Goal: Task Accomplishment & Management: Complete application form

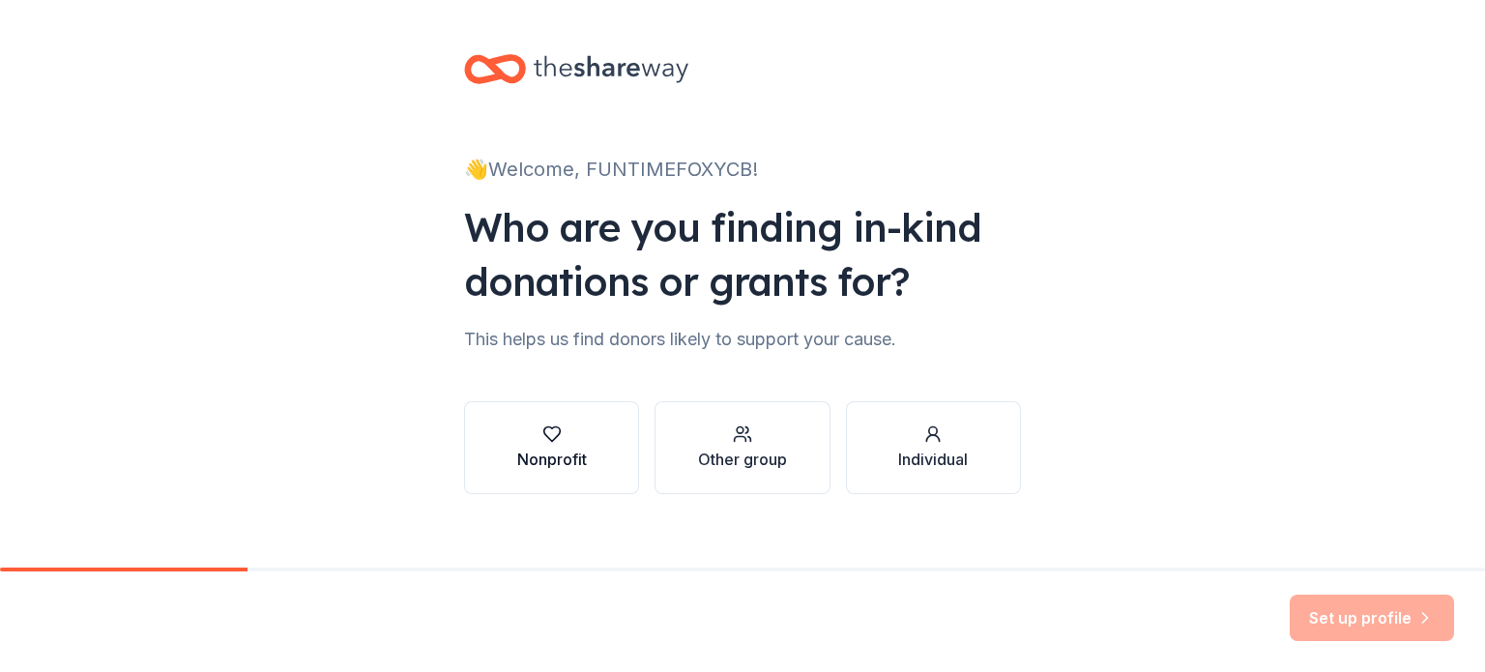
click at [542, 443] on icon "button" at bounding box center [551, 433] width 19 height 19
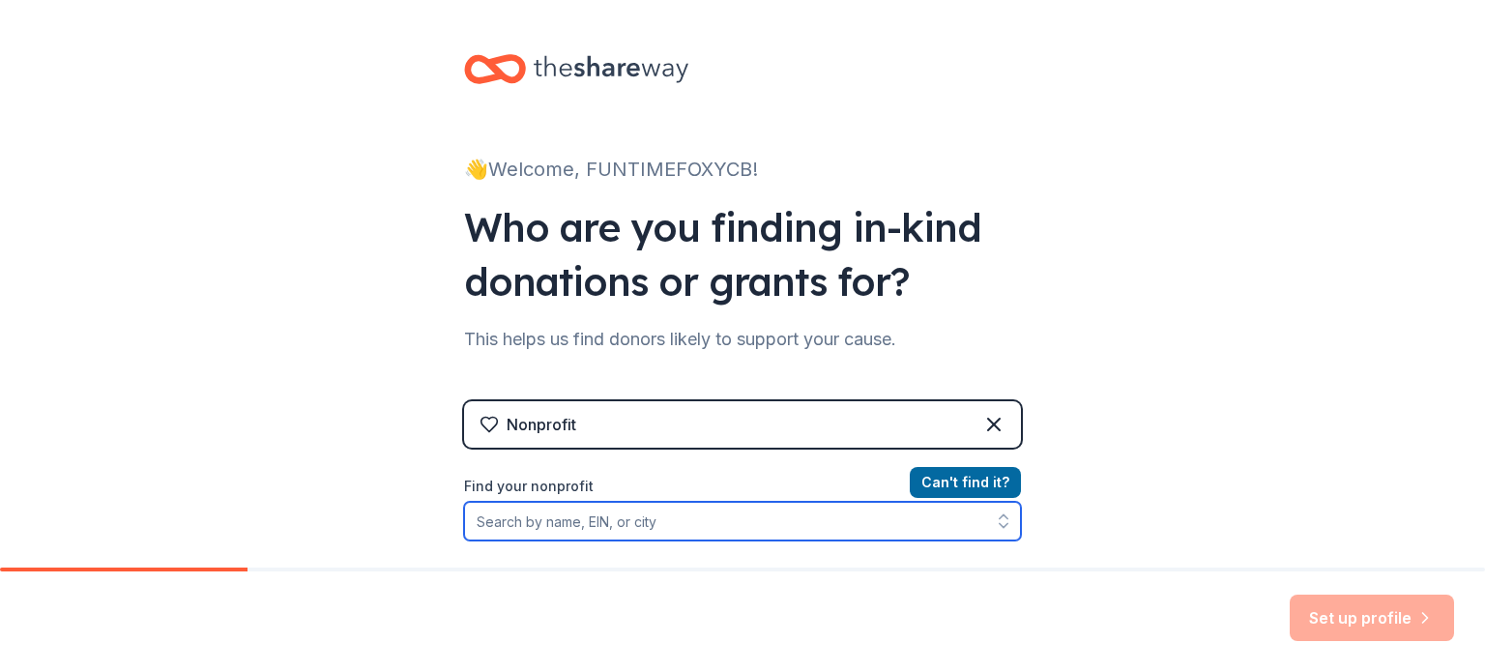
click at [642, 519] on input "Find your nonprofit" at bounding box center [742, 521] width 557 height 39
click at [493, 519] on input "Find your nonprofit" at bounding box center [742, 521] width 557 height 39
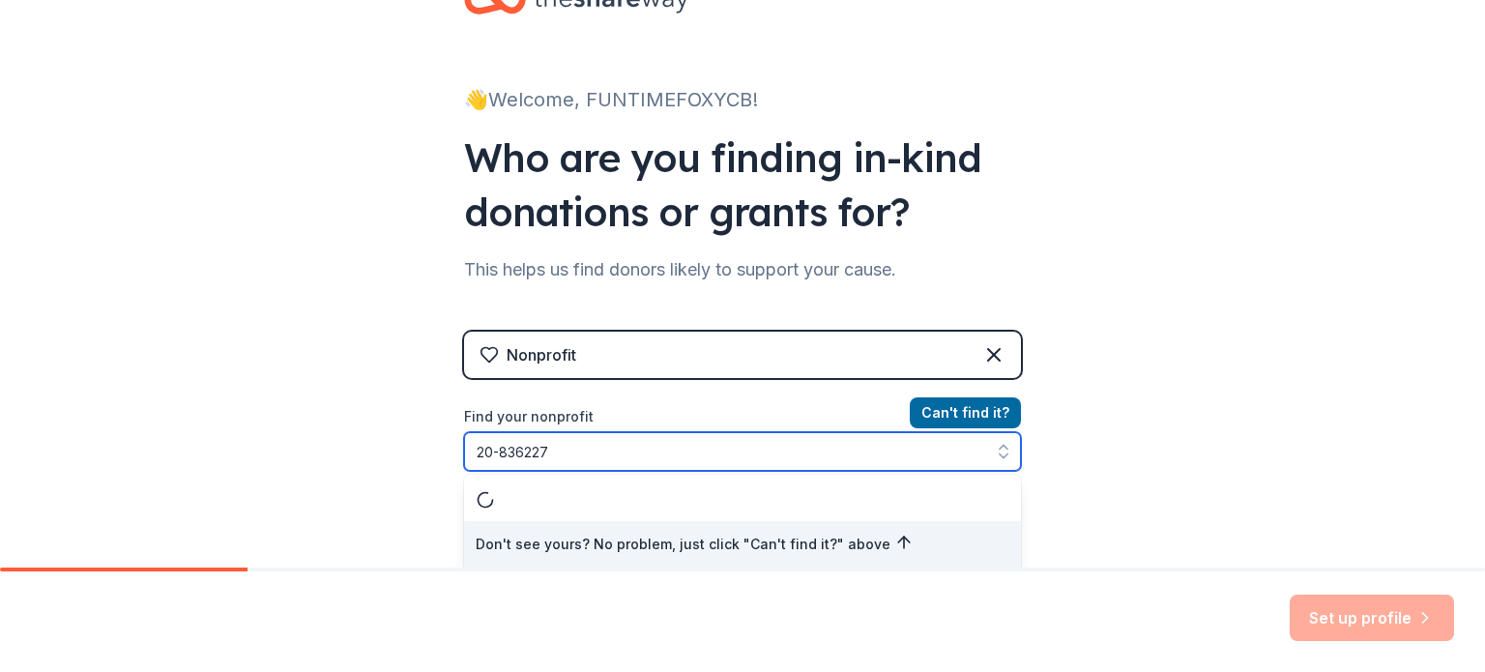
type input "[US_EMPLOYER_IDENTIFICATION_NUMBER]"
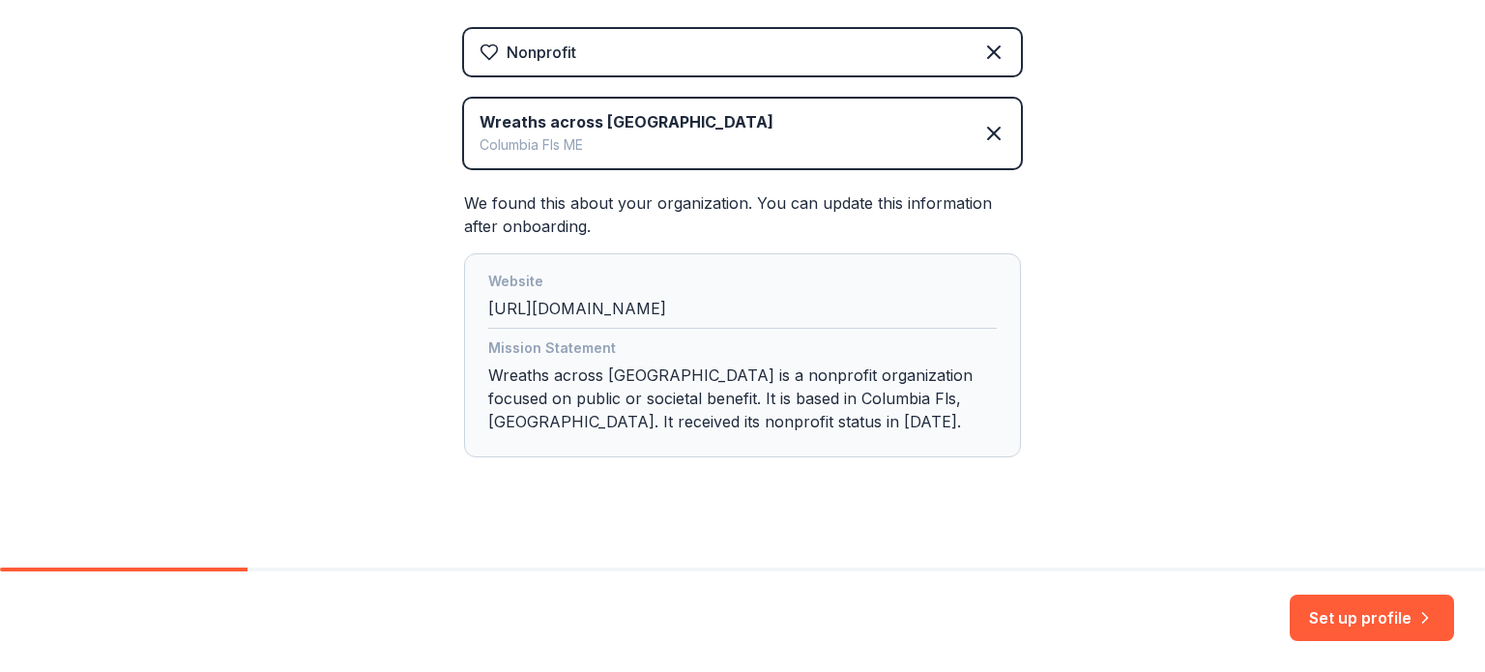
scroll to position [392, 0]
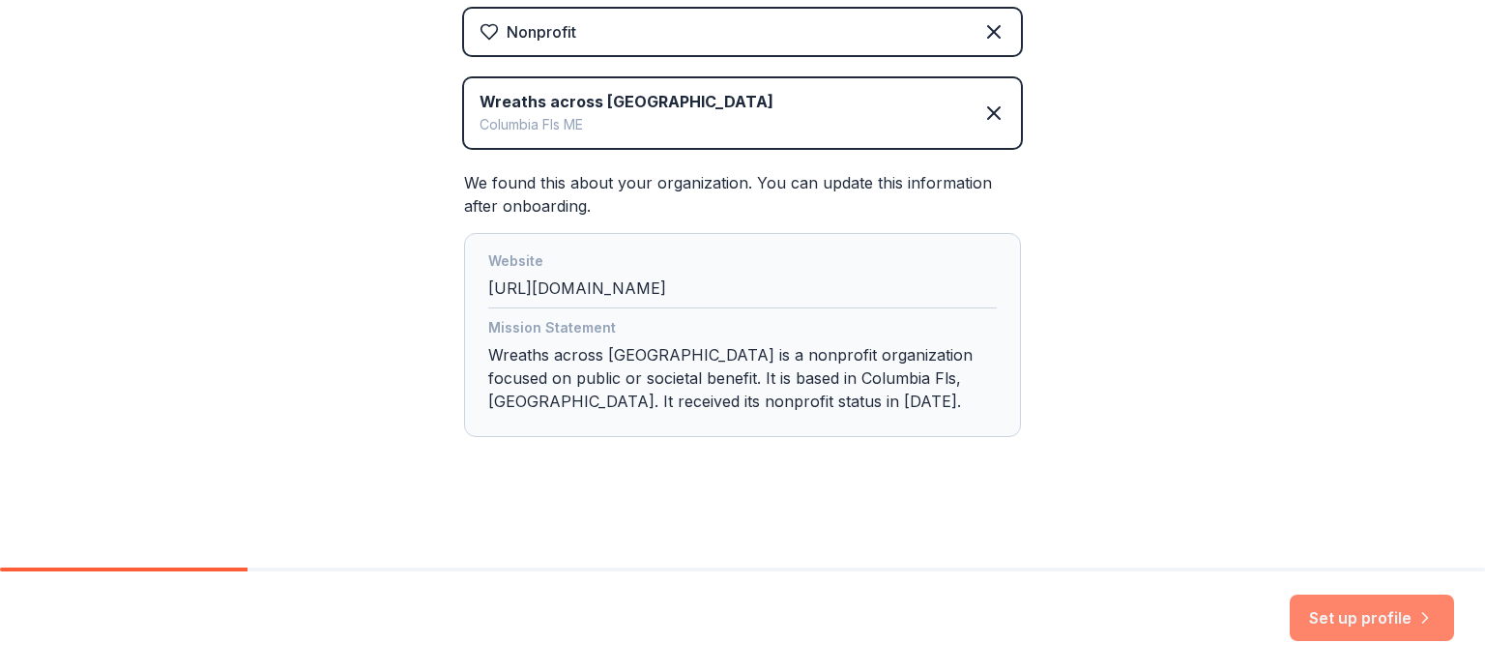
click at [1346, 616] on button "Set up profile" at bounding box center [1371, 617] width 164 height 46
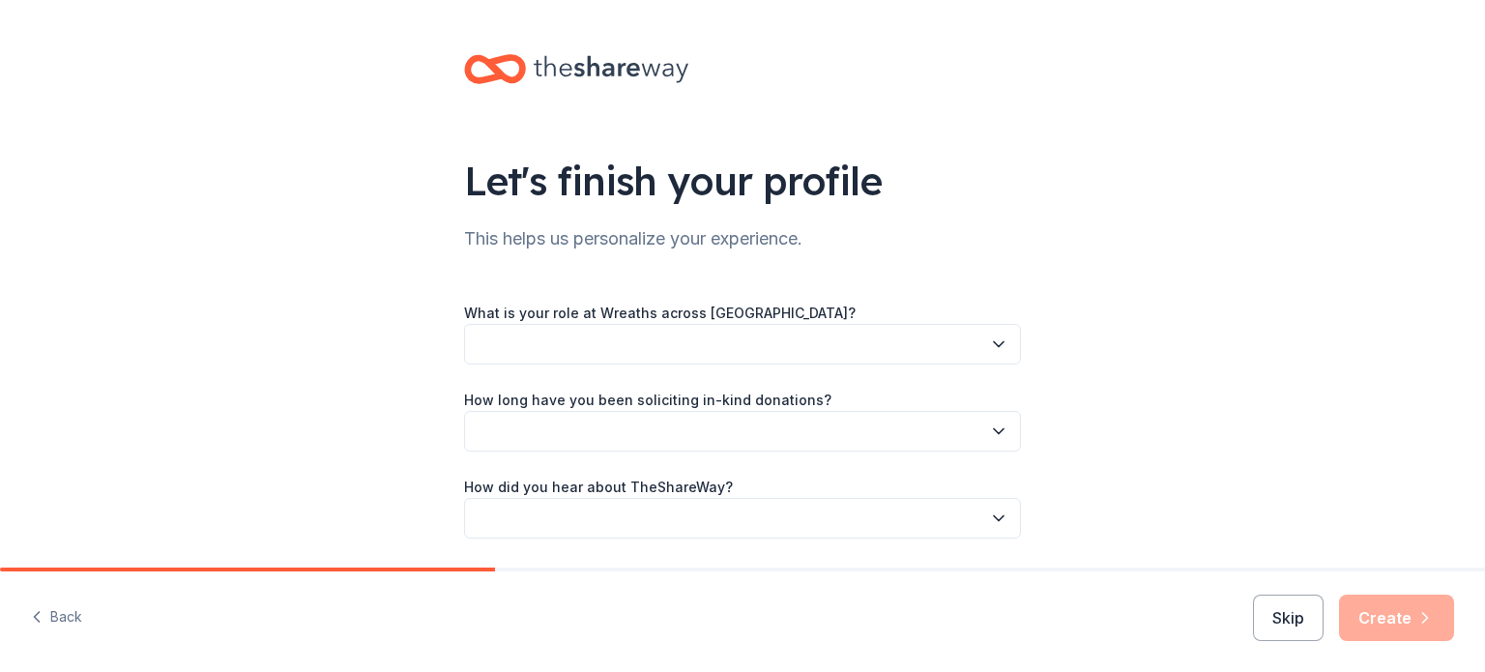
click at [1000, 347] on icon "button" at bounding box center [998, 343] width 19 height 19
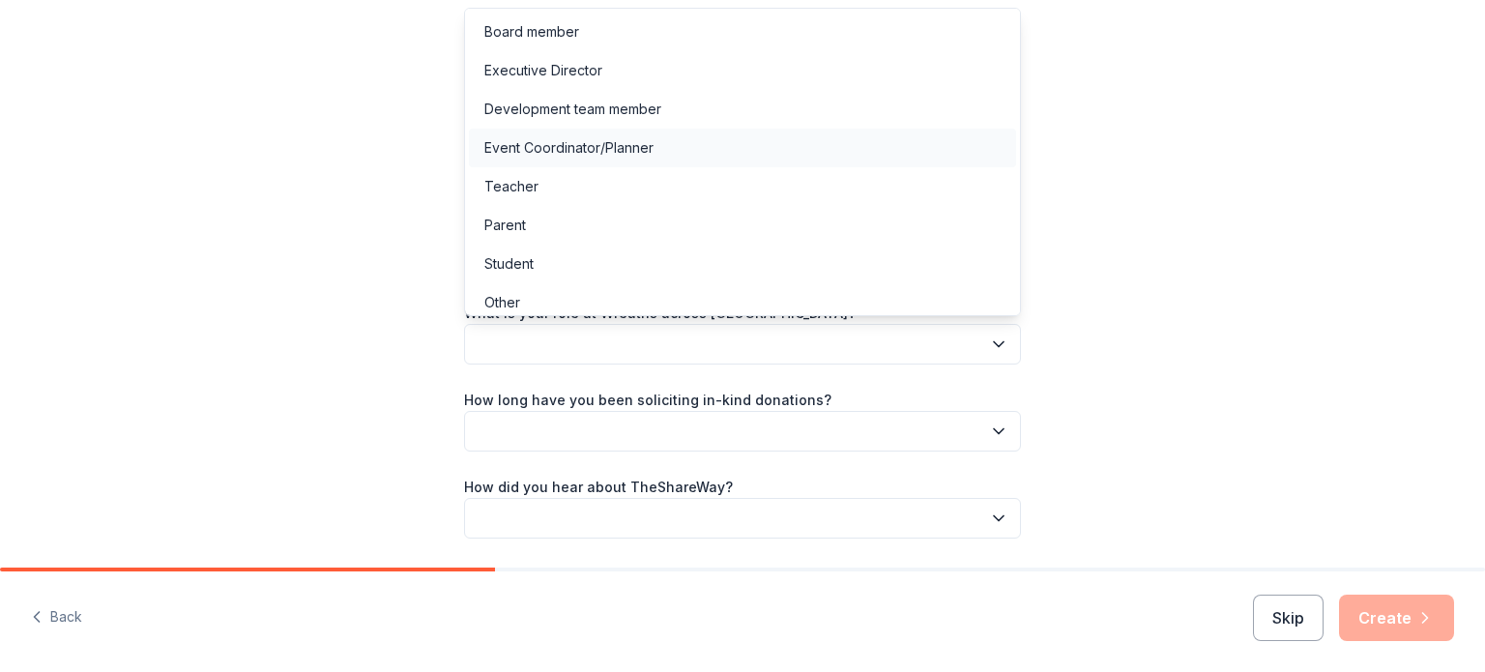
click at [594, 134] on div "Event Coordinator/Planner" at bounding box center [742, 148] width 547 height 39
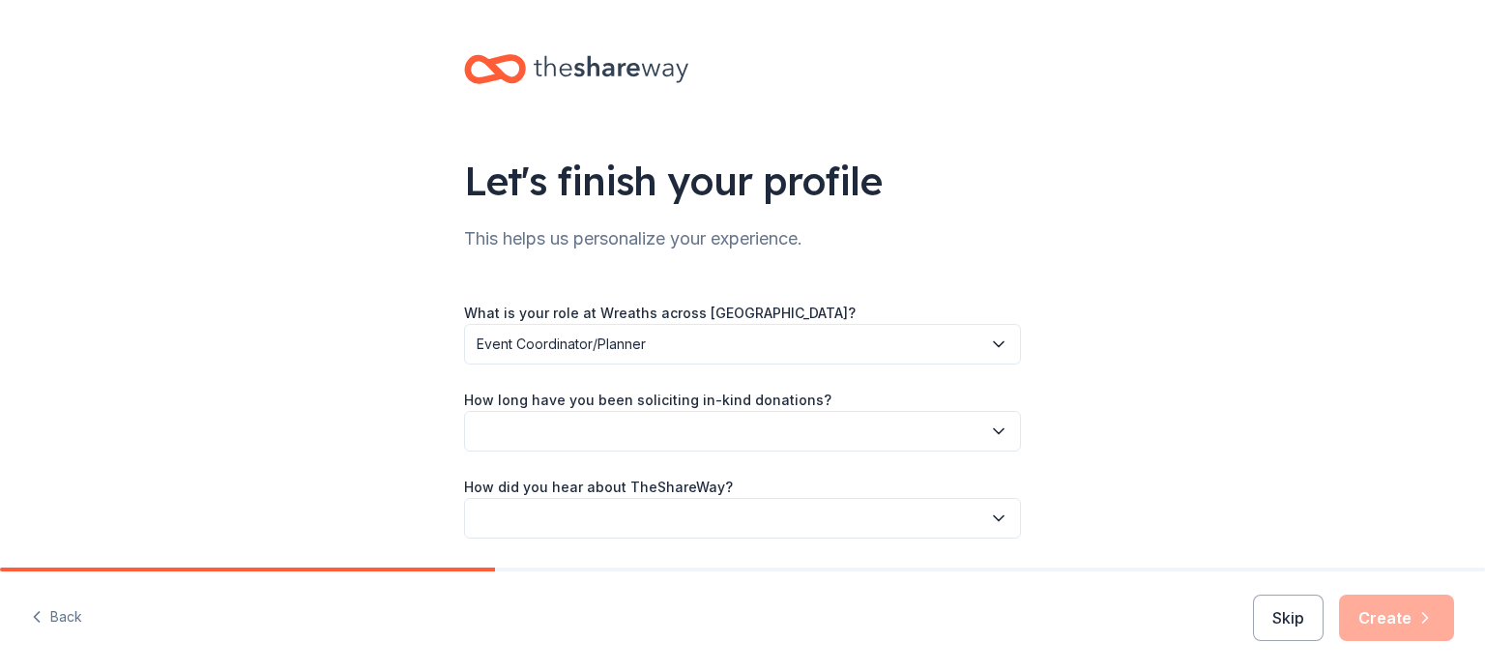
click at [996, 338] on icon "button" at bounding box center [998, 343] width 19 height 19
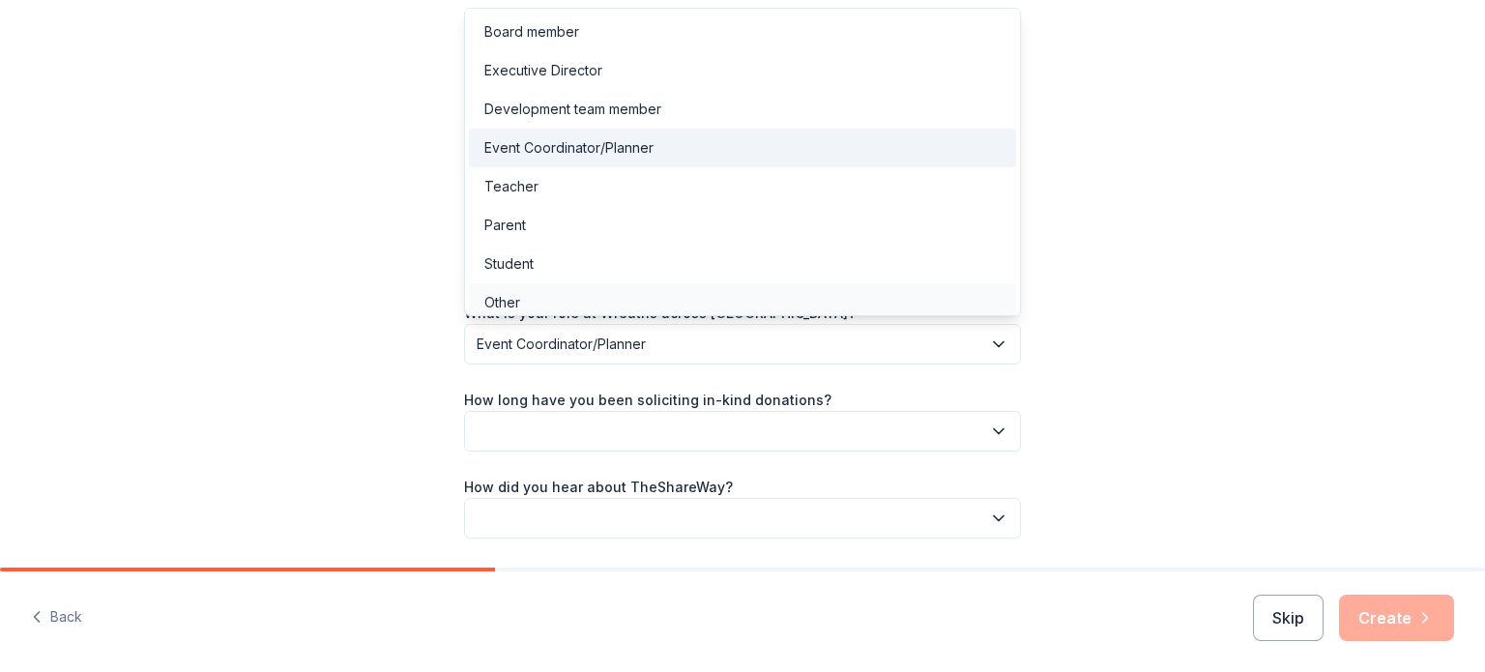
click at [763, 296] on div "Other" at bounding box center [742, 302] width 547 height 39
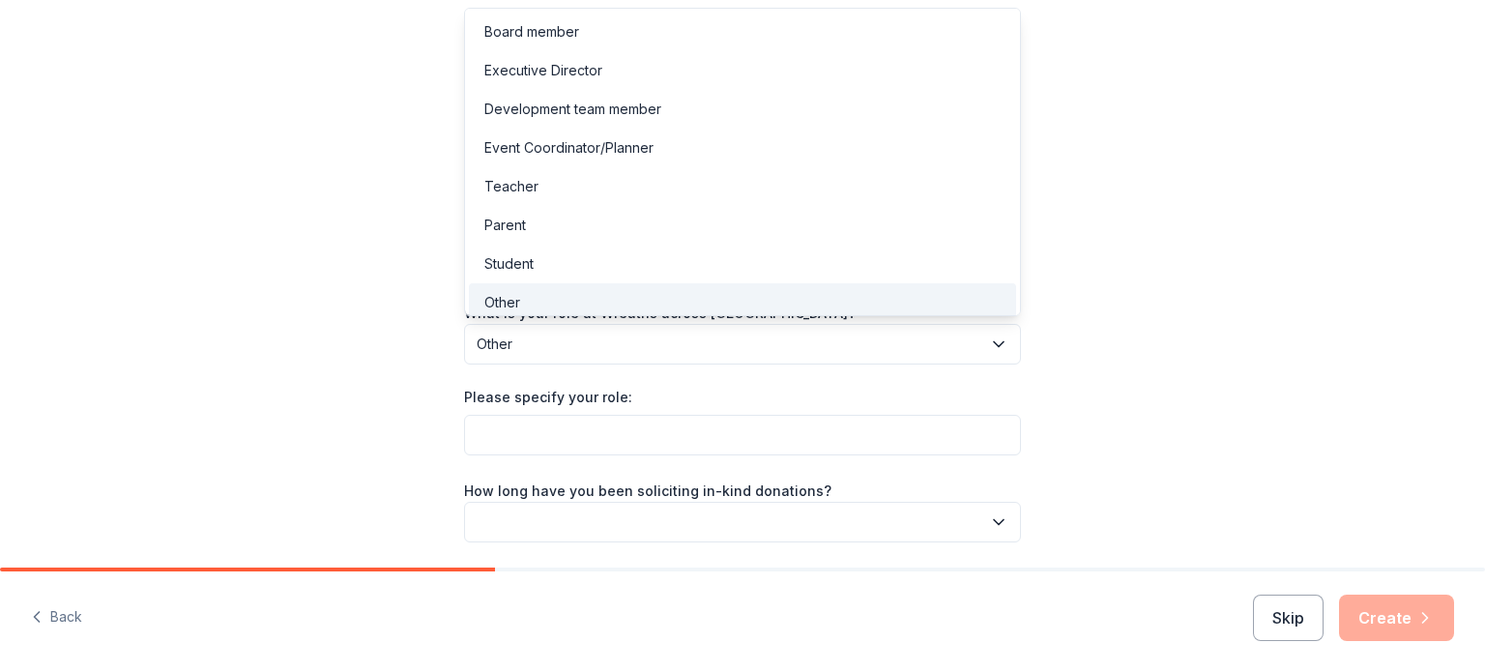
click at [1000, 344] on icon "button" at bounding box center [999, 344] width 10 height 5
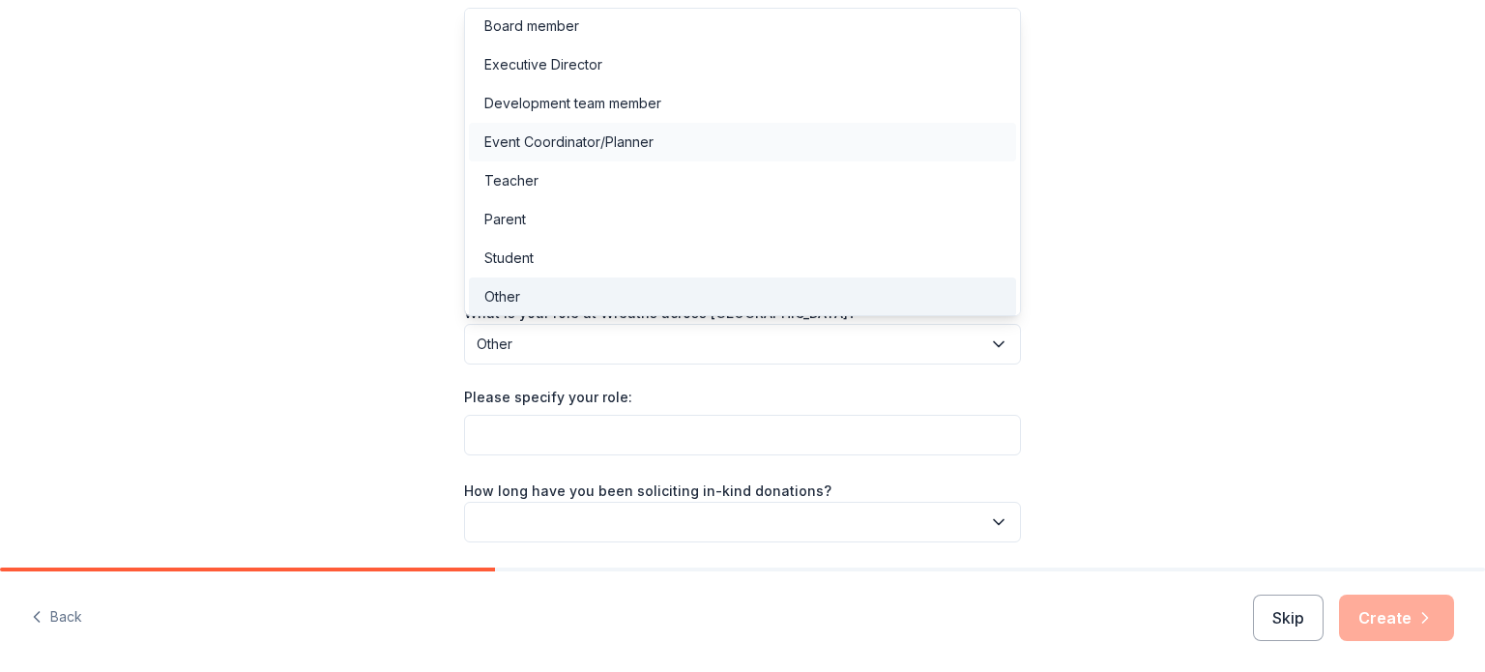
click at [778, 145] on div "Event Coordinator/Planner" at bounding box center [742, 142] width 547 height 39
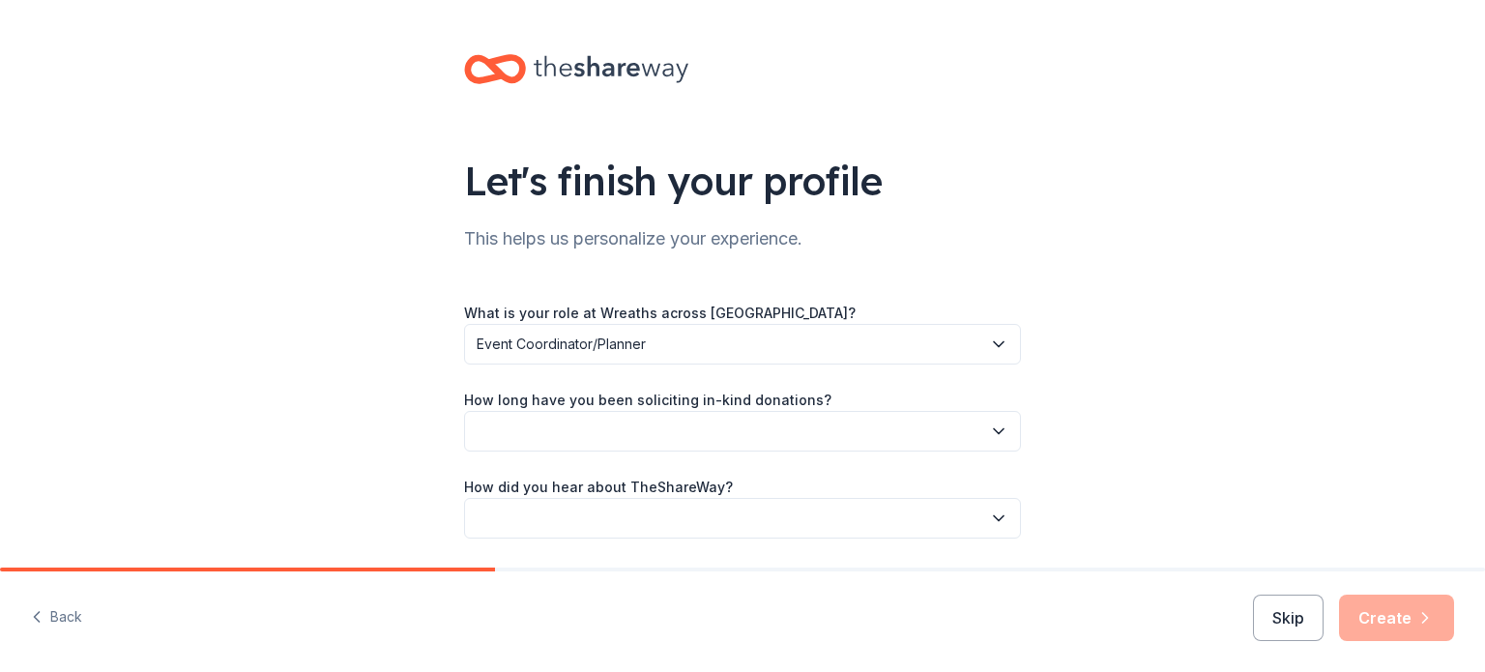
click at [998, 427] on icon "button" at bounding box center [998, 430] width 19 height 19
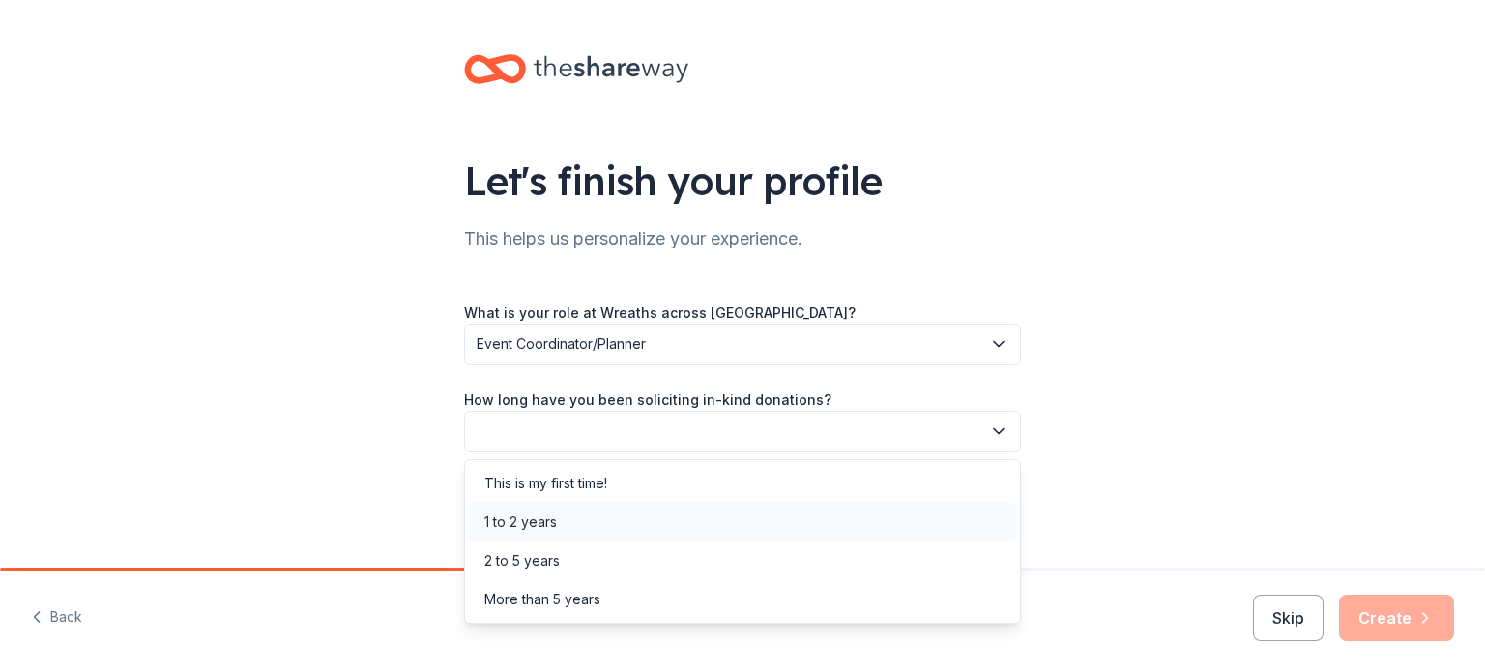
click at [732, 527] on div "1 to 2 years" at bounding box center [742, 522] width 547 height 39
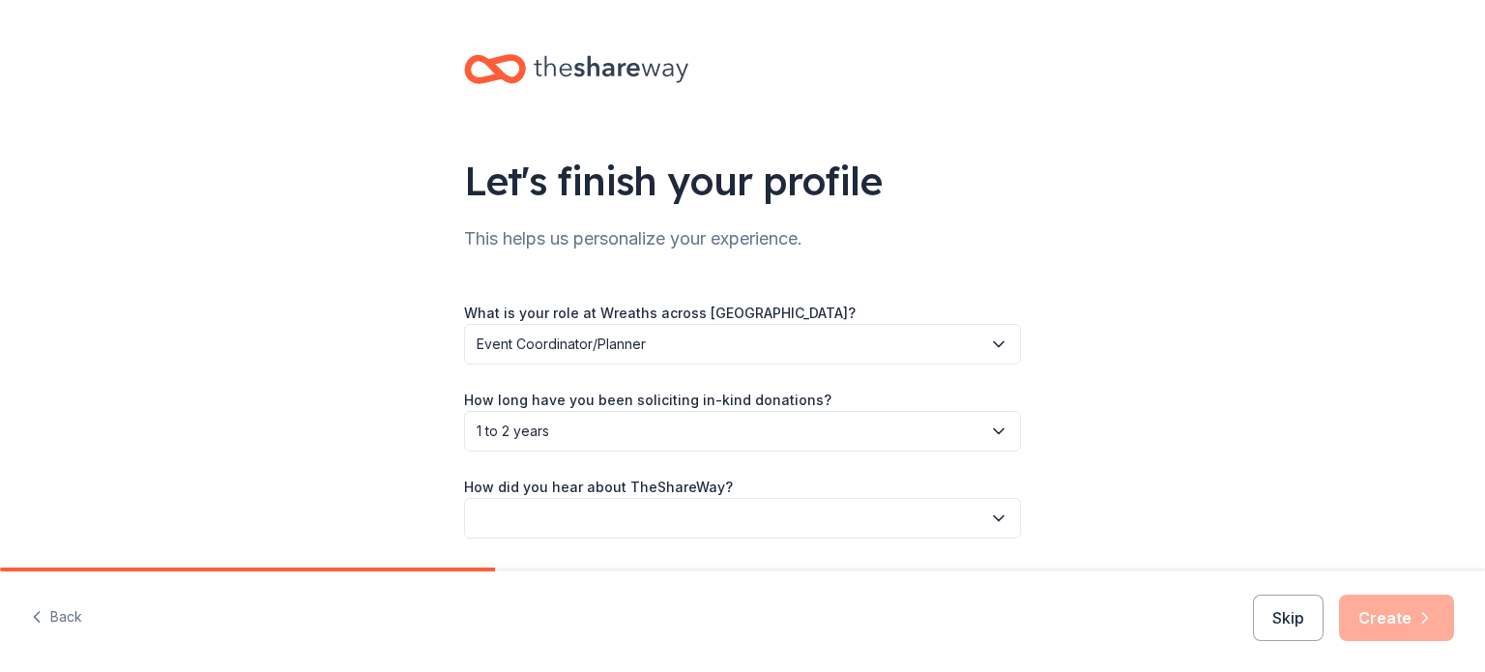
click at [978, 506] on button "button" at bounding box center [742, 518] width 557 height 41
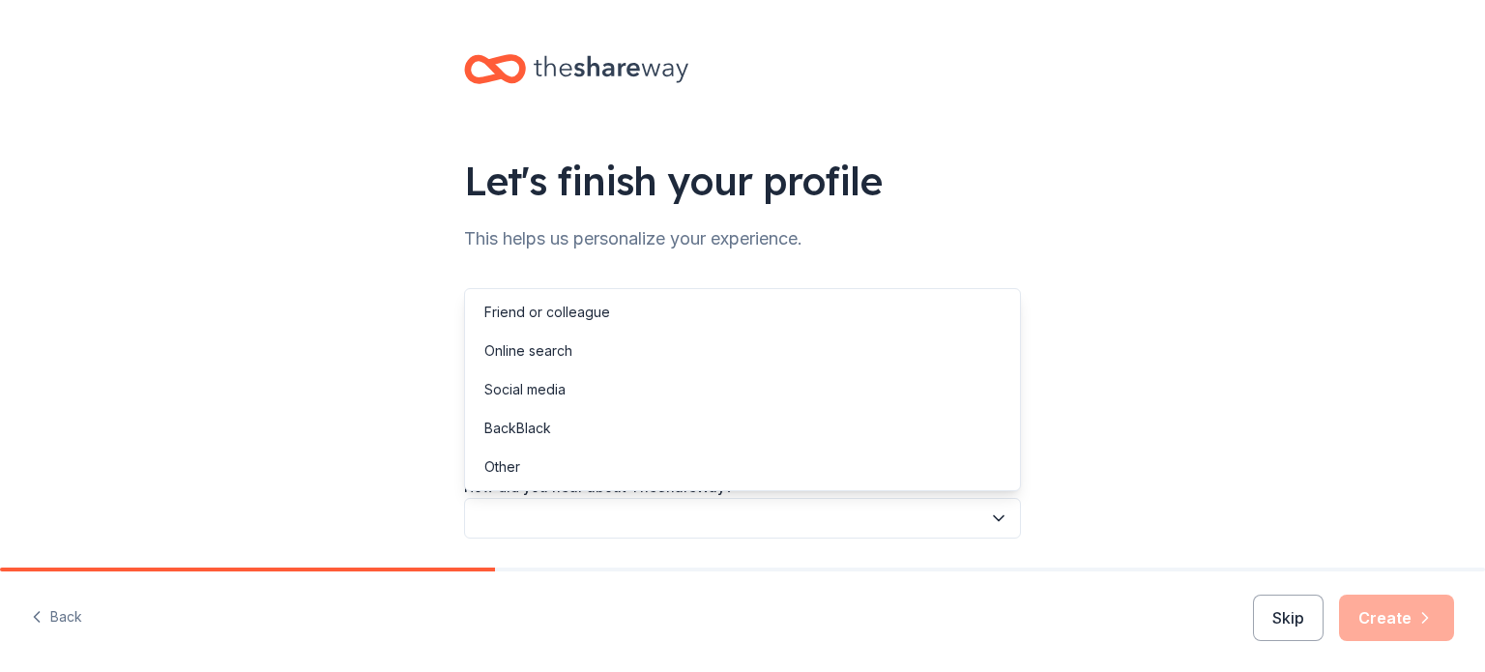
click at [1091, 423] on div "Let's finish your profile This helps us personalize your experience. What is yo…" at bounding box center [742, 315] width 1485 height 631
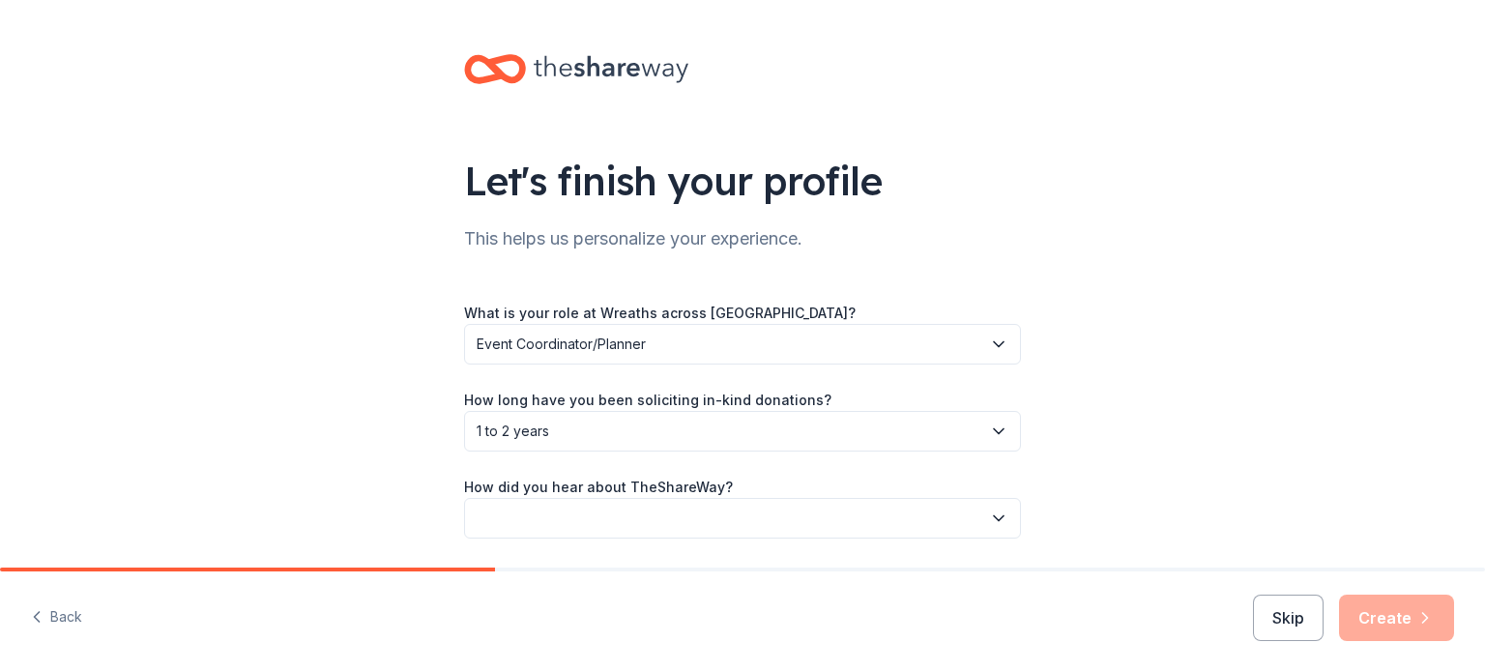
click at [996, 517] on icon "button" at bounding box center [999, 518] width 10 height 5
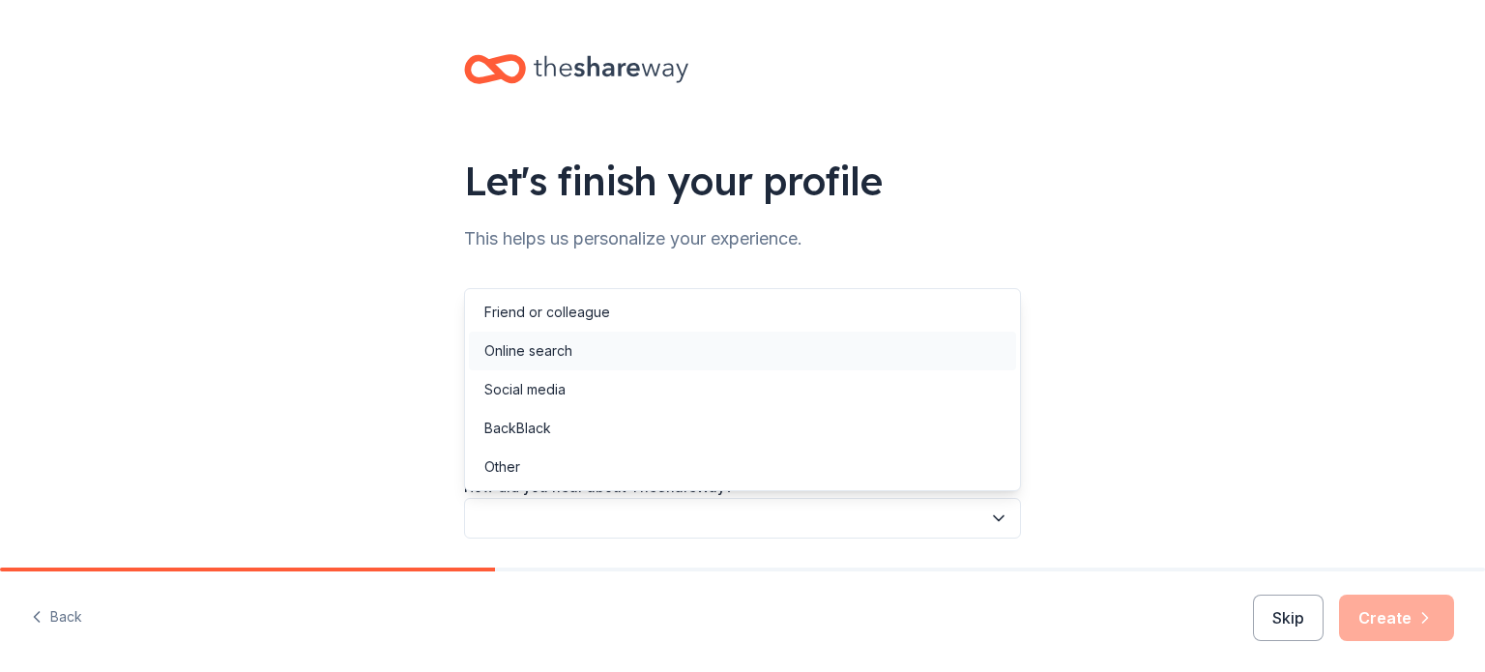
click at [553, 345] on div "Online search" at bounding box center [528, 350] width 88 height 23
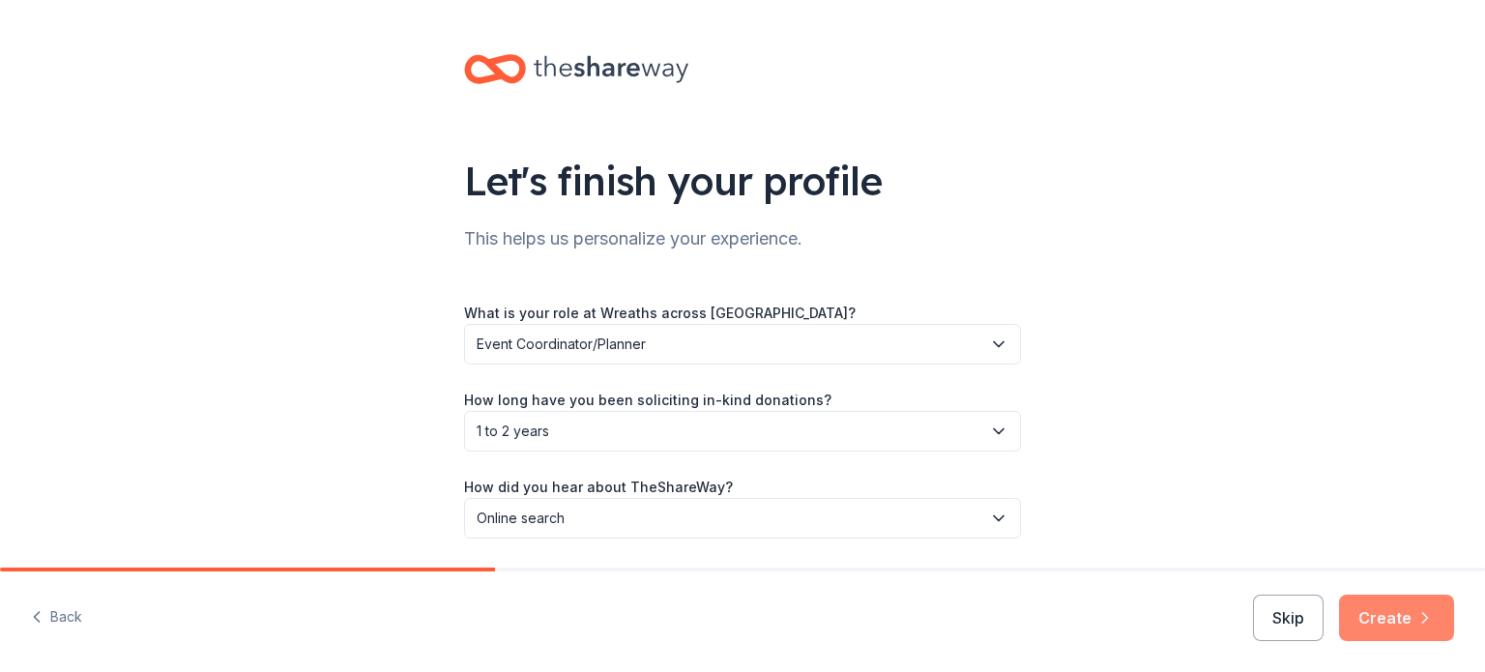
click at [1388, 612] on button "Create" at bounding box center [1396, 617] width 115 height 46
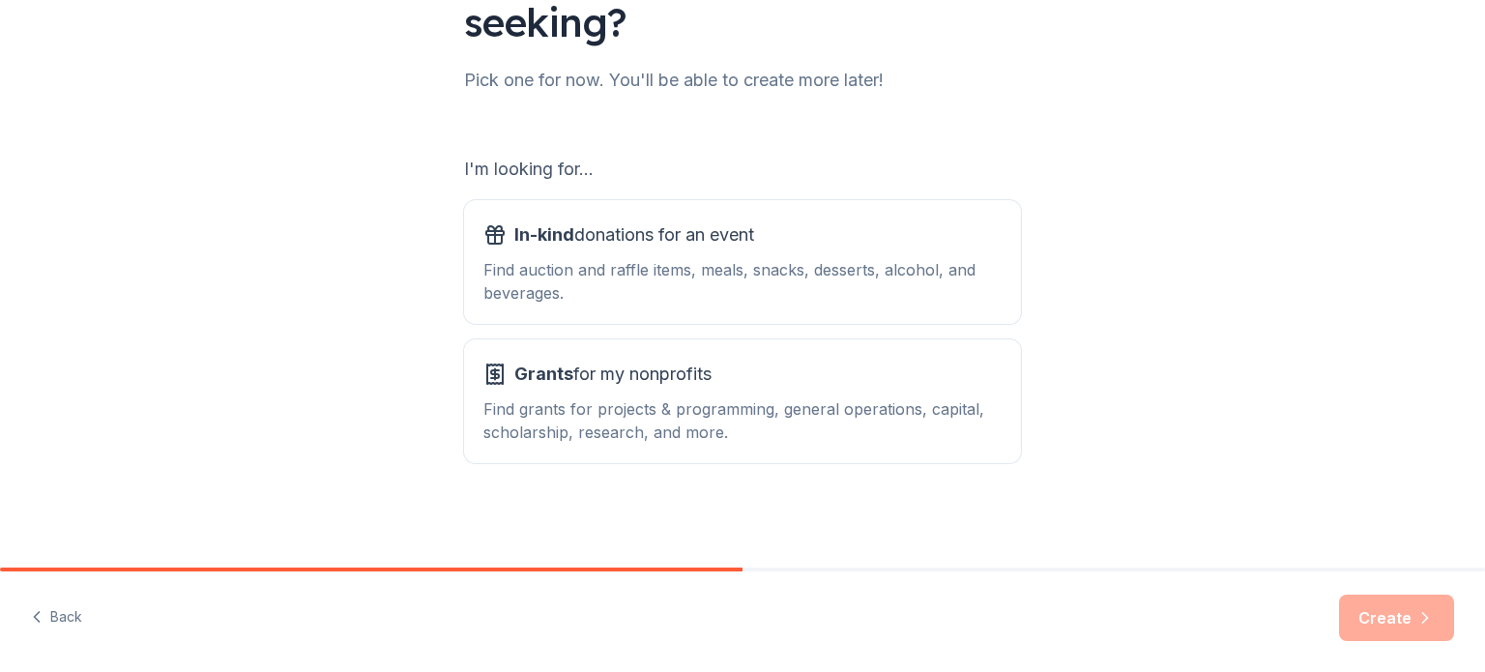
scroll to position [205, 0]
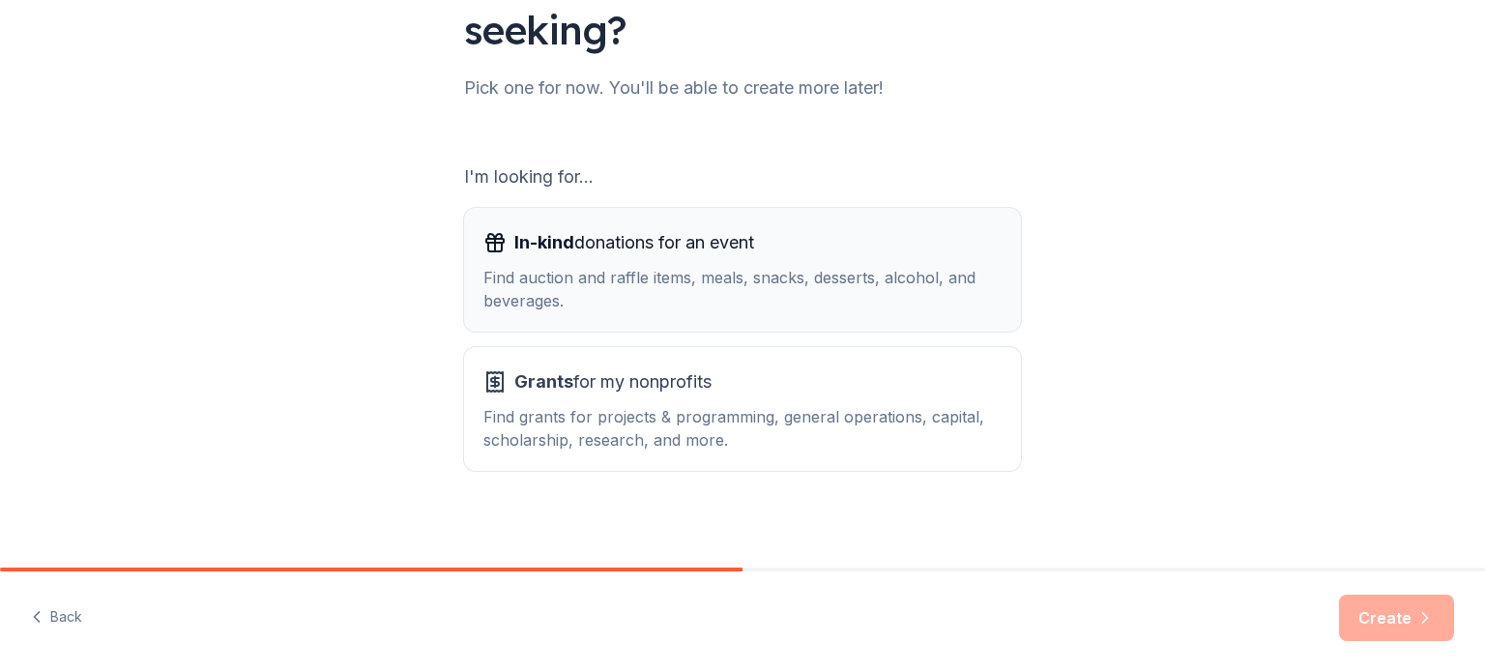
click at [600, 277] on div "Find auction and raffle items, meals, snacks, desserts, alcohol, and beverages." at bounding box center [742, 289] width 518 height 46
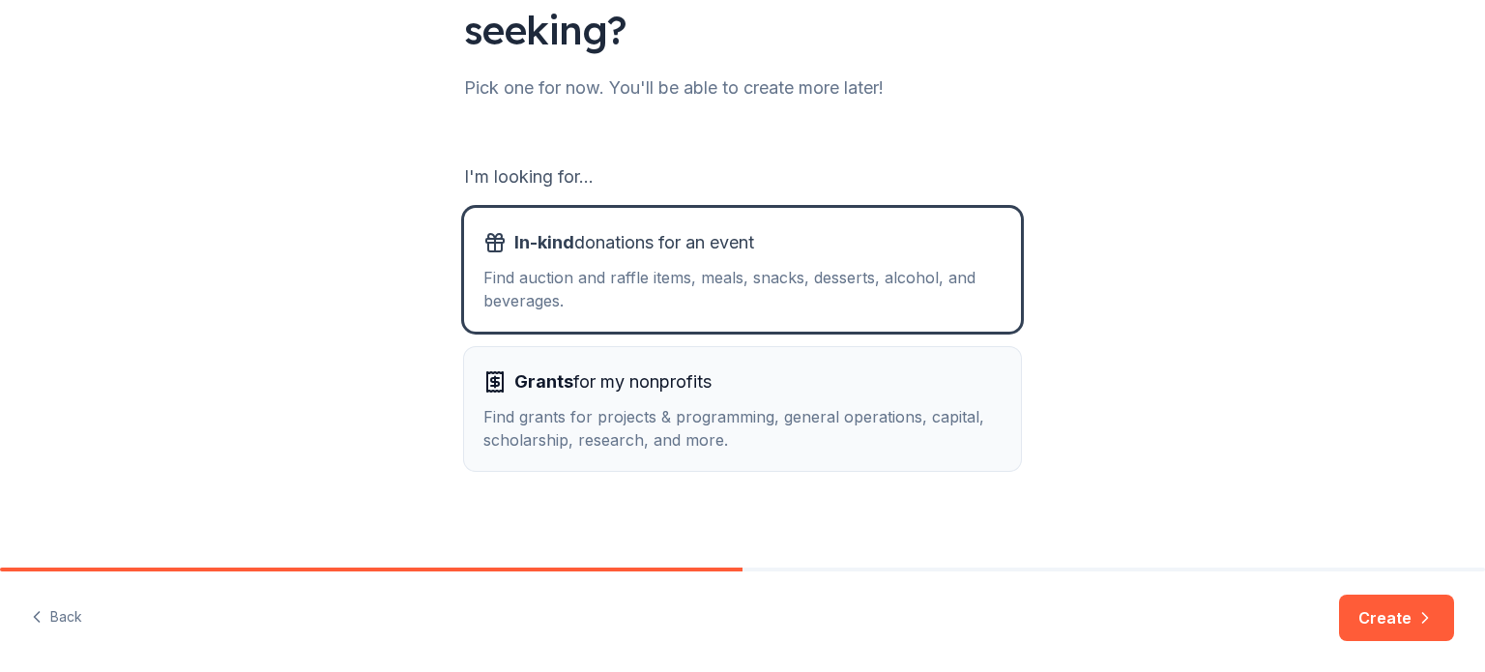
click at [584, 401] on div "Grants for my nonprofits Find grants for projects & programming, general operat…" at bounding box center [742, 408] width 518 height 85
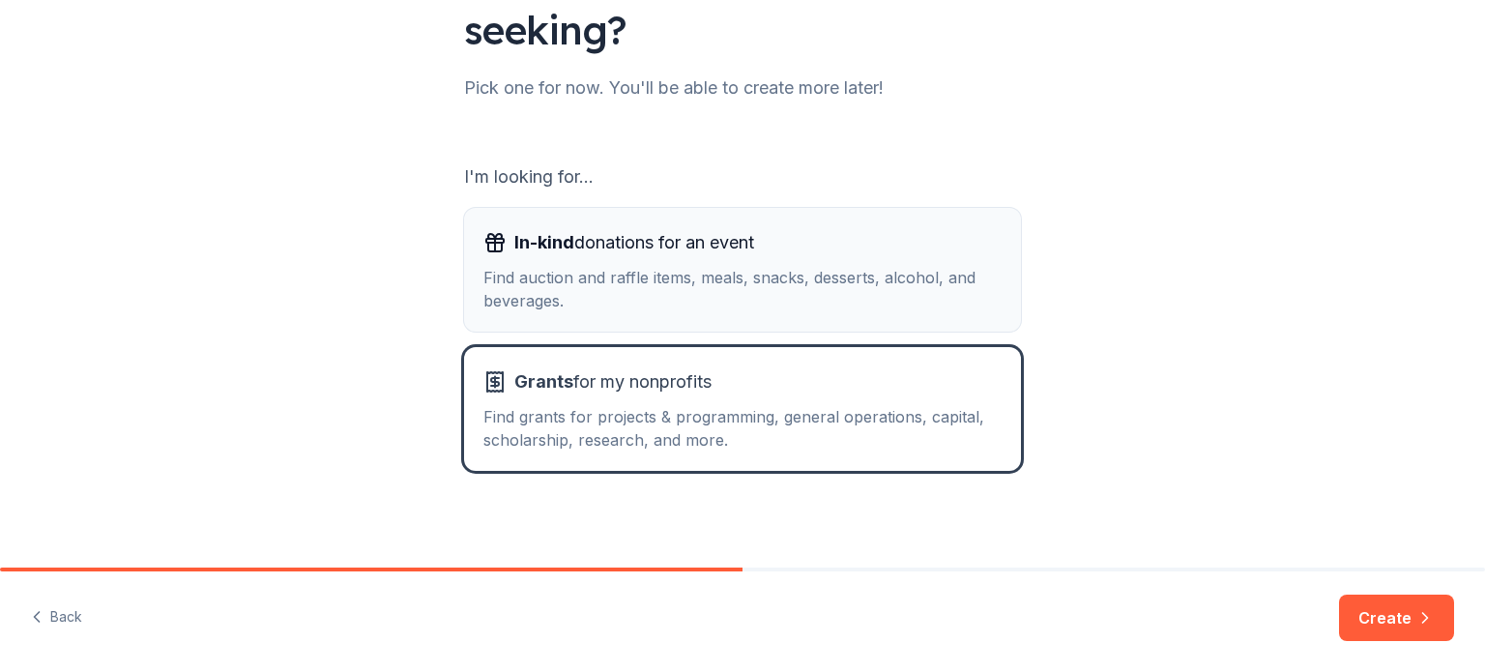
click at [650, 272] on div "Find auction and raffle items, meals, snacks, desserts, alcohol, and beverages." at bounding box center [742, 289] width 518 height 46
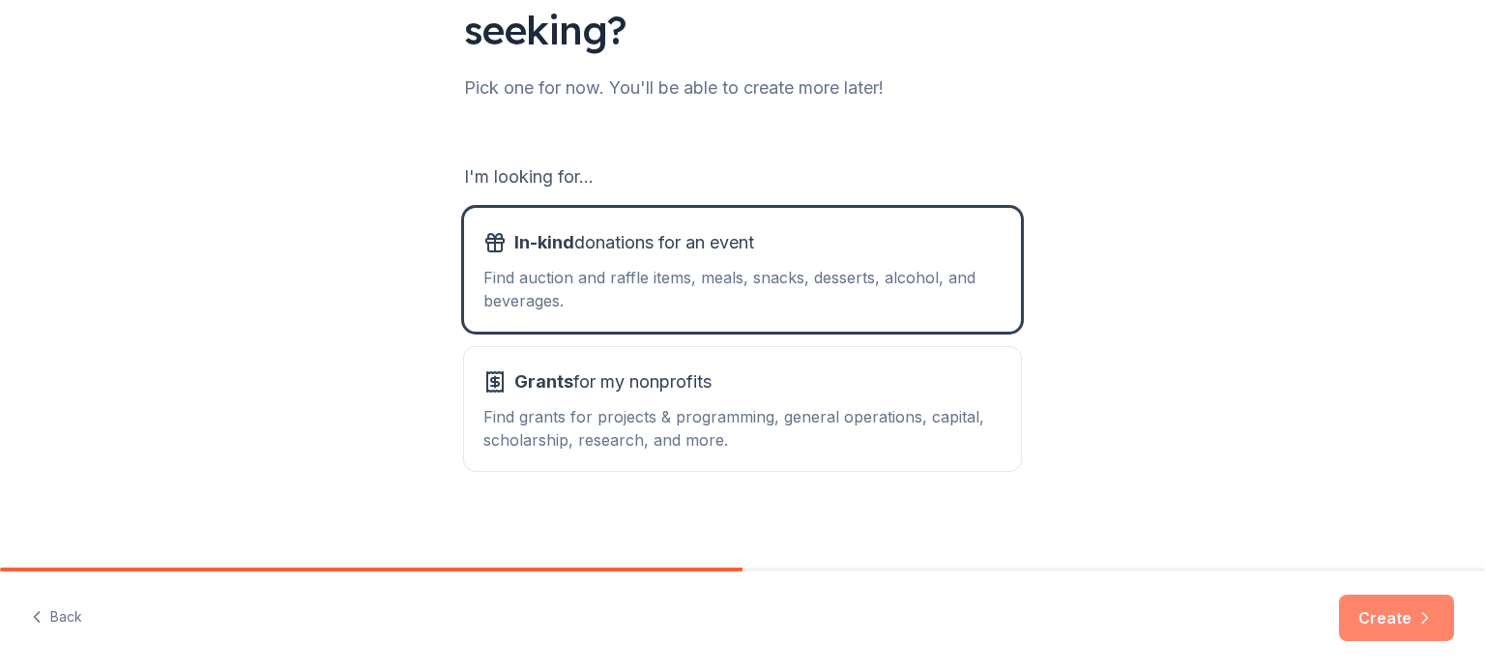
click at [1385, 614] on button "Create" at bounding box center [1396, 617] width 115 height 46
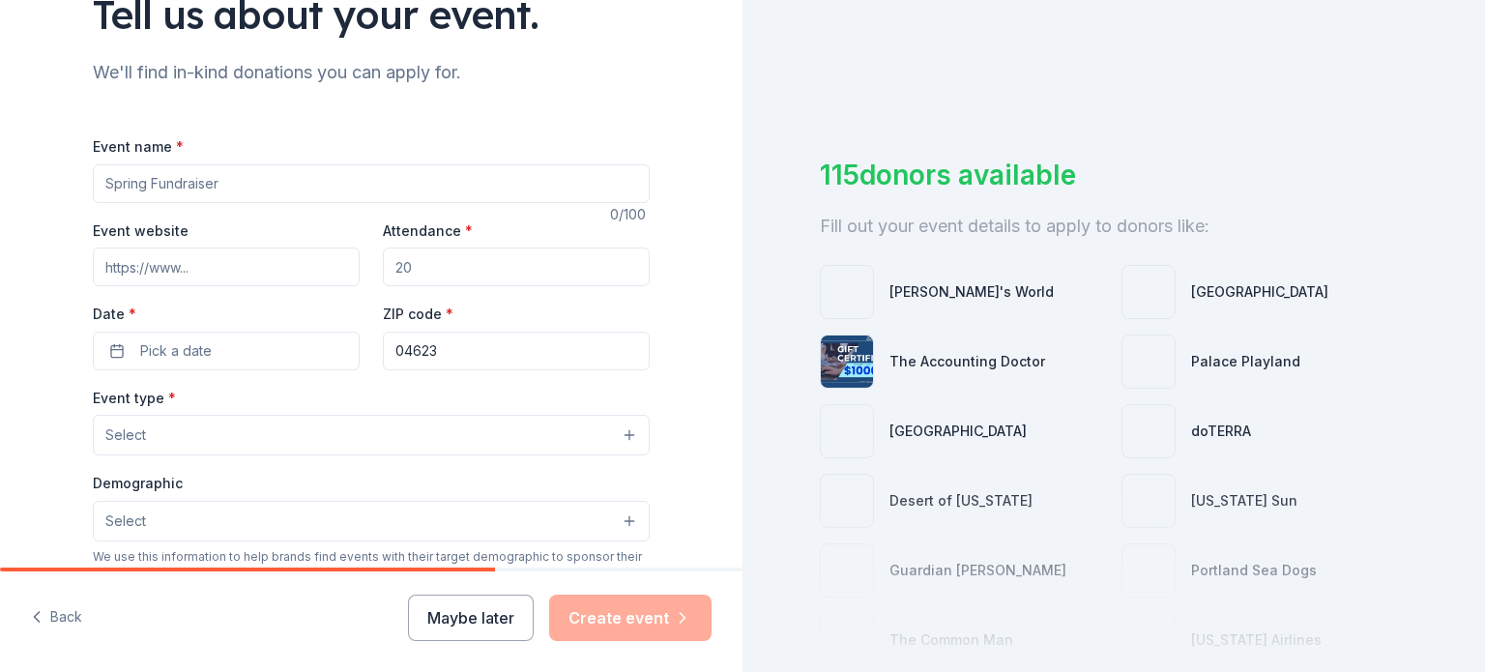
scroll to position [148, 0]
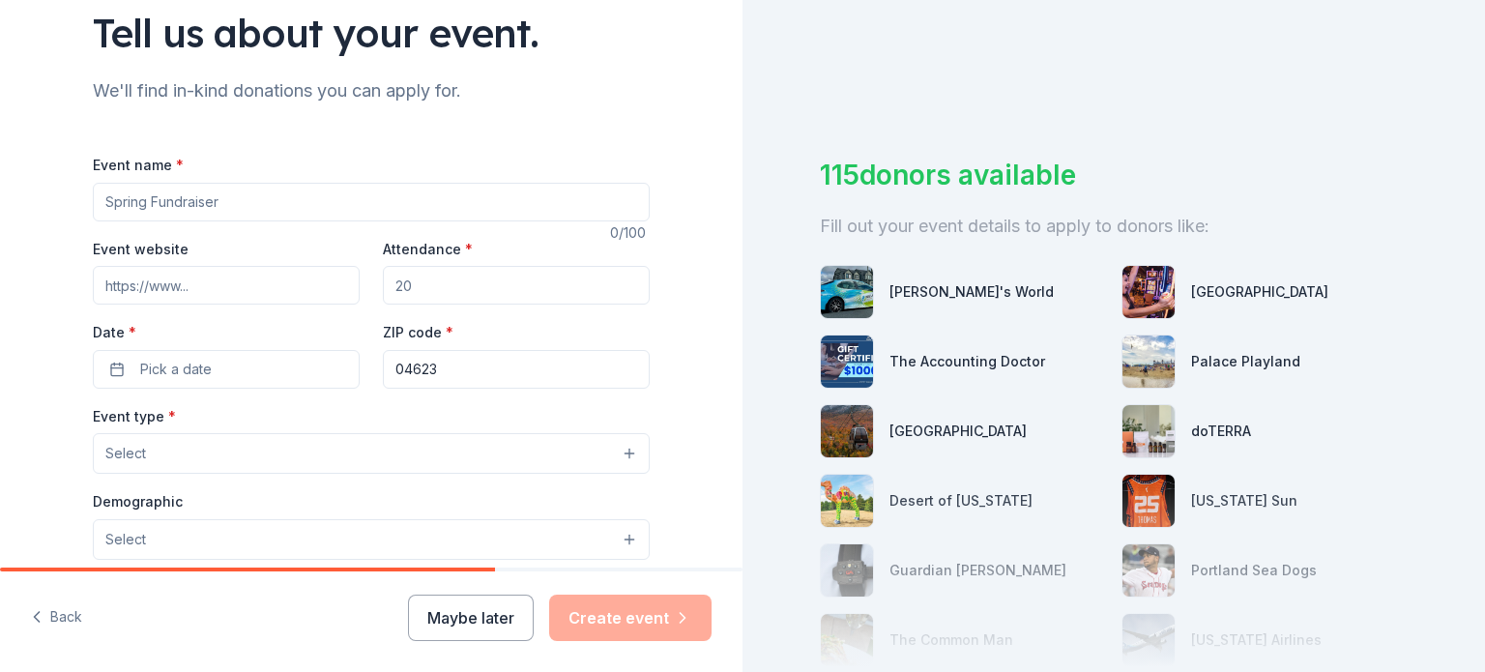
click at [228, 199] on input "Event name *" at bounding box center [371, 202] width 557 height 39
type input "Wreaths across [GEOGRAPHIC_DATA]"
click at [497, 126] on div "Event name * Wreaths across [GEOGRAPHIC_DATA] 22 /100 Event website Attendance …" at bounding box center [371, 584] width 557 height 924
click at [503, 298] on input "Attendance *" at bounding box center [516, 285] width 267 height 39
type input "200"
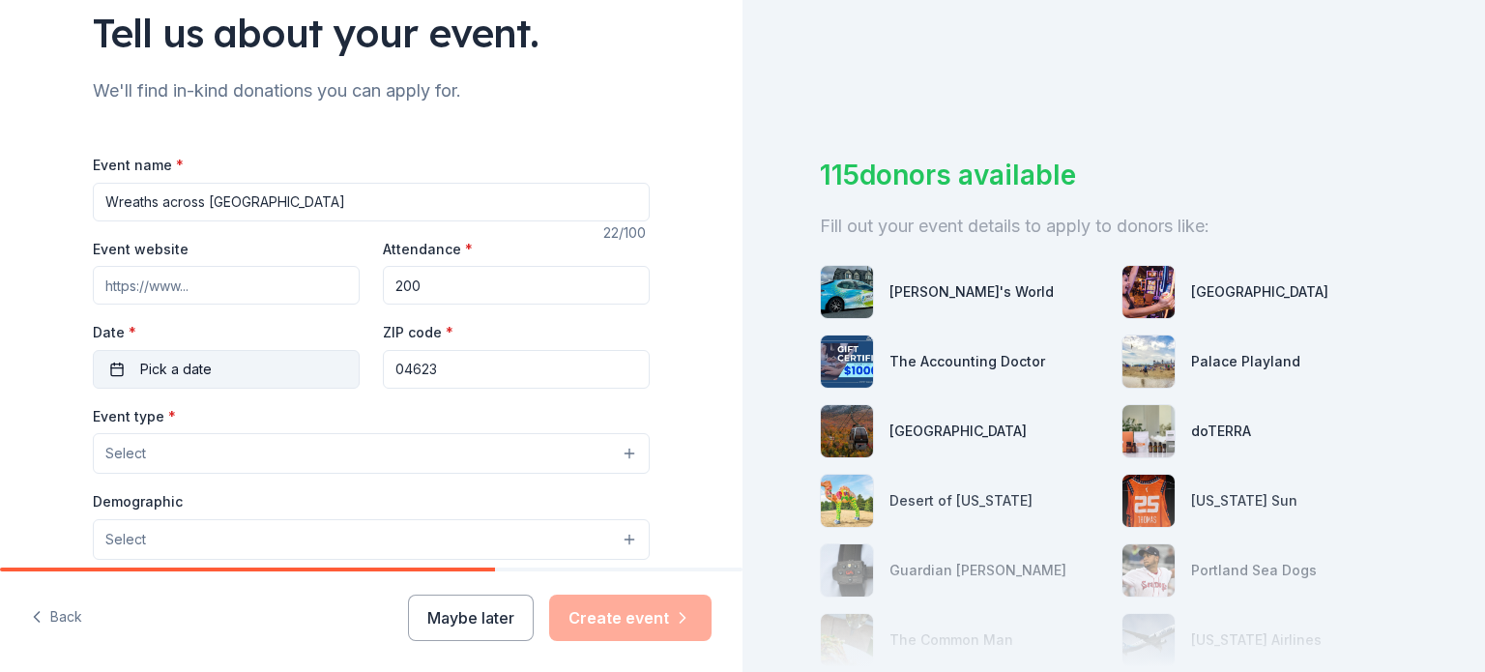
click at [241, 374] on button "Pick a date" at bounding box center [226, 369] width 267 height 39
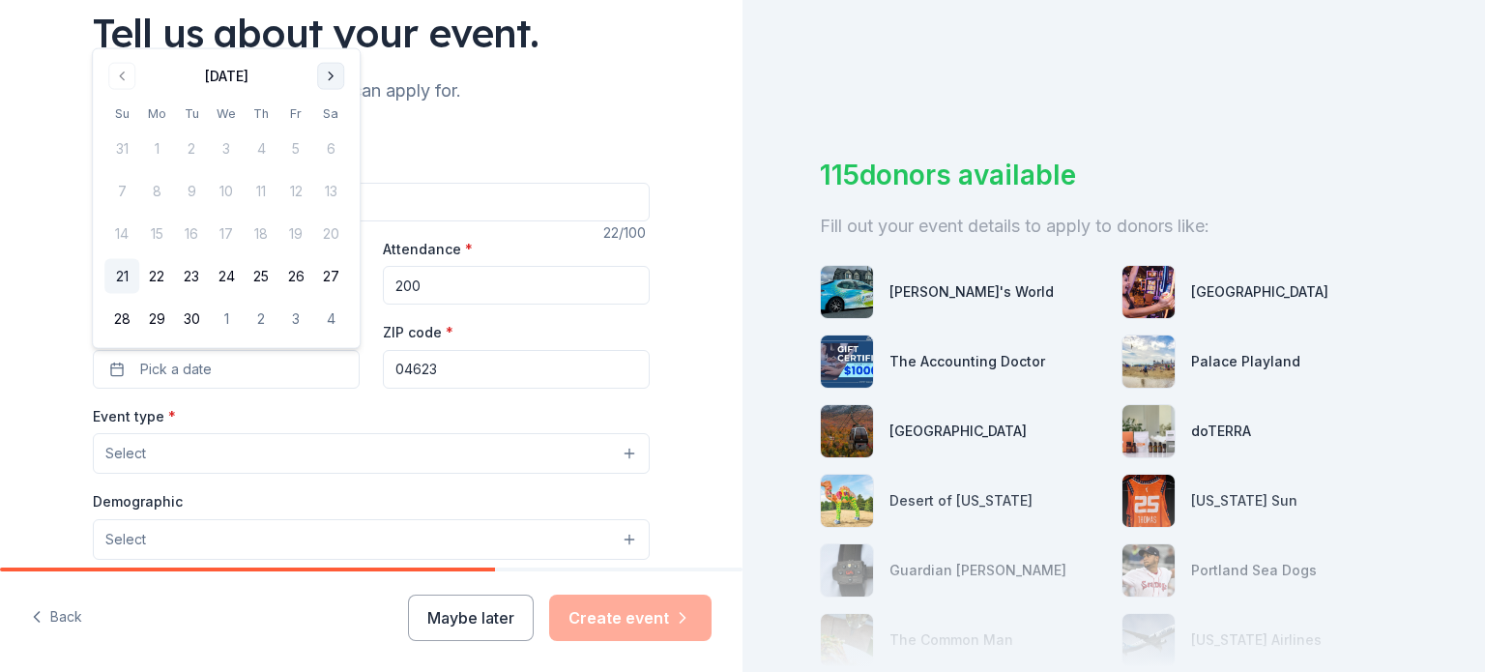
click at [325, 78] on button "Go to next month" at bounding box center [330, 76] width 27 height 27
click at [321, 84] on button "Go to next month" at bounding box center [330, 76] width 27 height 27
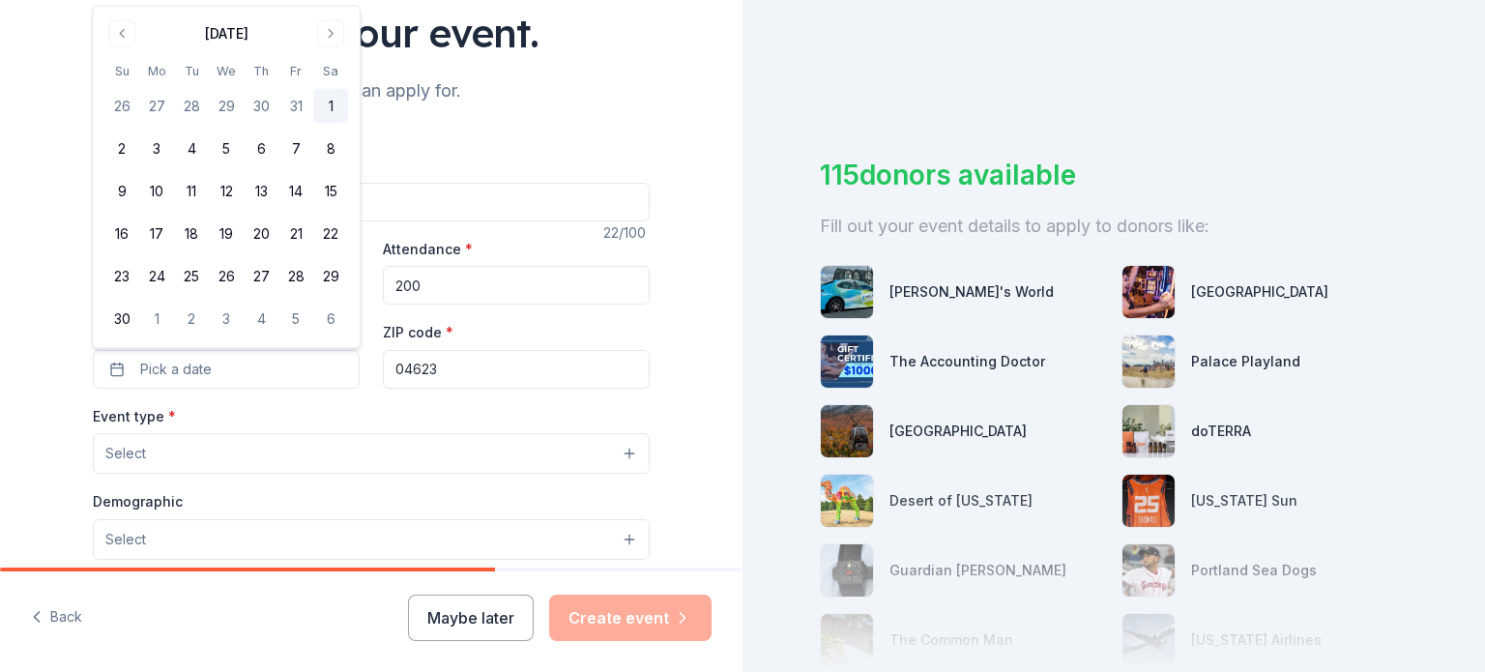
click at [326, 103] on button "1" at bounding box center [330, 106] width 35 height 35
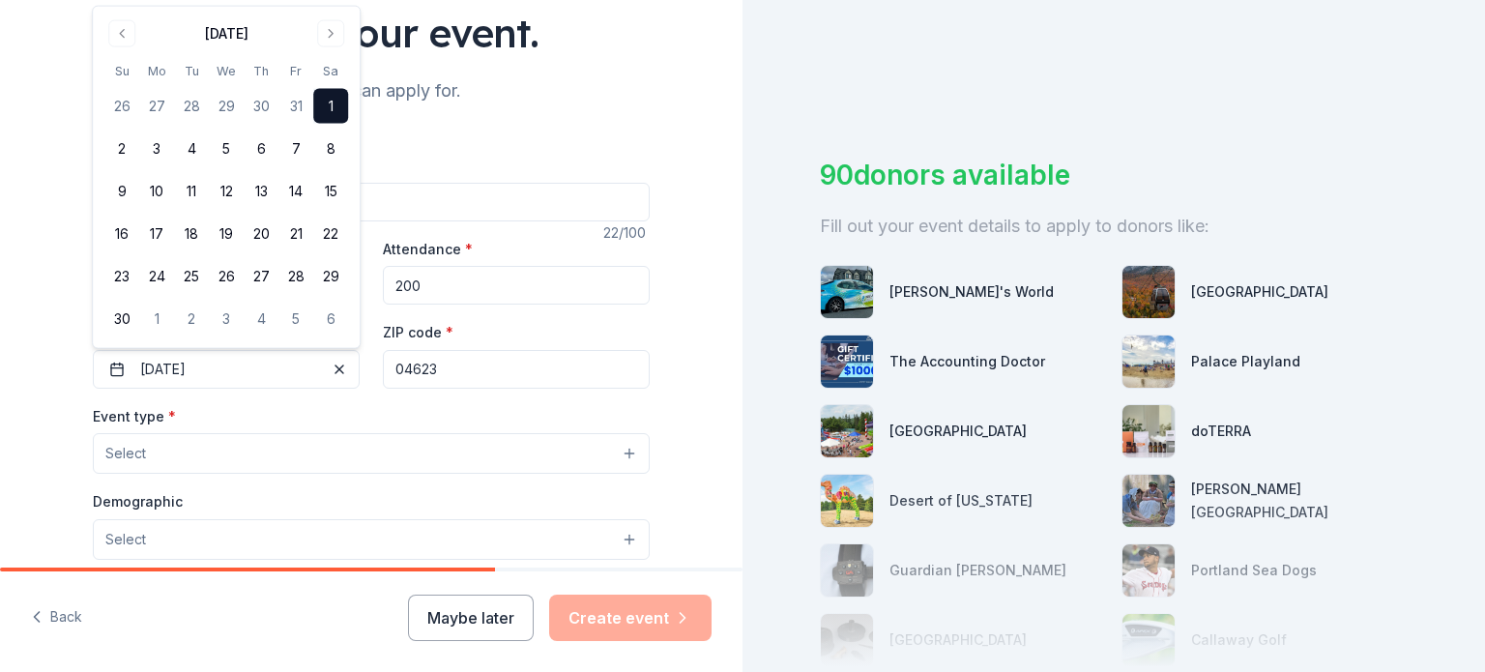
click at [560, 336] on div "ZIP code * 04623" at bounding box center [516, 354] width 267 height 69
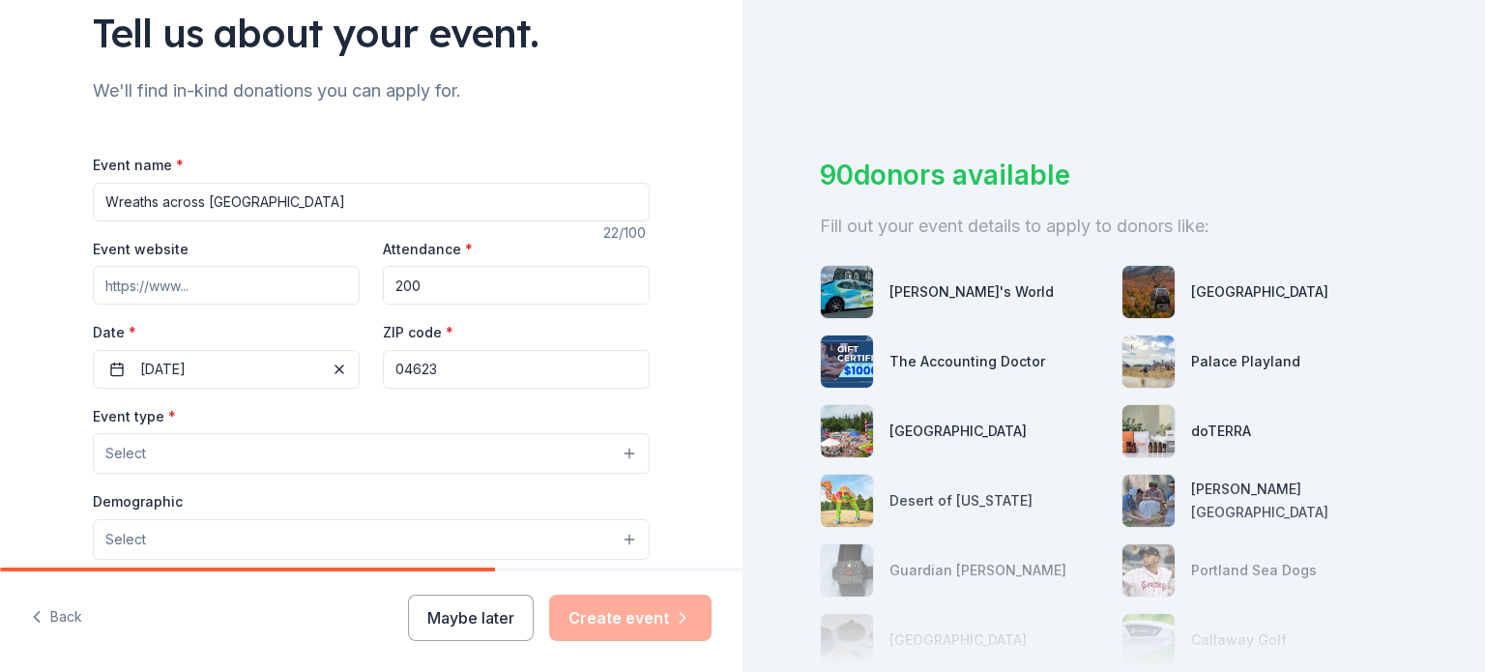
click at [231, 280] on input "Event website" at bounding box center [226, 285] width 267 height 39
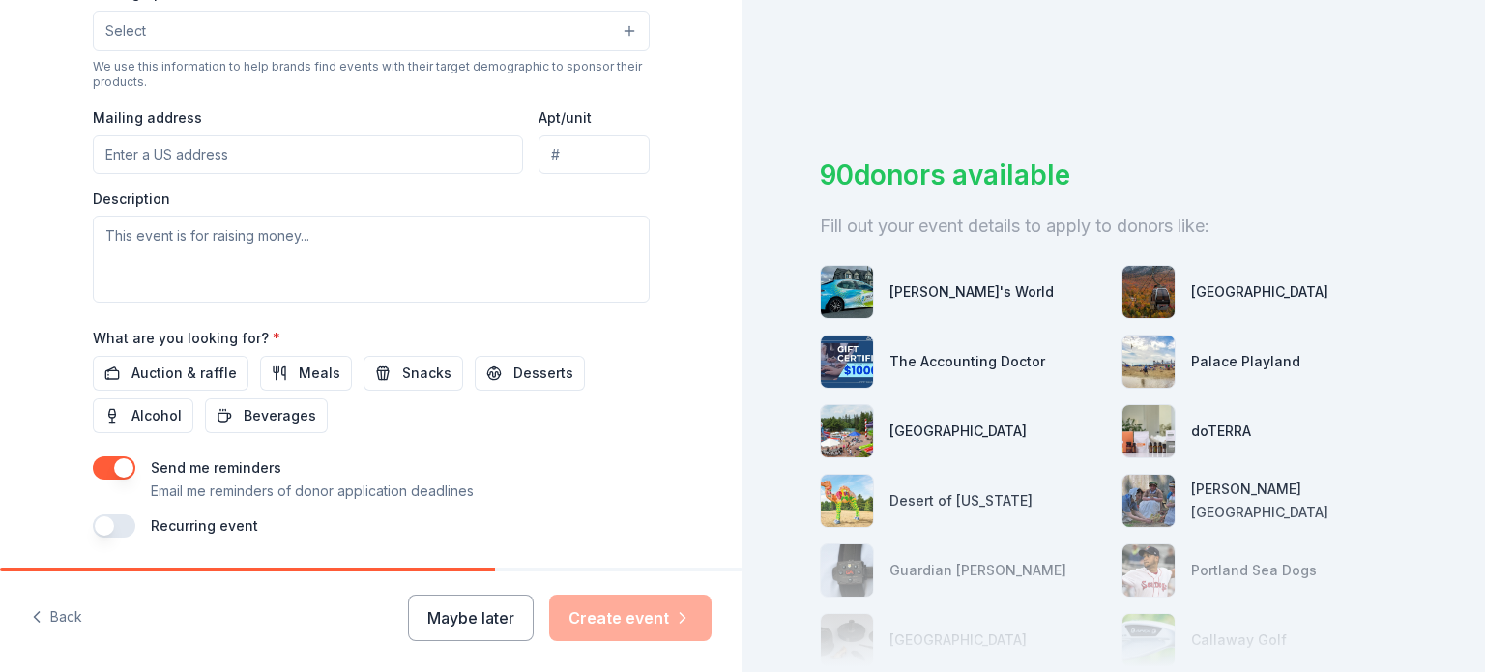
scroll to position [724, 0]
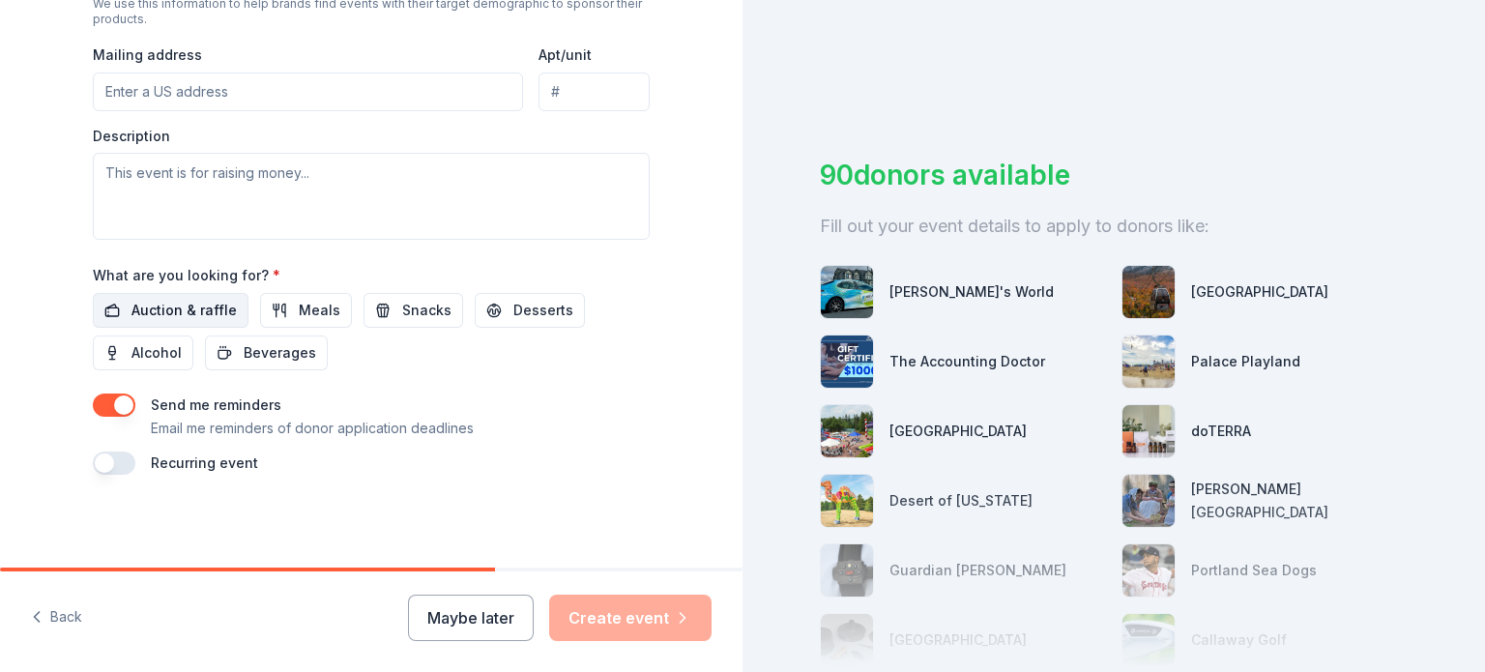
click at [218, 311] on span "Auction & raffle" at bounding box center [183, 310] width 105 height 23
click at [415, 309] on span "Snacks" at bounding box center [426, 310] width 49 height 23
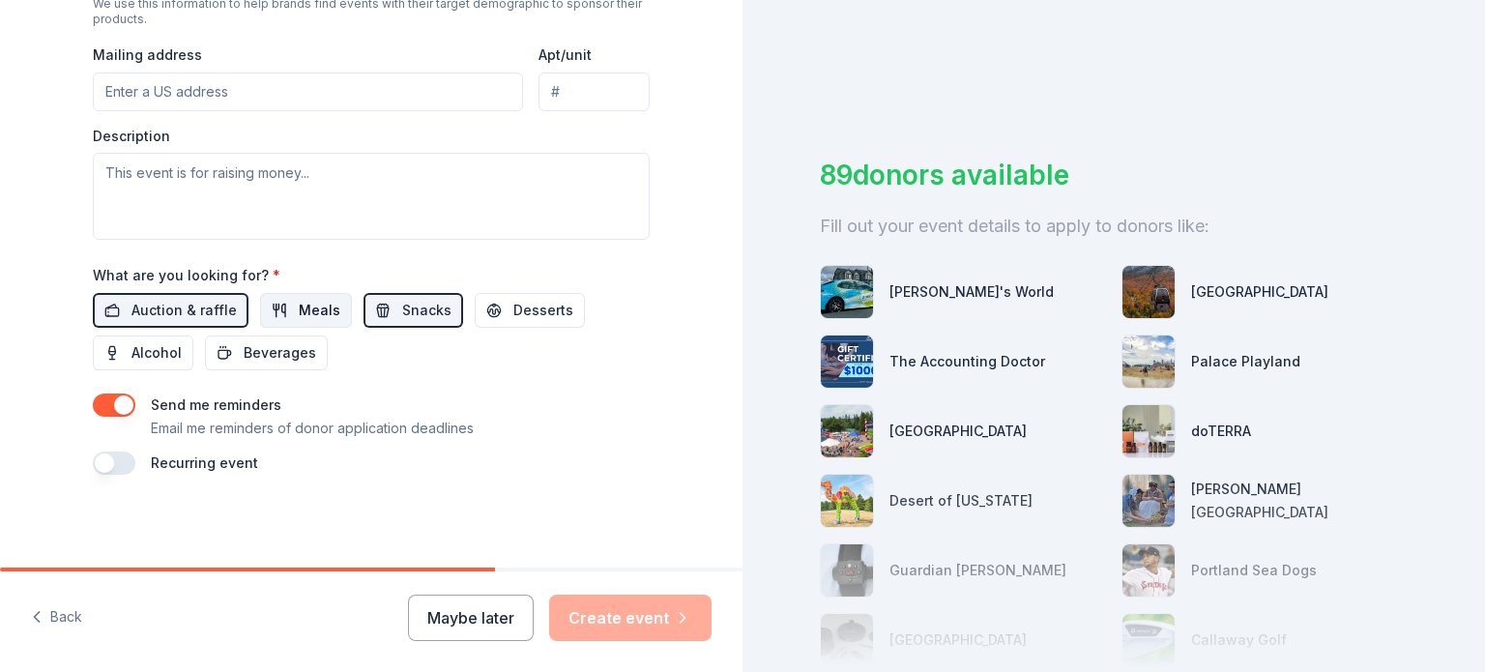
click at [303, 306] on span "Meals" at bounding box center [320, 310] width 42 height 23
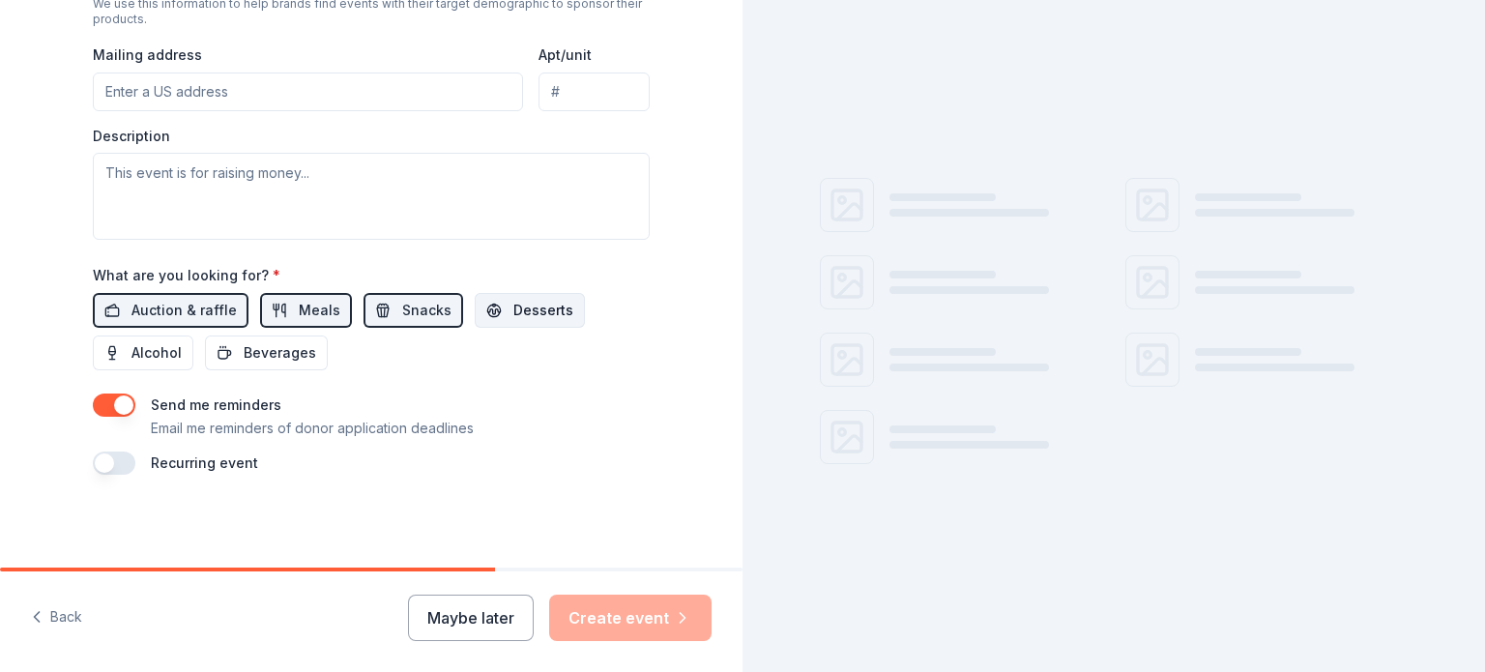
click at [493, 307] on button "Desserts" at bounding box center [530, 310] width 110 height 35
click at [274, 286] on div "What are you looking for? * Auction & raffle Meals Snacks Desserts Alcohol Beve…" at bounding box center [371, 316] width 557 height 107
click at [179, 341] on span "Alcohol" at bounding box center [156, 352] width 50 height 23
click at [244, 351] on span "Beverages" at bounding box center [280, 352] width 72 height 23
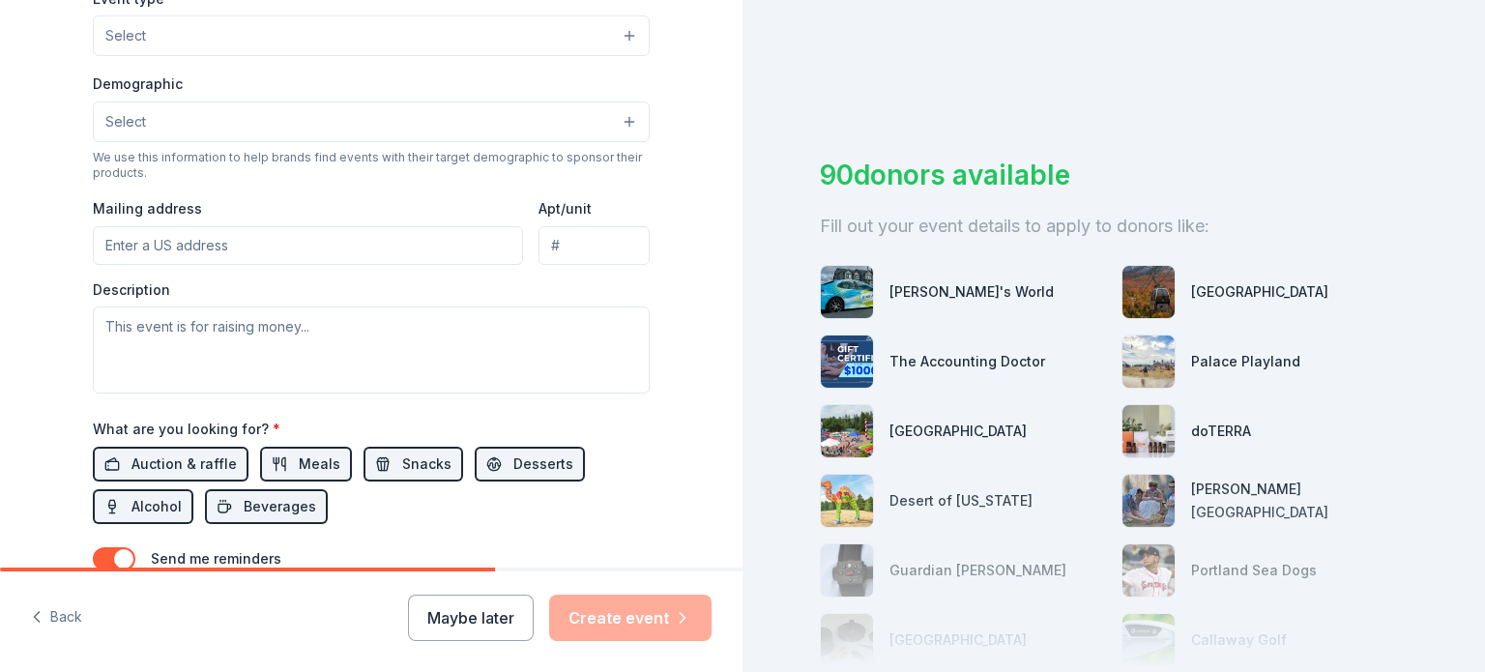
scroll to position [558, 0]
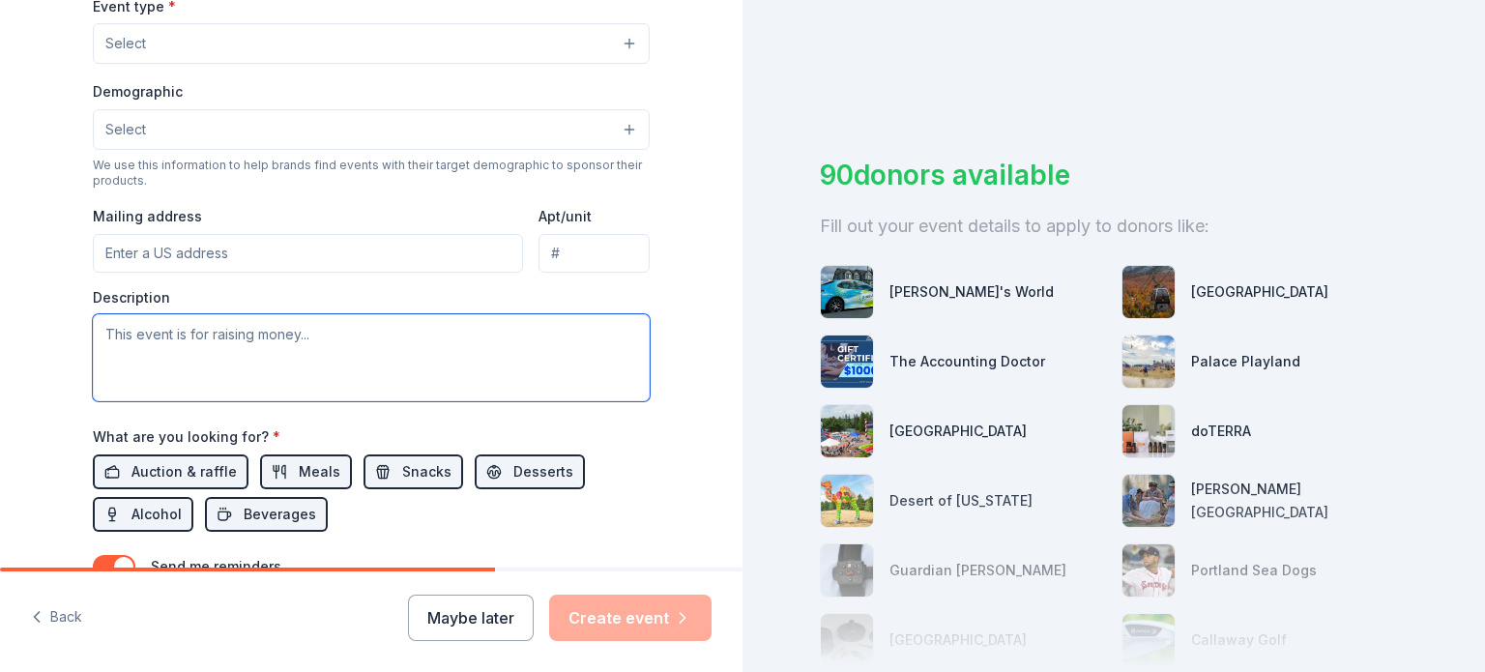
click at [256, 342] on textarea at bounding box center [371, 357] width 557 height 87
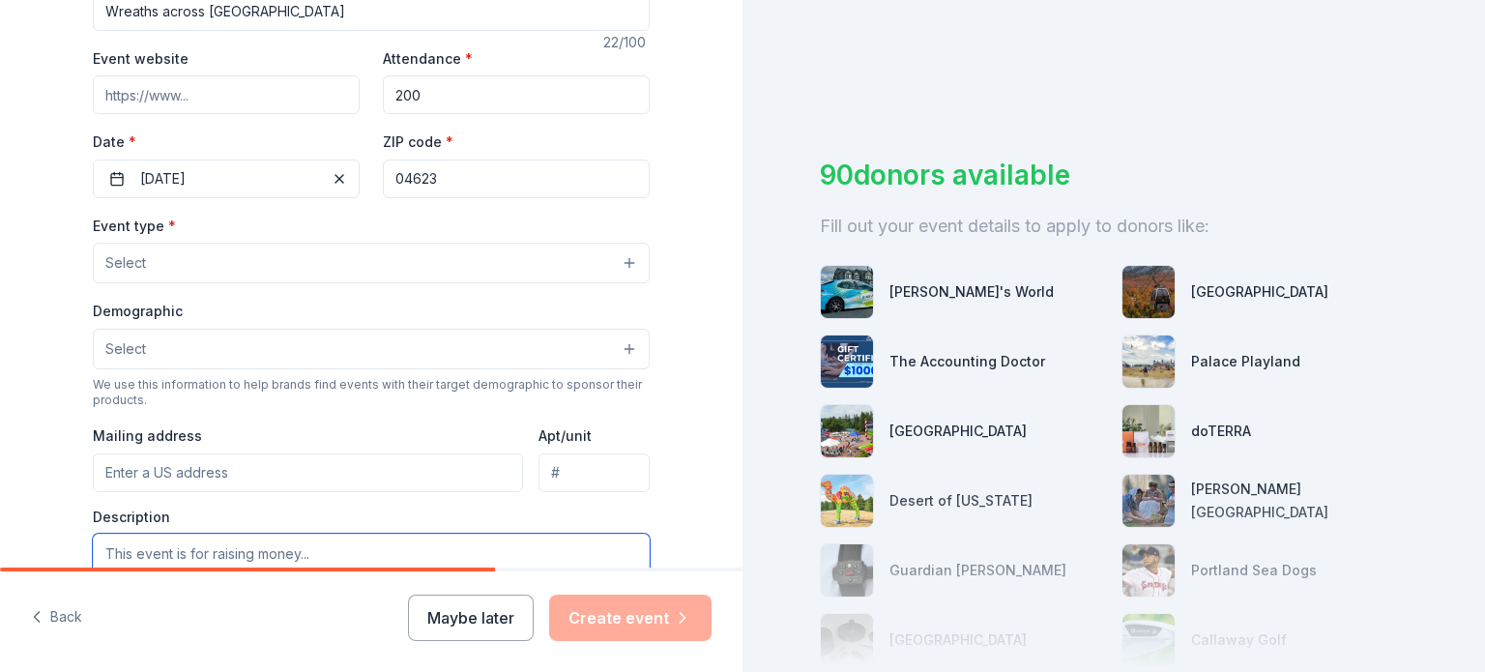
scroll to position [340, 0]
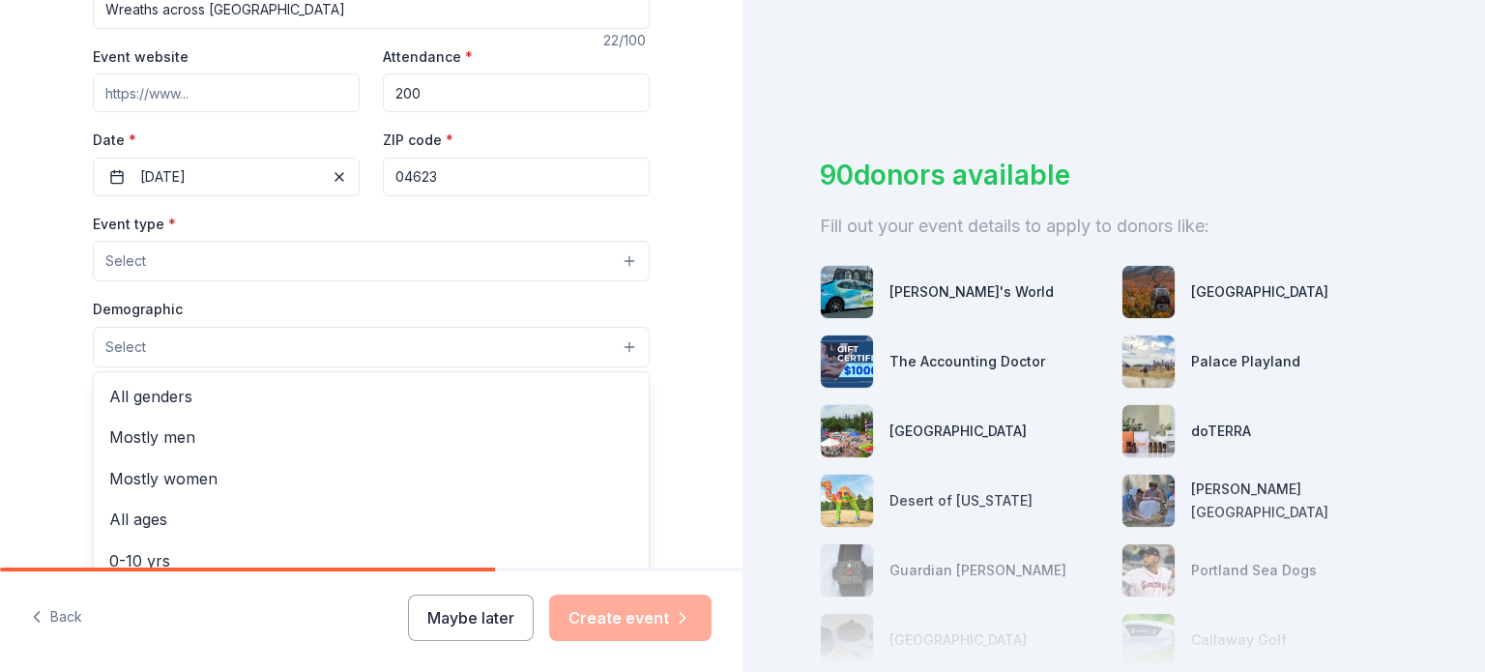
click at [623, 354] on button "Select" at bounding box center [371, 347] width 557 height 41
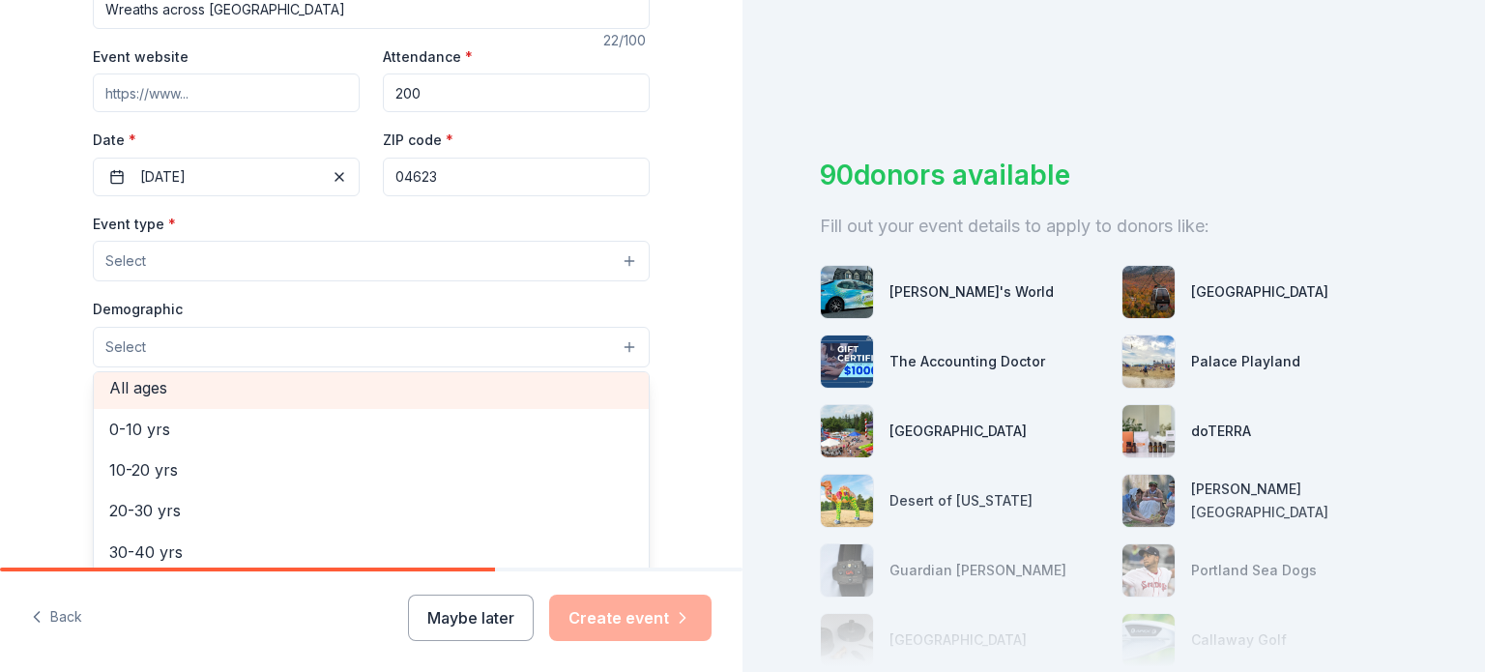
click at [366, 382] on div "All ages" at bounding box center [371, 387] width 555 height 41
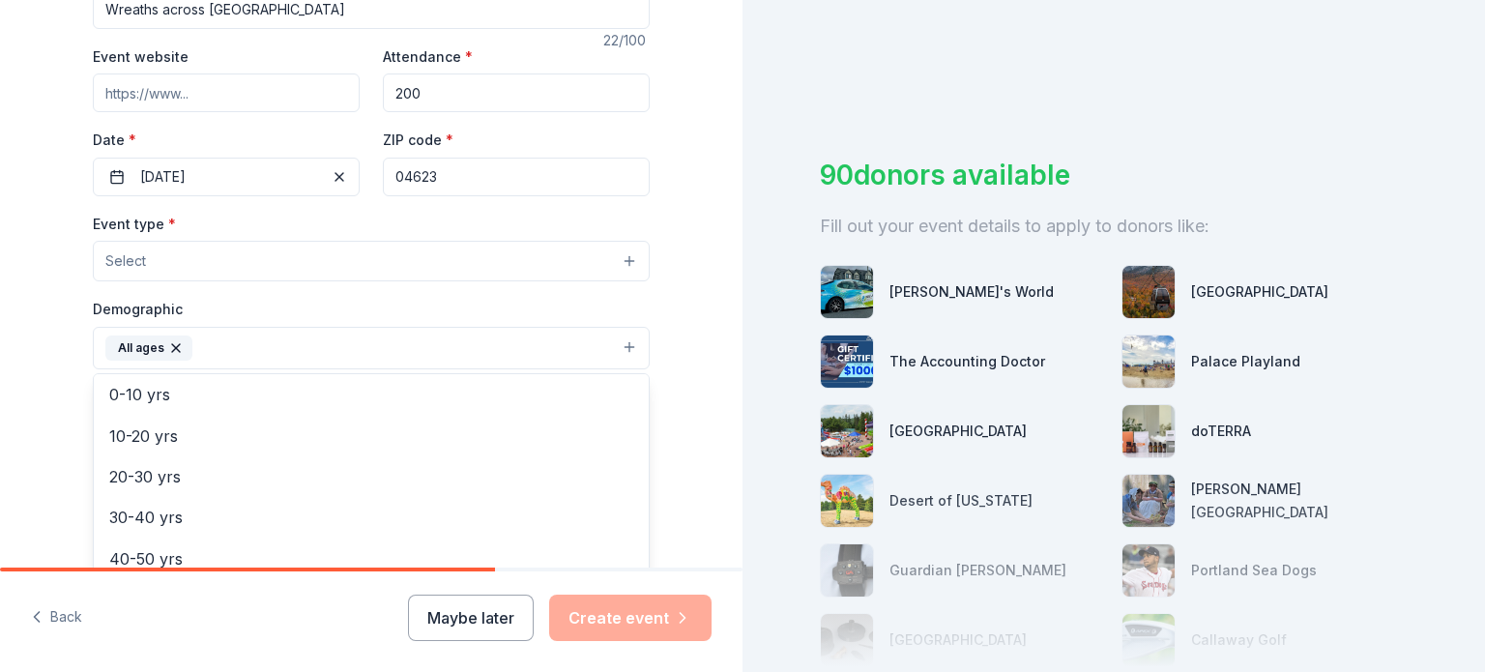
click at [685, 300] on div "Tell us about your event. We'll find in-kind donations you can apply for. Event…" at bounding box center [371, 304] width 742 height 1289
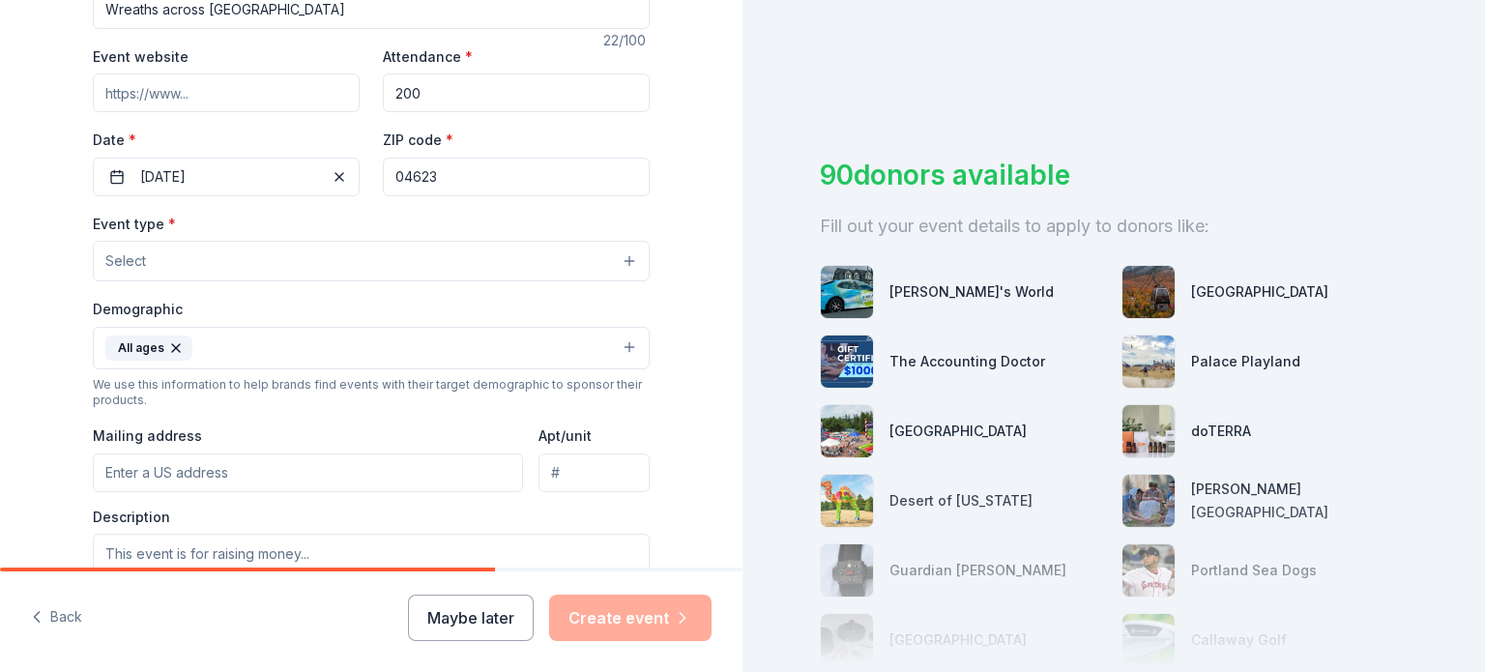
click at [629, 267] on button "Select" at bounding box center [371, 261] width 557 height 41
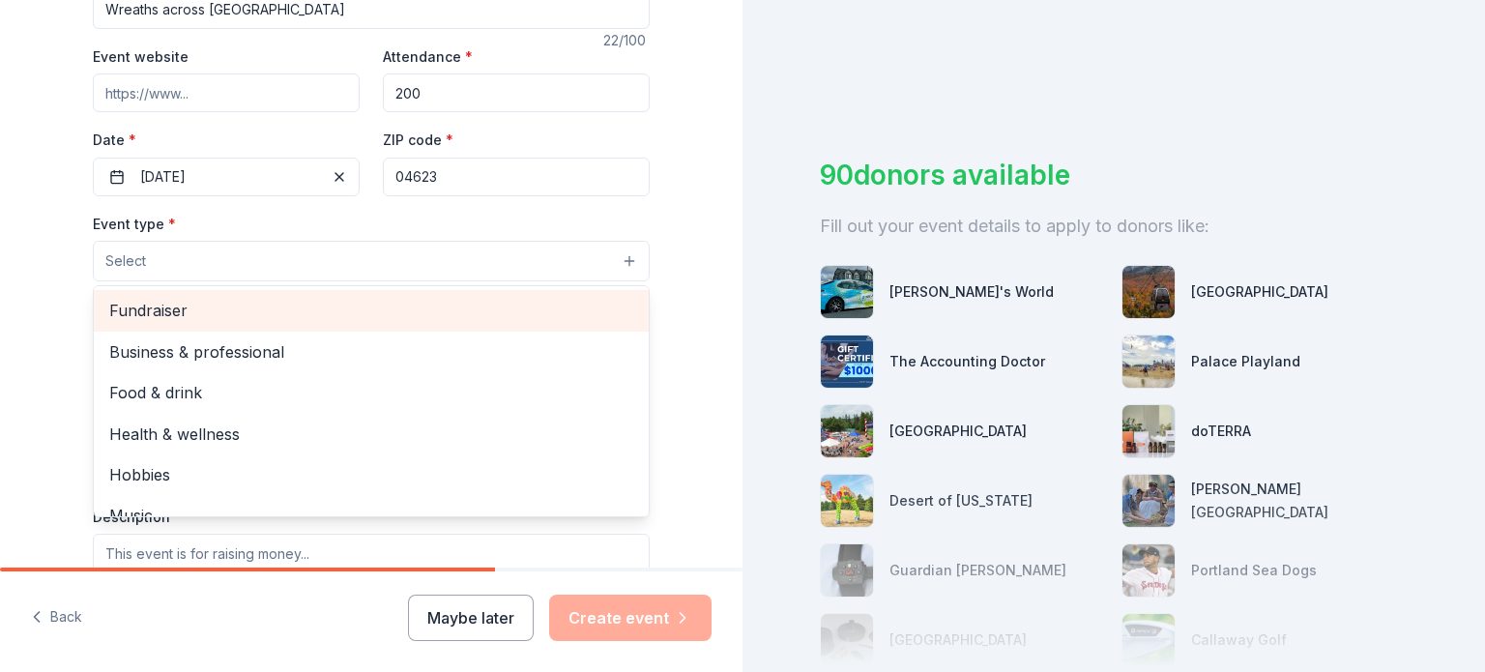
click at [470, 320] on span "Fundraiser" at bounding box center [371, 310] width 524 height 25
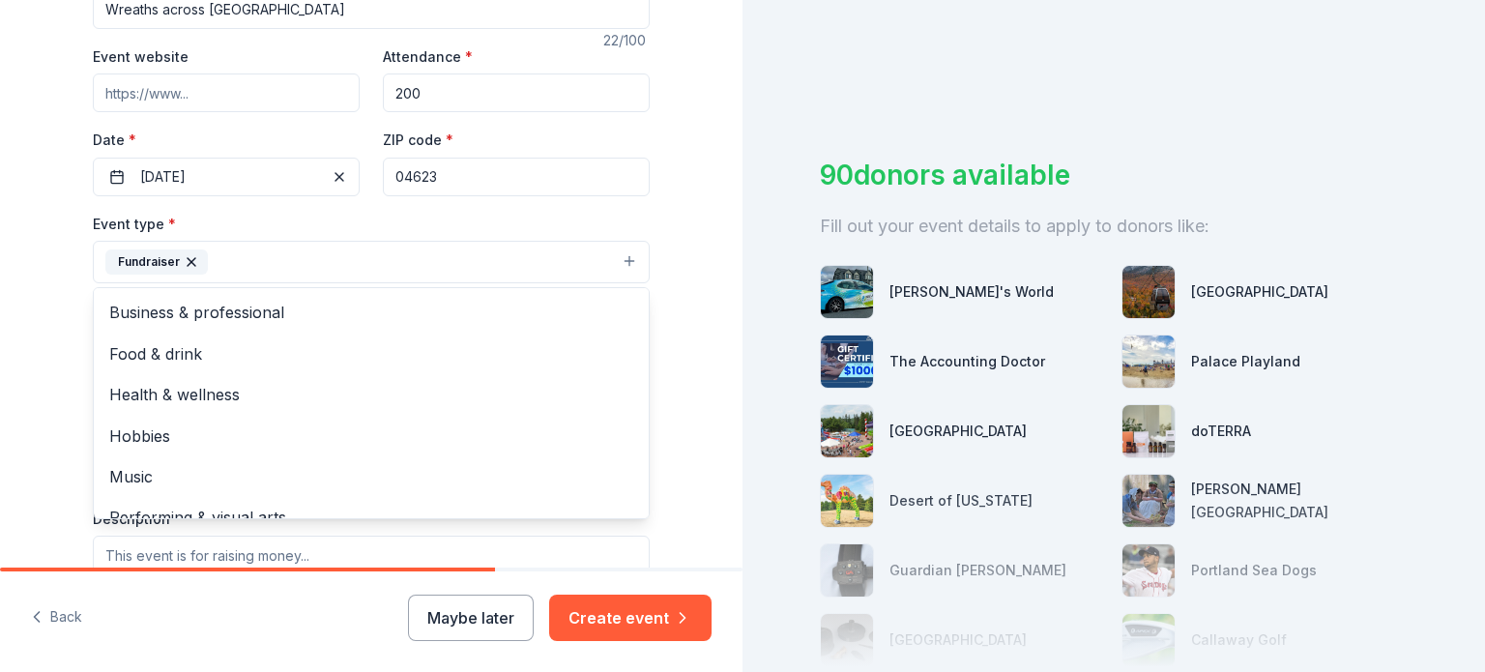
click at [667, 215] on div "Tell us about your event. We'll find in-kind donations you can apply for. Event…" at bounding box center [371, 305] width 619 height 1290
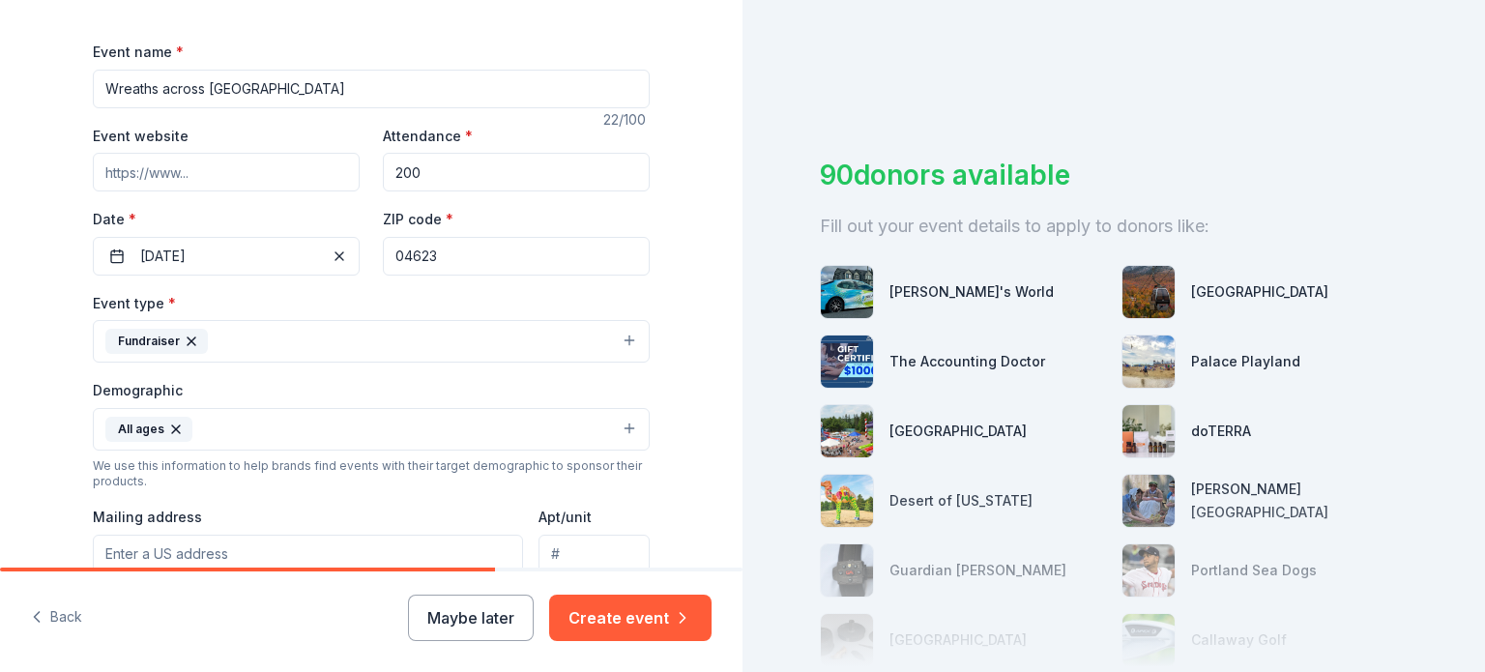
scroll to position [257, 0]
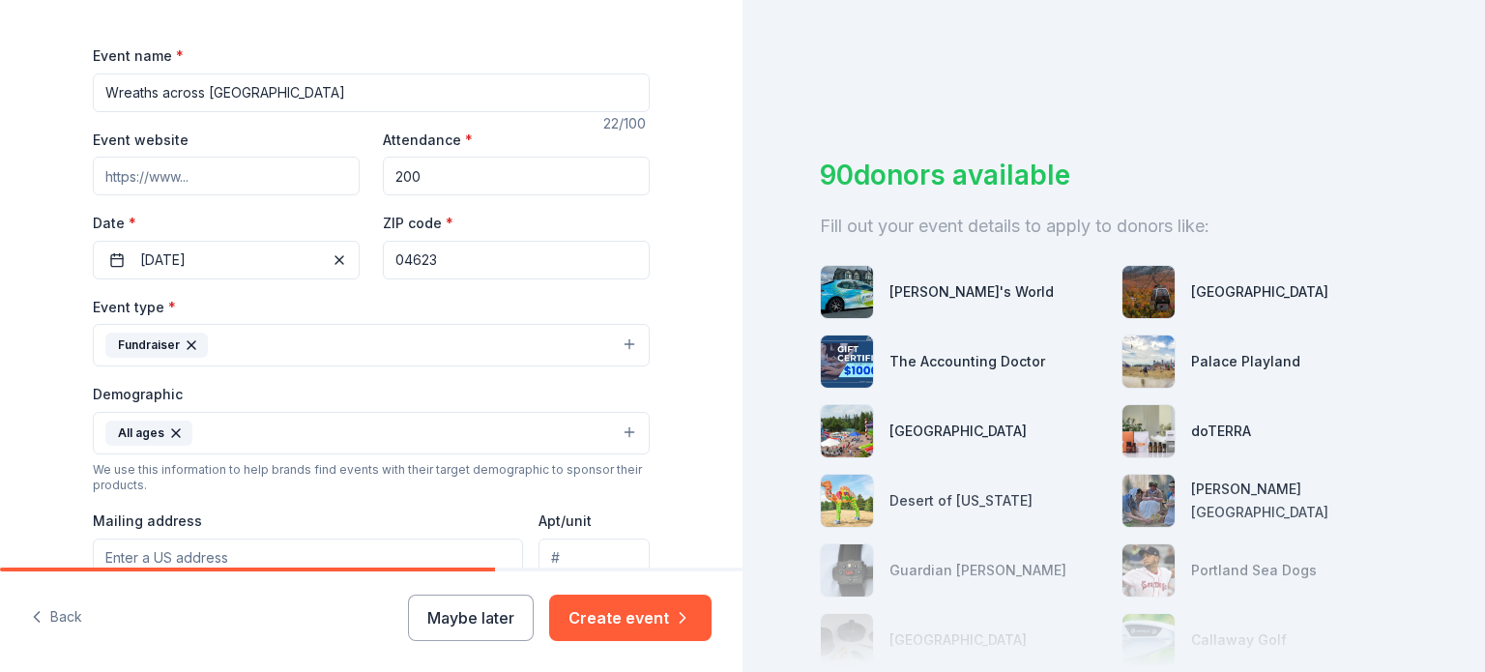
click at [251, 177] on input "Event website" at bounding box center [226, 176] width 267 height 39
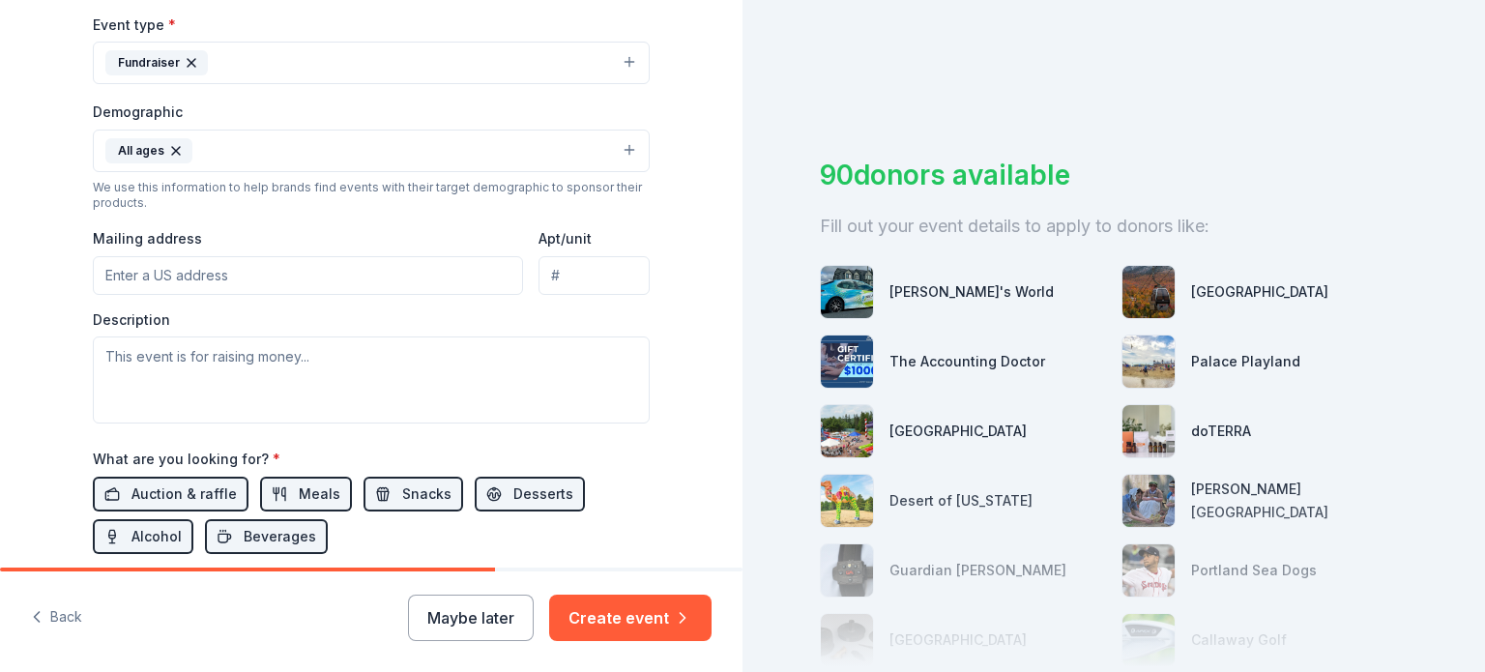
scroll to position [545, 0]
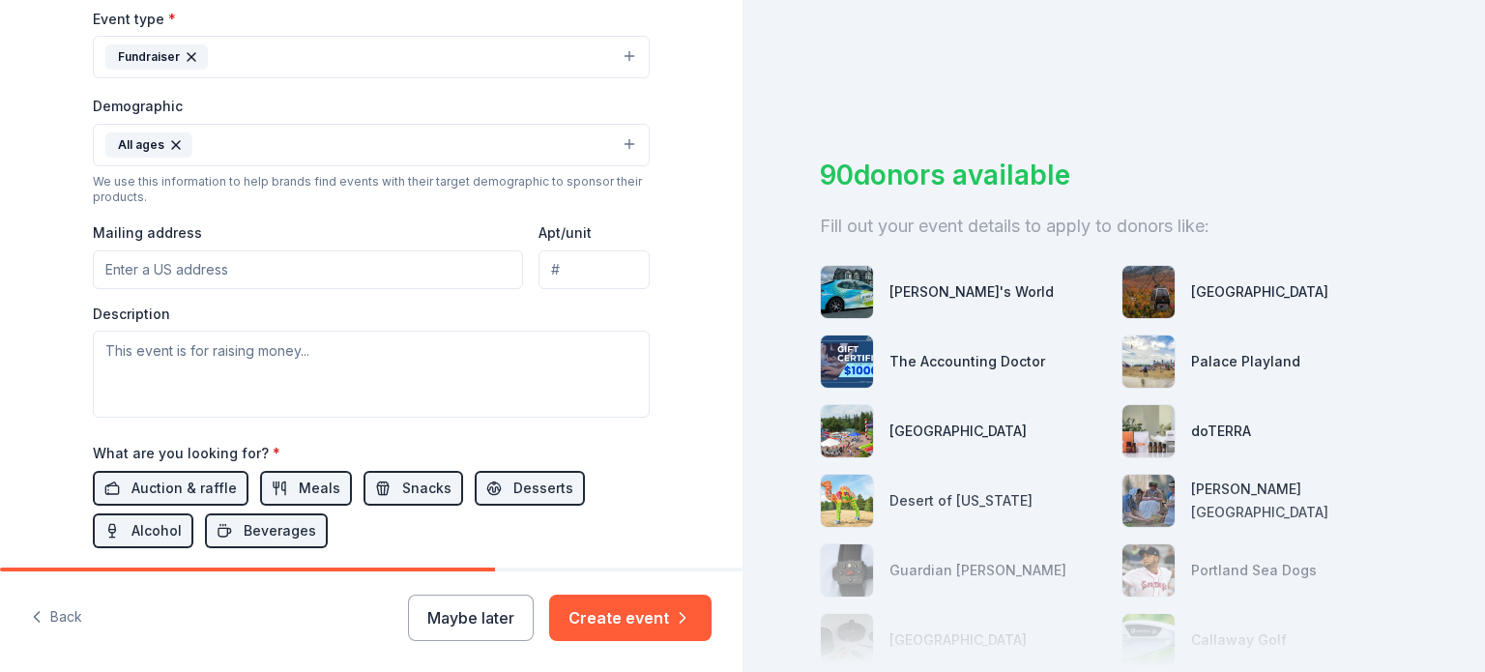
click at [185, 332] on div "Description" at bounding box center [371, 361] width 557 height 114
click at [184, 362] on textarea at bounding box center [371, 374] width 557 height 87
click at [193, 355] on textarea at bounding box center [371, 374] width 557 height 87
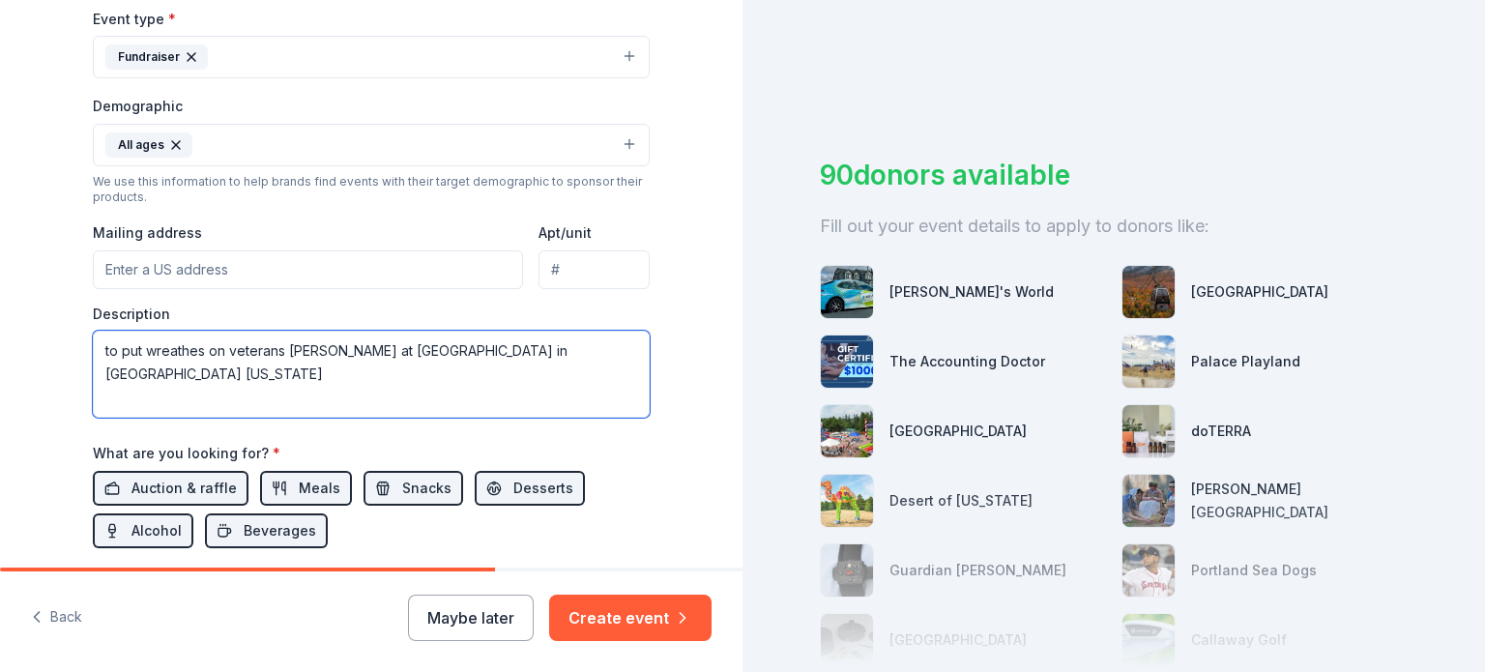
click at [530, 361] on textarea "to put wreathes on veterans [PERSON_NAME] at [GEOGRAPHIC_DATA] in [GEOGRAPHIC_D…" at bounding box center [371, 374] width 557 height 87
click at [544, 363] on textarea "to put wreathes on veterans [PERSON_NAME] at [GEOGRAPHIC_DATA] in [GEOGRAPHIC_D…" at bounding box center [371, 374] width 557 height 87
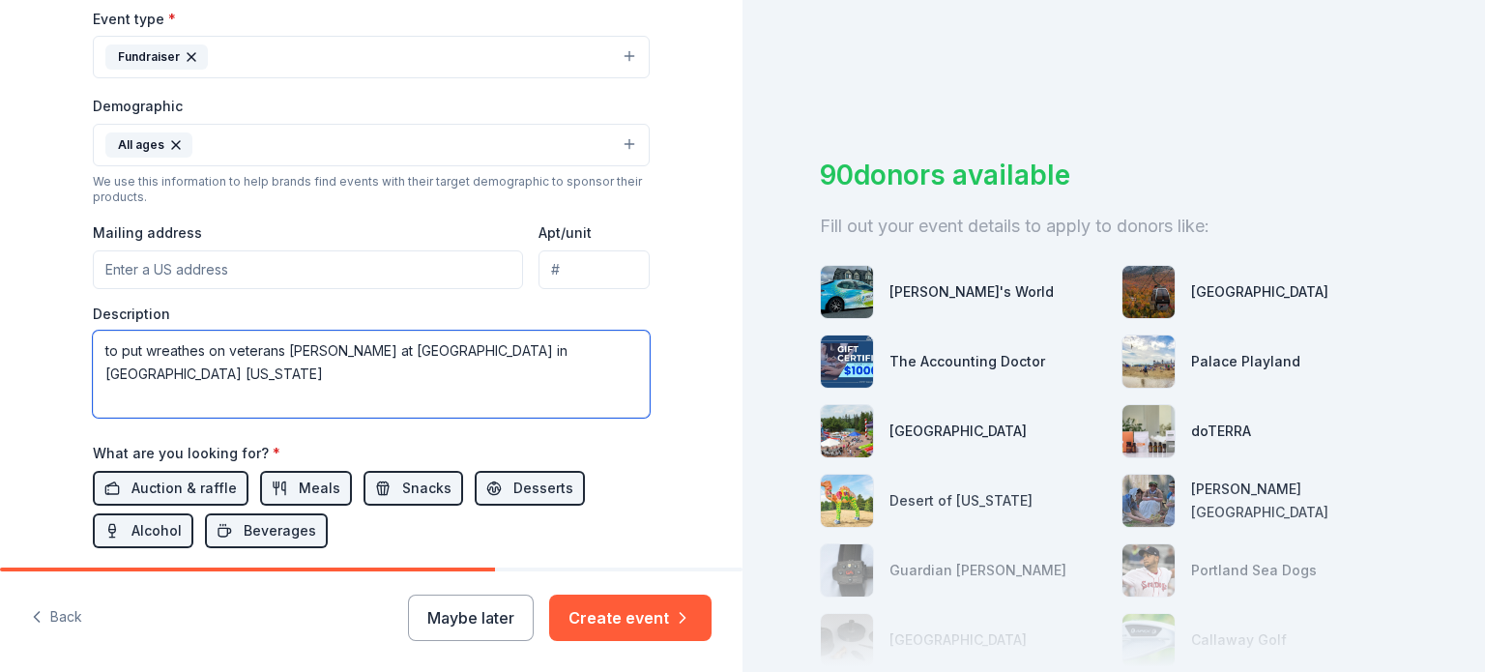
click at [544, 363] on textarea "to put wreathes on veterans [PERSON_NAME] at [GEOGRAPHIC_DATA] in [GEOGRAPHIC_D…" at bounding box center [371, 374] width 557 height 87
click at [444, 361] on textarea "to put wreathes on veterans [PERSON_NAME] at [GEOGRAPHIC_DATA] in [GEOGRAPHIC_D…" at bounding box center [371, 374] width 557 height 87
click at [401, 348] on textarea "to put wreathes on veterans [PERSON_NAME] at [GEOGRAPHIC_DATA] in [GEOGRAPHIC_D…" at bounding box center [371, 374] width 557 height 87
click at [466, 307] on div "Description to put wreathes on veterans [PERSON_NAME] at [GEOGRAPHIC_DATA] in […" at bounding box center [371, 361] width 557 height 114
click at [459, 356] on textarea "to put wreathes on veterans [PERSON_NAME] at [GEOGRAPHIC_DATA] in [GEOGRAPHIC_D…" at bounding box center [371, 374] width 557 height 87
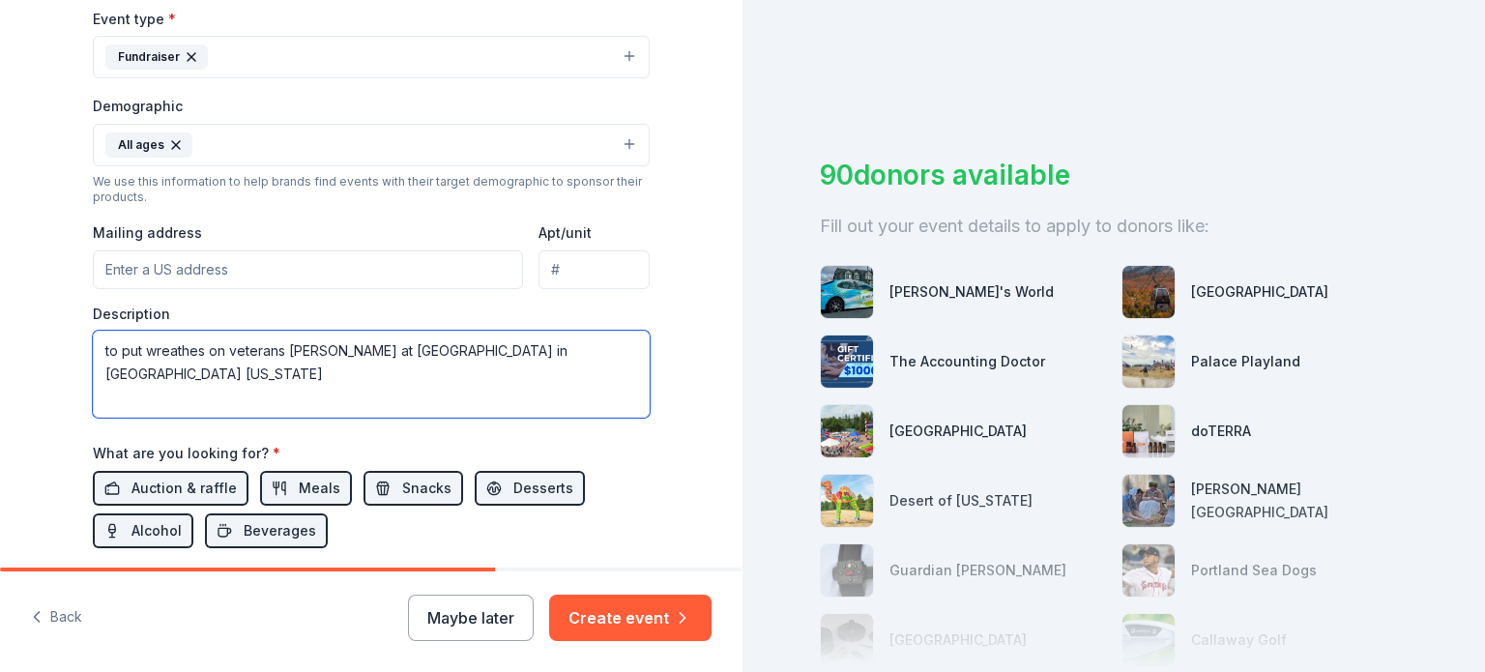
click at [606, 353] on textarea "to put wreathes on veterans [PERSON_NAME] at [GEOGRAPHIC_DATA] in [GEOGRAPHIC_D…" at bounding box center [371, 374] width 557 height 87
click at [622, 355] on textarea "to put wreathes on veterans [PERSON_NAME] at [GEOGRAPHIC_DATA] in [GEOGRAPHIC_D…" at bounding box center [371, 374] width 557 height 87
click at [109, 357] on textarea "to put wreathes on veterans [PERSON_NAME] at [GEOGRAPHIC_DATA] in [GEOGRAPHIC_D…" at bounding box center [371, 374] width 557 height 87
click at [106, 353] on textarea "To put wreathes on veterans [PERSON_NAME] at [GEOGRAPHIC_DATA] in [GEOGRAPHIC_D…" at bounding box center [371, 374] width 557 height 87
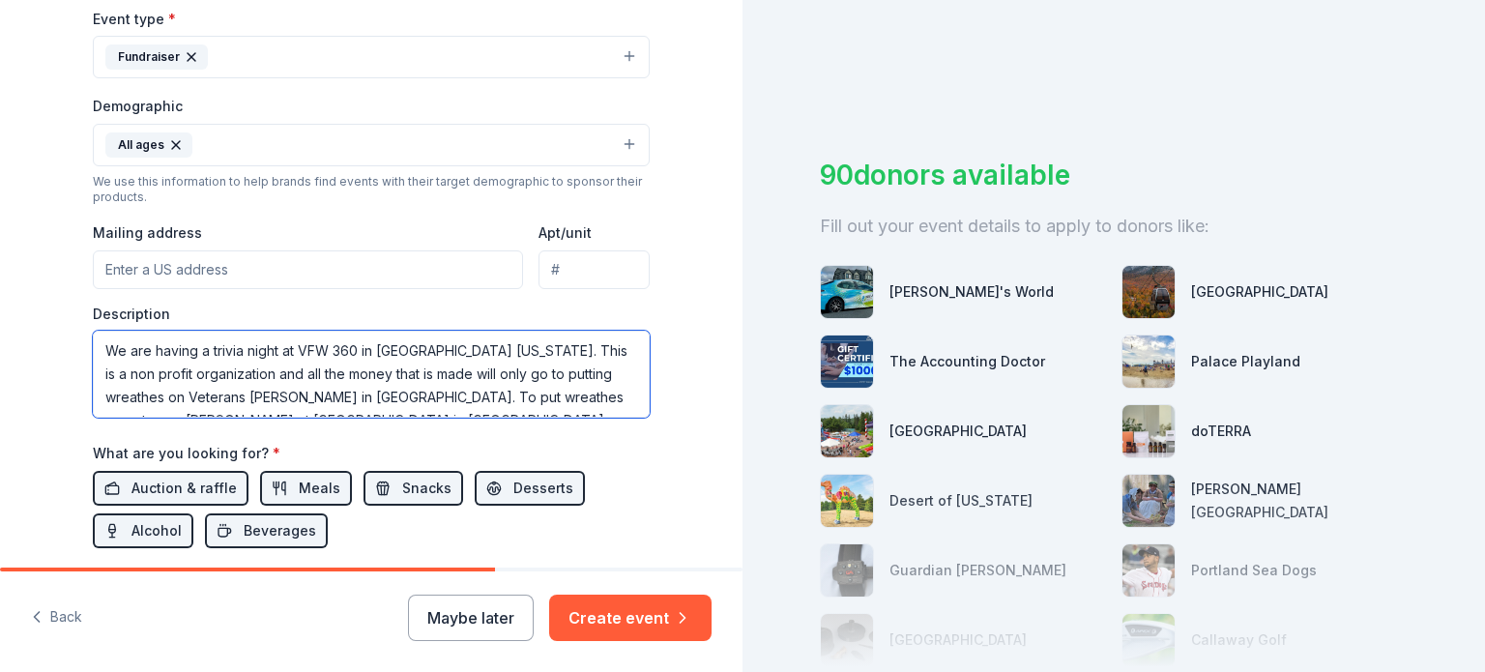
click at [272, 403] on textarea "We are having a trivia night at VFW 360 in [GEOGRAPHIC_DATA] [US_STATE]. This i…" at bounding box center [371, 374] width 557 height 87
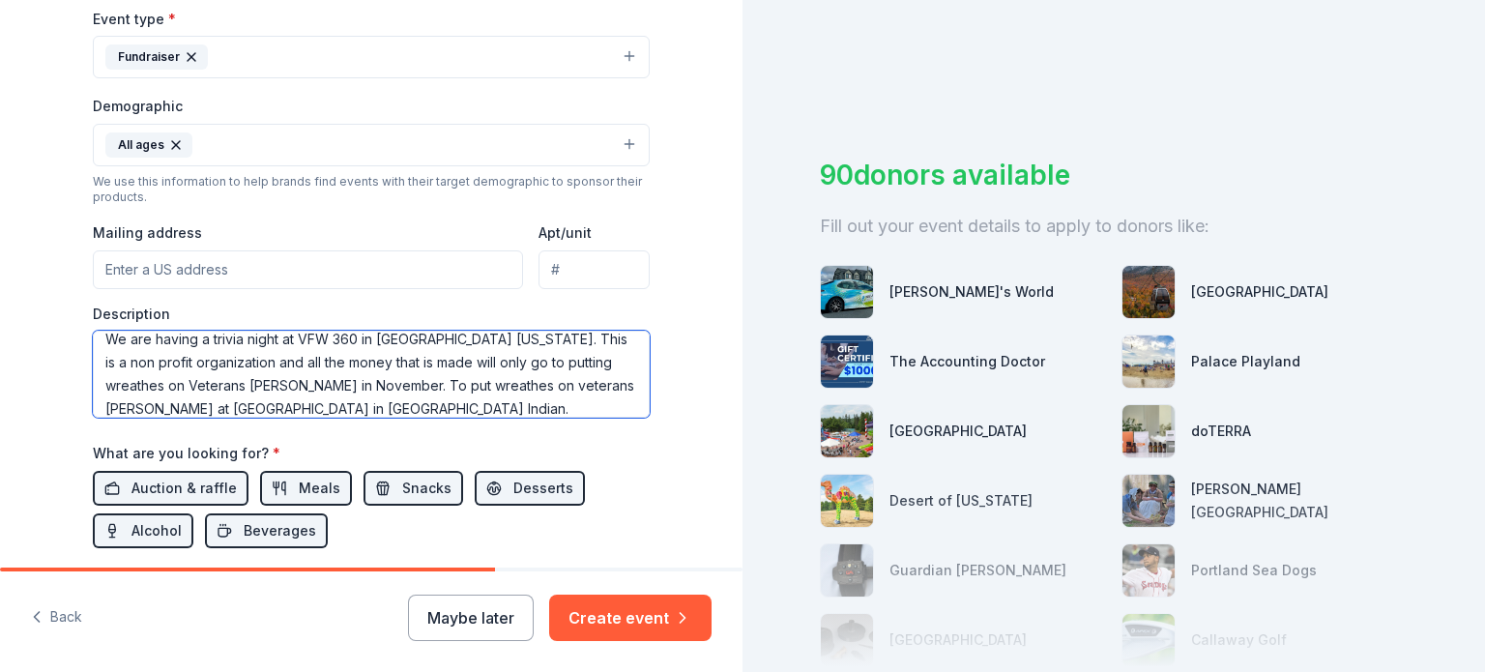
click at [353, 375] on textarea "We are having a trivia night at VFW 360 in [GEOGRAPHIC_DATA] [US_STATE]. This i…" at bounding box center [371, 374] width 557 height 87
click at [344, 386] on textarea "We are having a trivia night at VFW 360 in [GEOGRAPHIC_DATA] [US_STATE]. This i…" at bounding box center [371, 374] width 557 height 87
click at [340, 392] on textarea "We are having a trivia night at VFW 360 in [GEOGRAPHIC_DATA] [US_STATE]. This i…" at bounding box center [371, 374] width 557 height 87
click at [397, 391] on textarea "We are having a trivia night at VFW 360 in [GEOGRAPHIC_DATA] [US_STATE]. This i…" at bounding box center [371, 374] width 557 height 87
click at [414, 411] on textarea "We are having a trivia night at VFW 360 in [GEOGRAPHIC_DATA] [US_STATE]. This i…" at bounding box center [371, 374] width 557 height 87
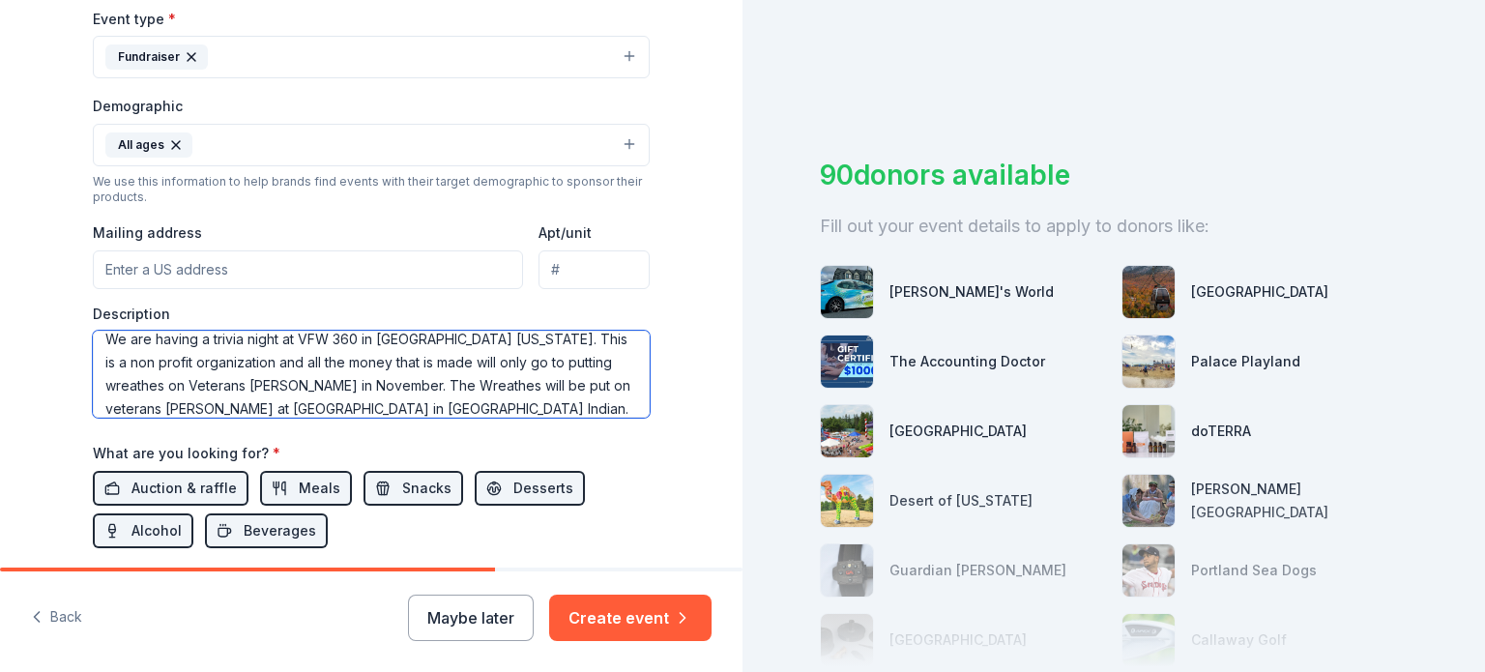
scroll to position [0, 0]
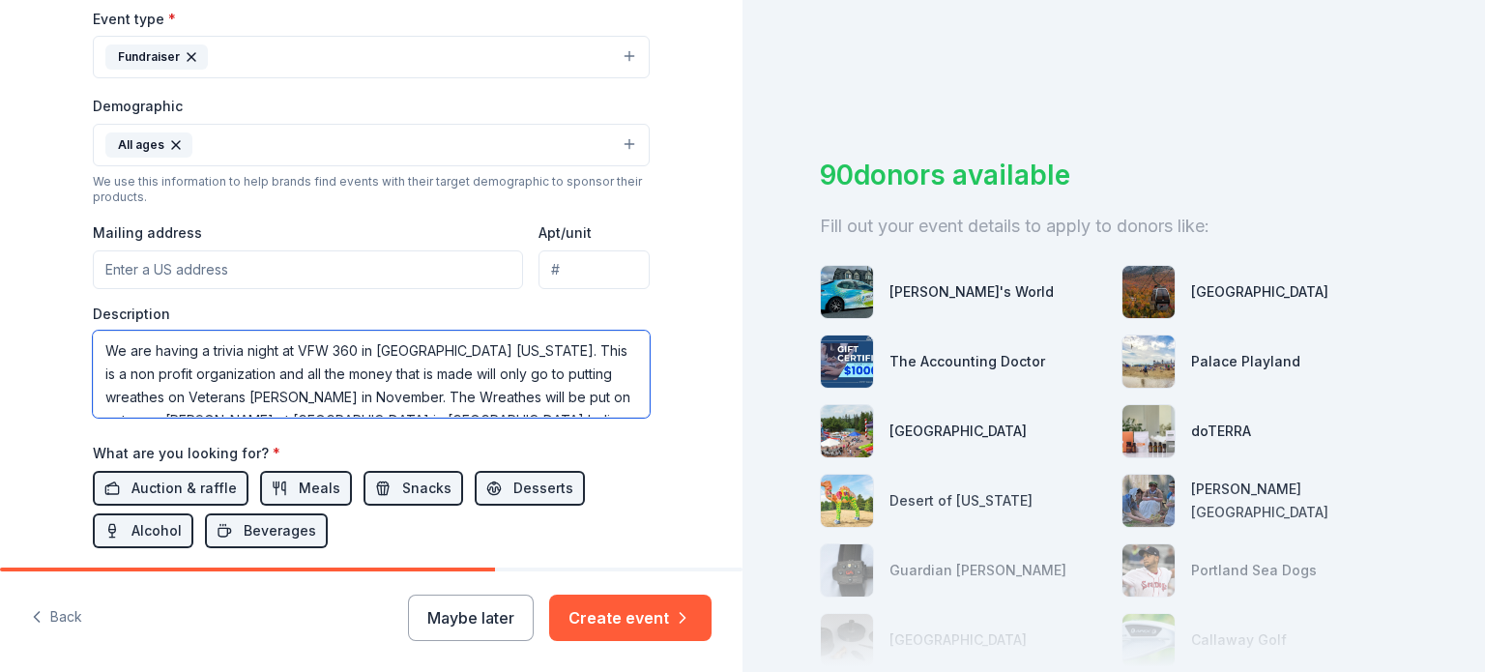
click at [248, 353] on textarea "We are having a trivia night at VFW 360 in [GEOGRAPHIC_DATA] [US_STATE]. This i…" at bounding box center [371, 374] width 557 height 87
click at [373, 391] on textarea "We are having a trivia fundraiser night at [GEOGRAPHIC_DATA] in [GEOGRAPHIC_DAT…" at bounding box center [371, 374] width 557 height 87
click at [440, 373] on textarea "We are having a trivia fundraiser night at [GEOGRAPHIC_DATA] in [GEOGRAPHIC_DAT…" at bounding box center [371, 374] width 557 height 87
click at [441, 398] on textarea "We are having a trivia fundraiser night at [GEOGRAPHIC_DATA] in [GEOGRAPHIC_DAT…" at bounding box center [371, 374] width 557 height 87
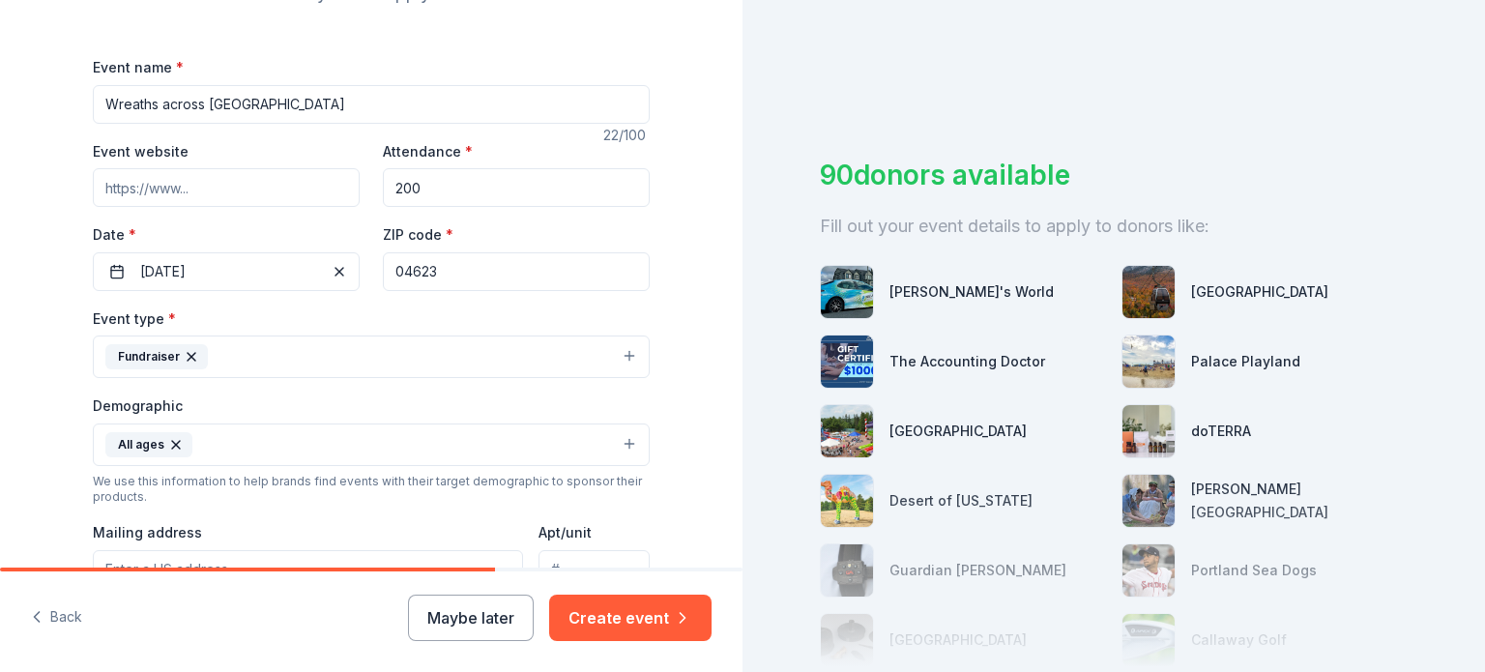
scroll to position [245, 0]
type textarea "We are having a trivia fundraiser night at [GEOGRAPHIC_DATA] in [GEOGRAPHIC_DAT…"
click at [293, 191] on input "Event website" at bounding box center [226, 188] width 267 height 39
click at [201, 192] on input "Event website" at bounding box center [226, 188] width 267 height 39
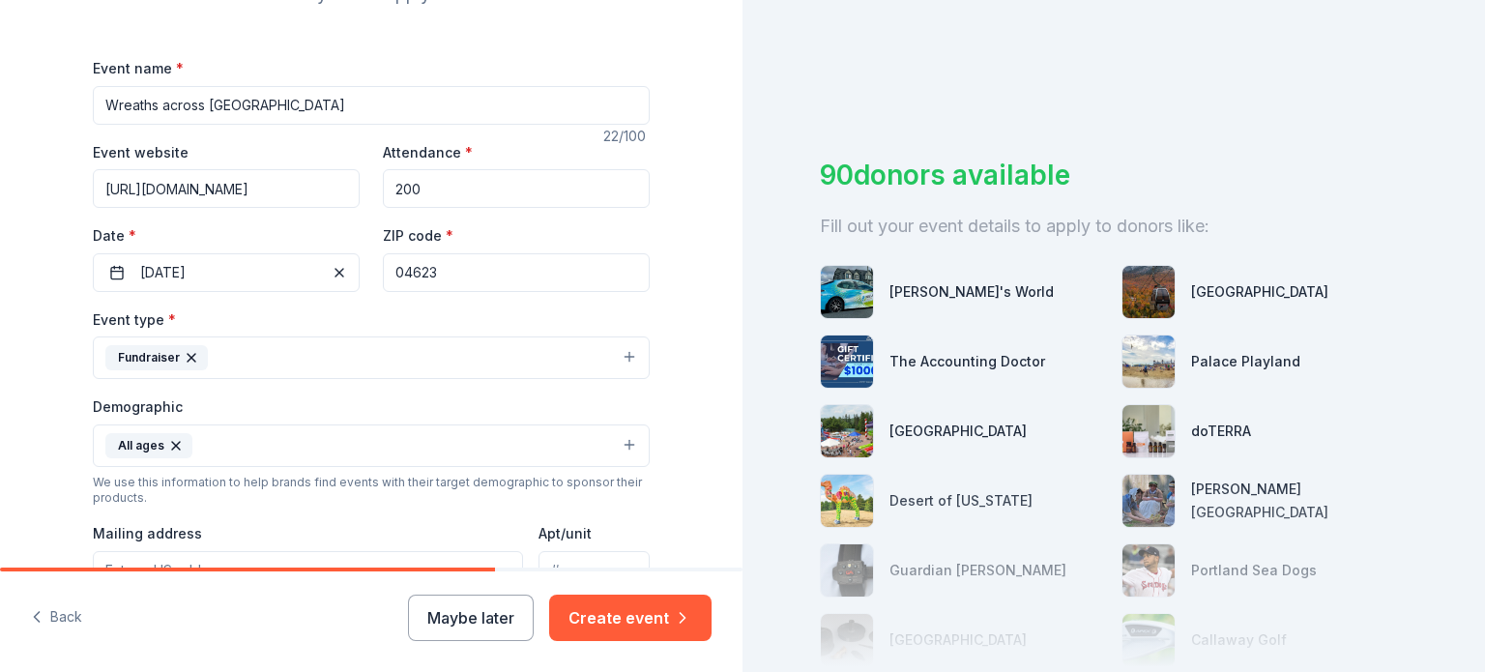
type input "[URL][DOMAIN_NAME]"
click at [285, 106] on input "Wreaths across [GEOGRAPHIC_DATA]" at bounding box center [371, 105] width 557 height 39
type input "W"
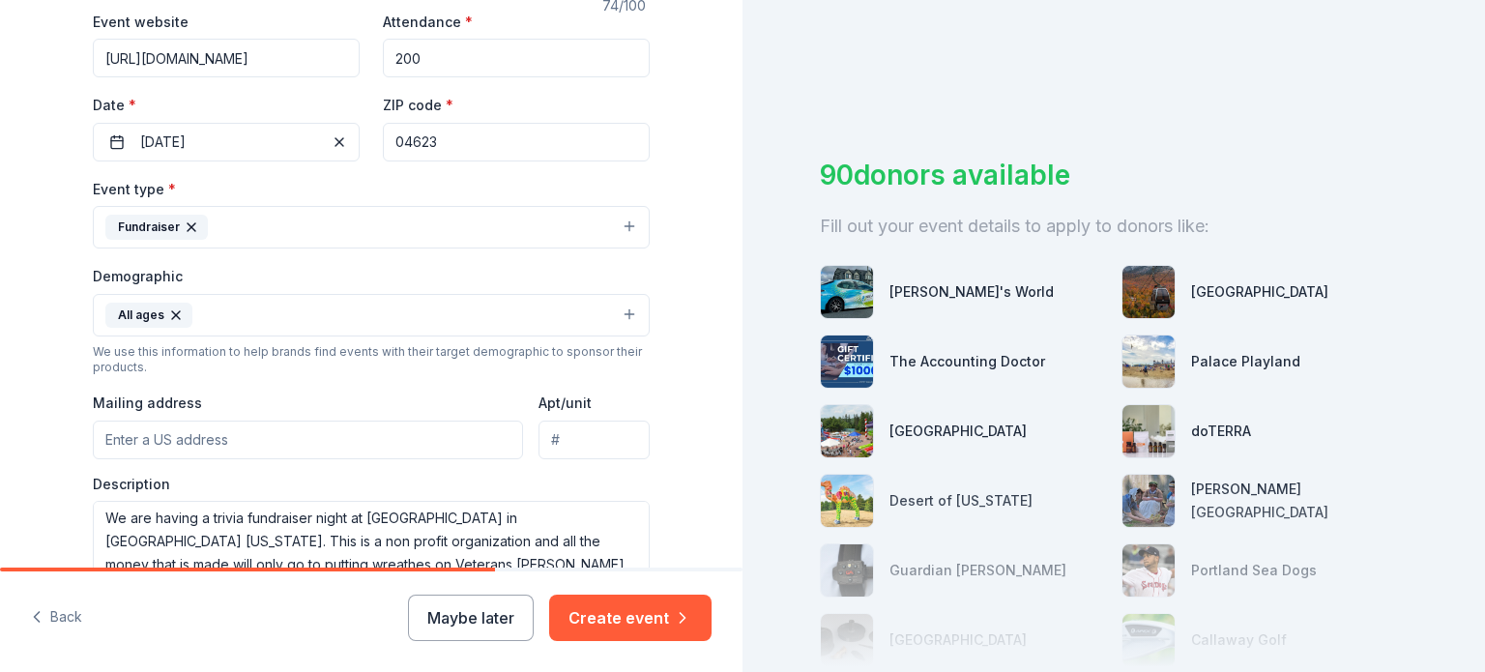
scroll to position [373, 0]
type input "Stars and Stripes Wreaths Across America Michiana Trivia Fundraiser Night"
click at [459, 141] on input "04623" at bounding box center [516, 144] width 267 height 39
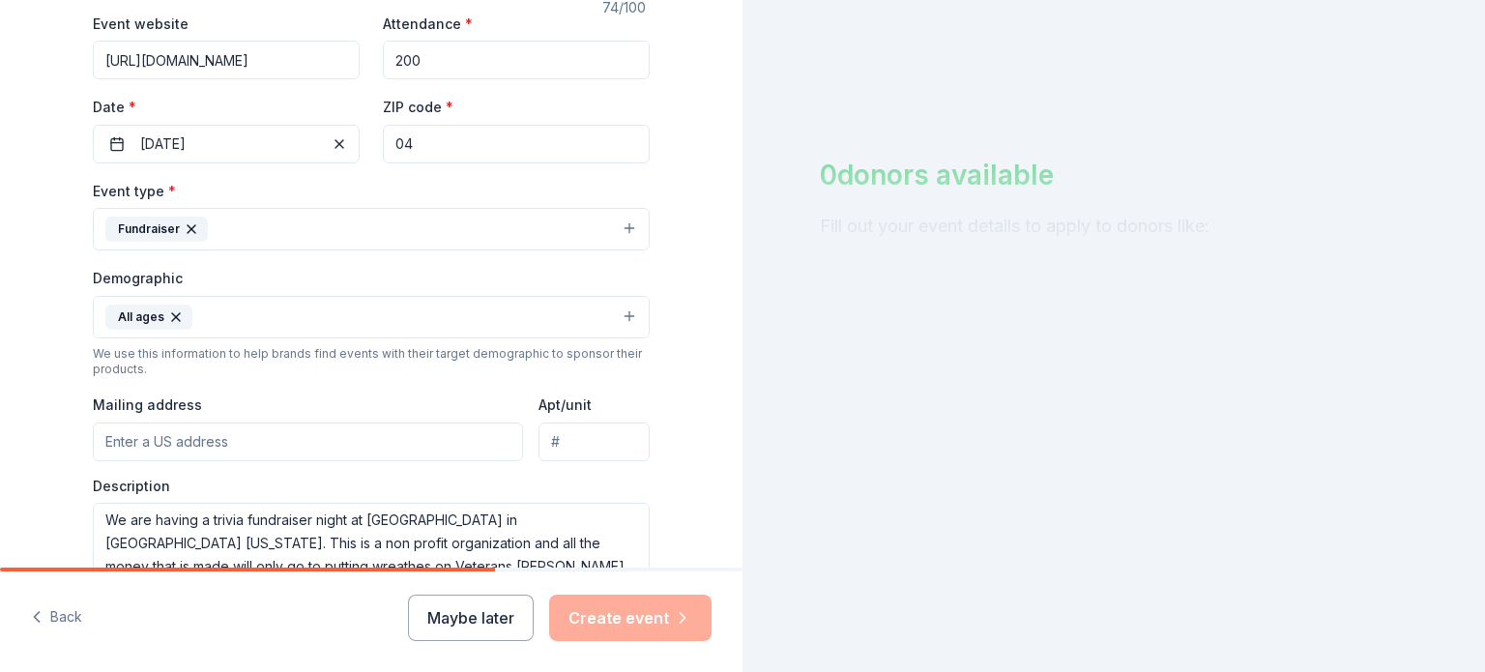
type input "0"
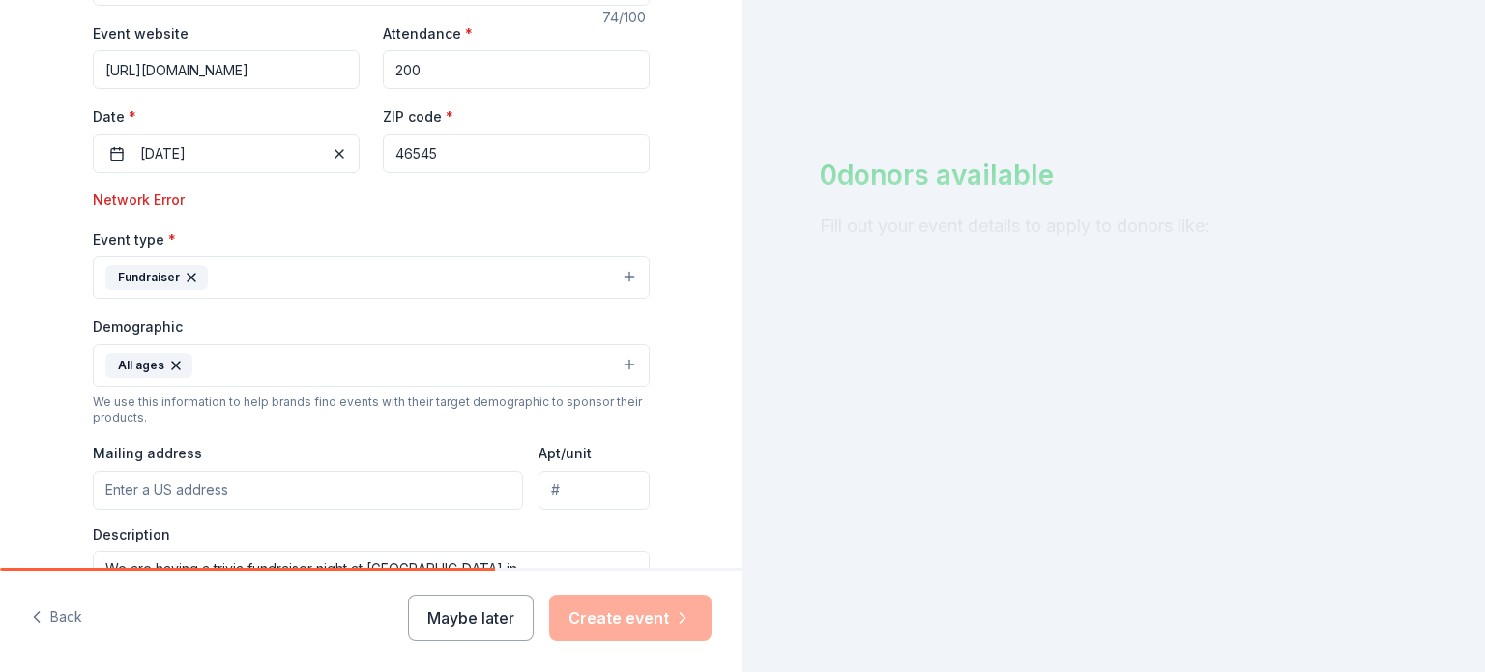
scroll to position [366, 0]
click at [171, 199] on div "Network Error" at bounding box center [371, 197] width 557 height 23
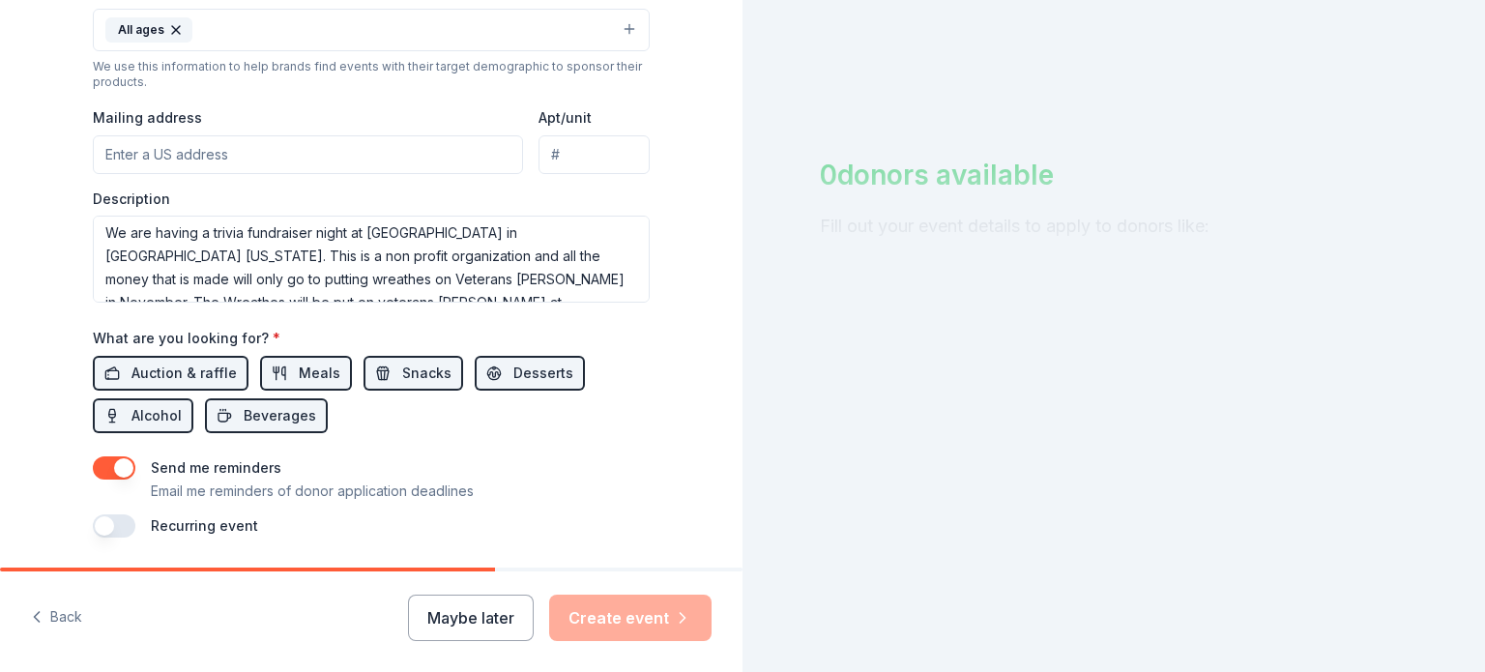
scroll to position [766, 0]
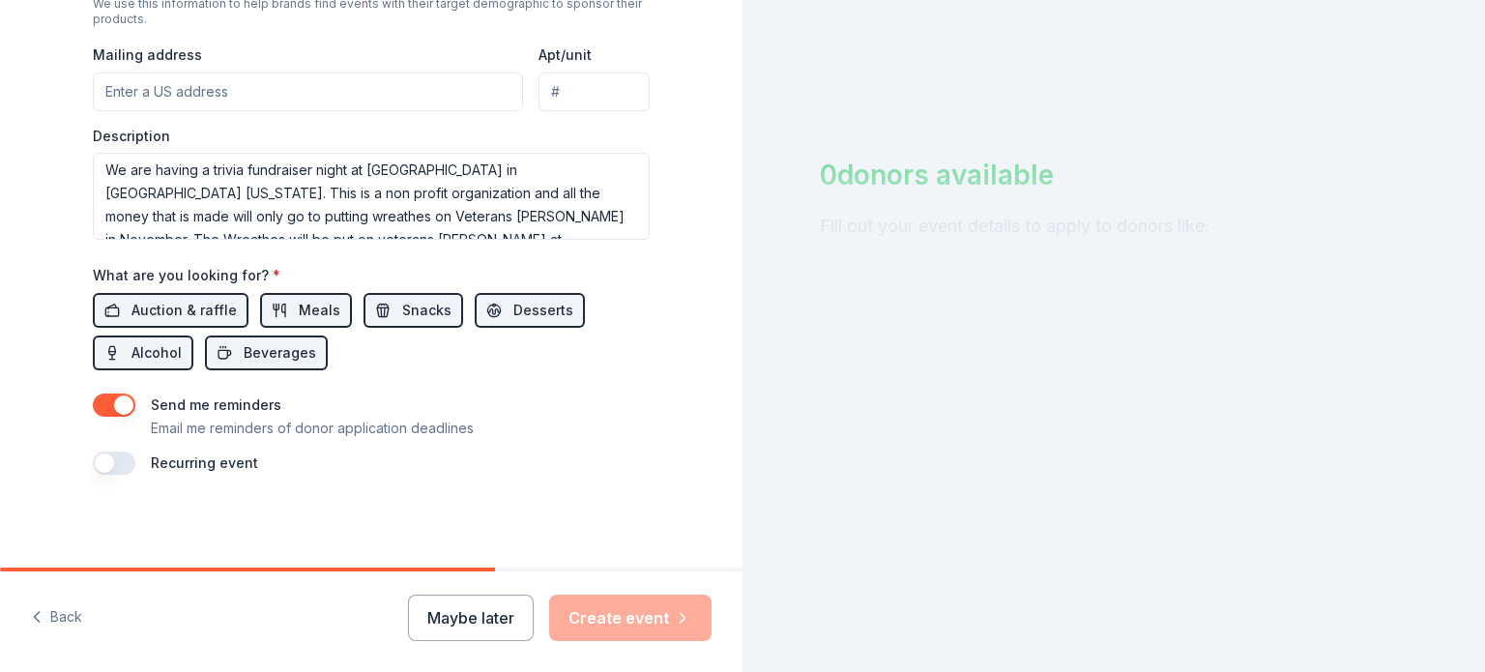
click at [622, 618] on div "Maybe later Create event" at bounding box center [560, 617] width 304 height 46
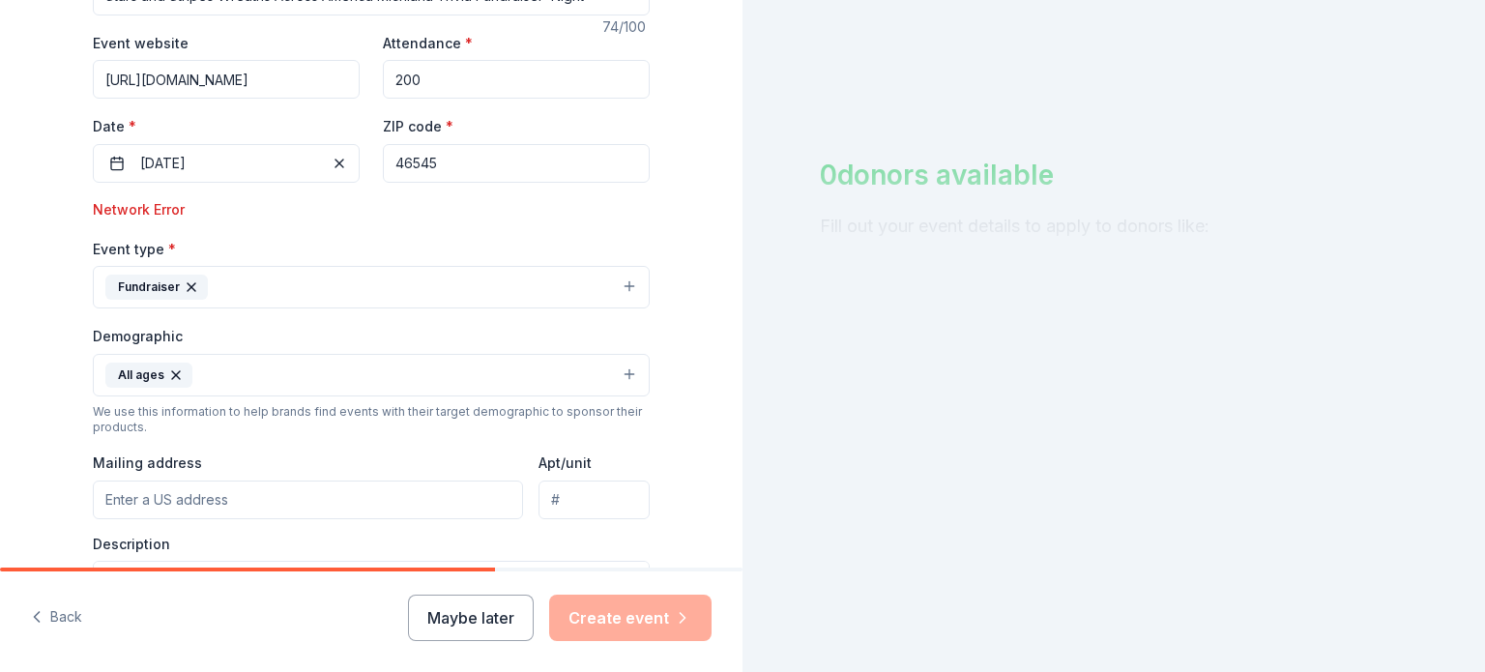
scroll to position [355, 0]
click at [478, 162] on input "46545" at bounding box center [516, 162] width 267 height 39
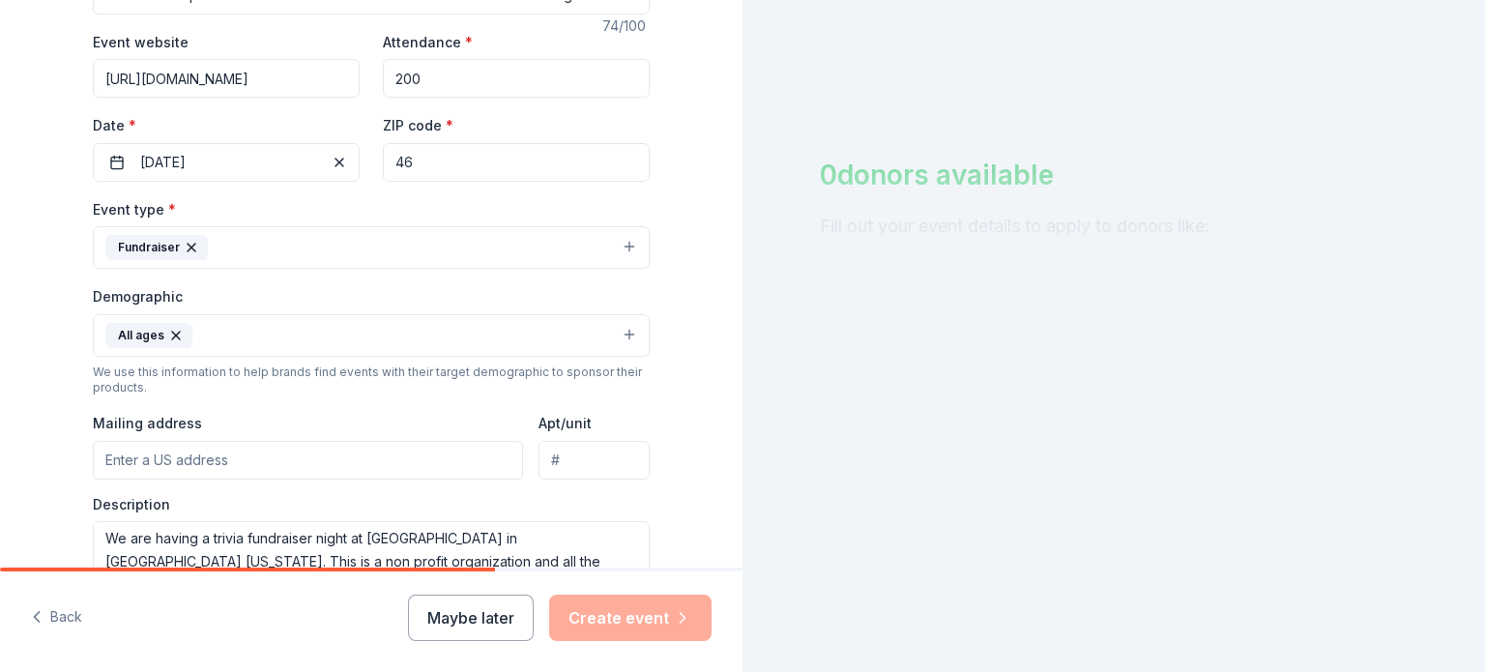
type input "4"
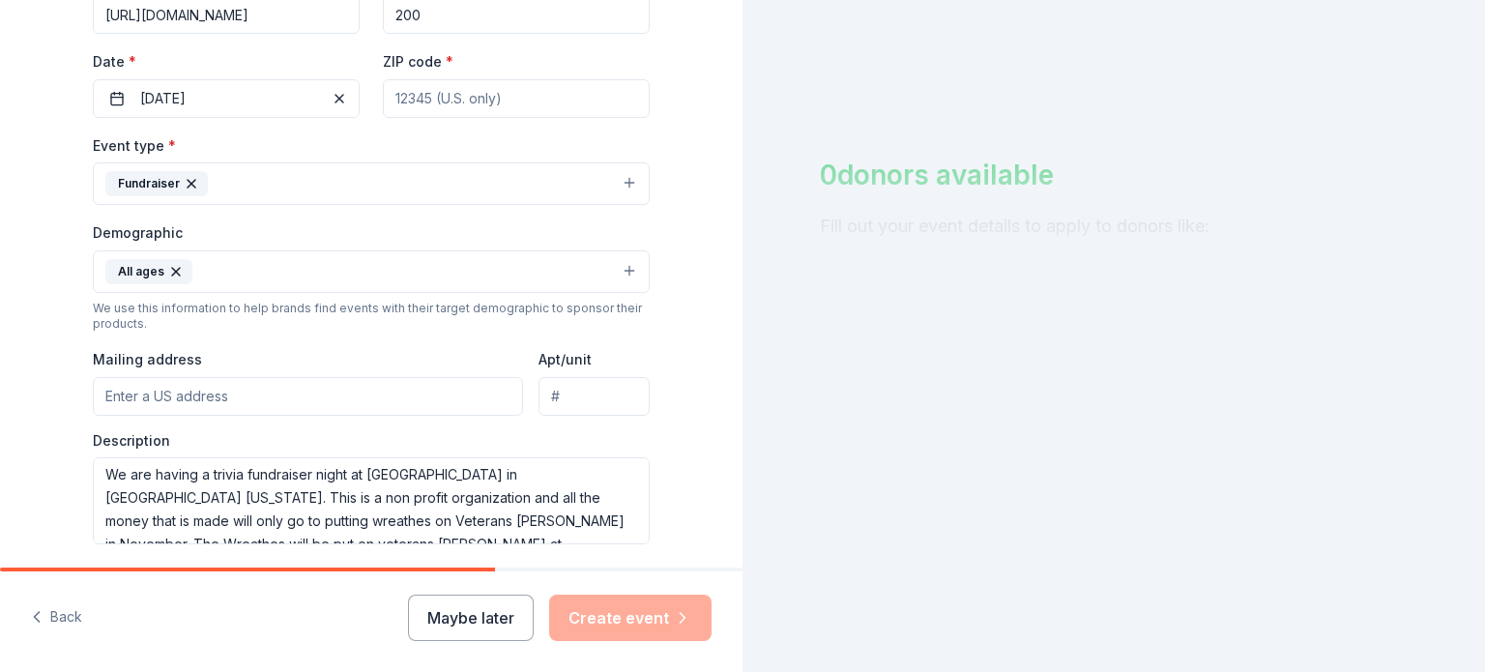
scroll to position [412, 0]
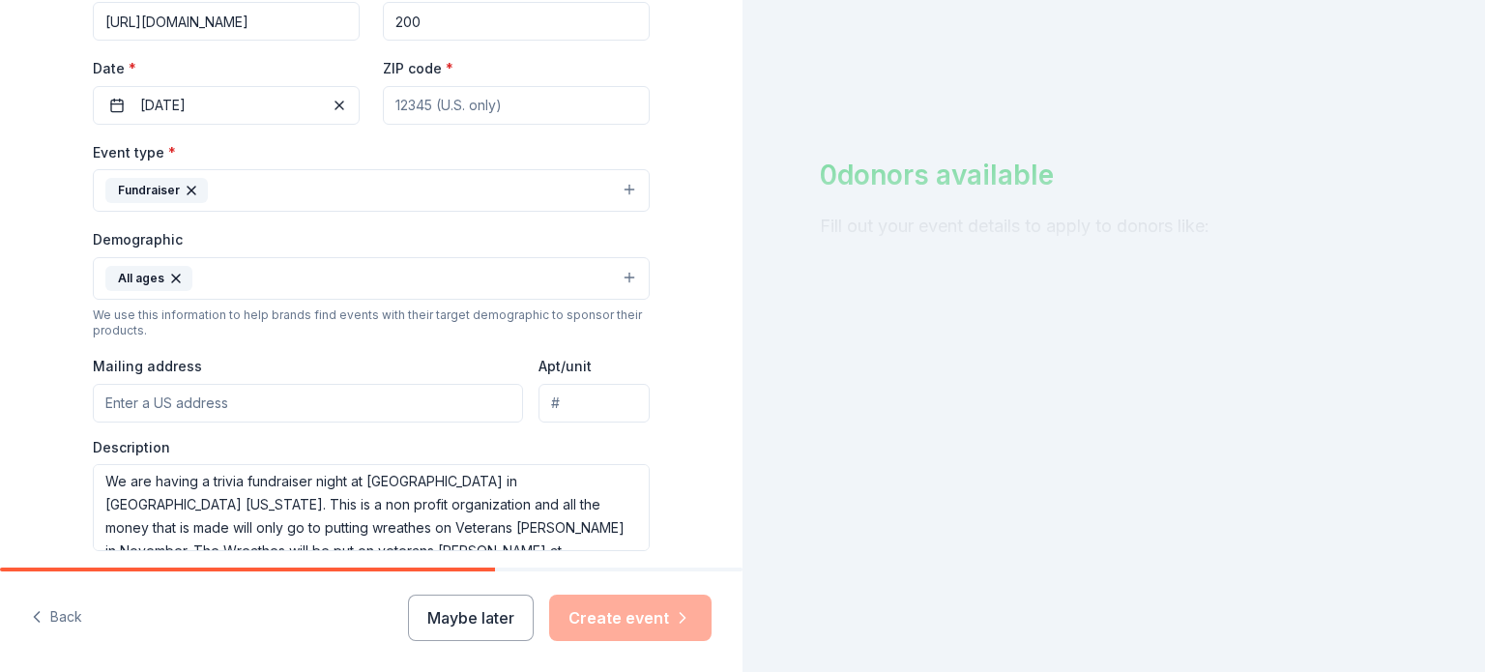
click at [442, 122] on input "ZIP code *" at bounding box center [516, 105] width 267 height 39
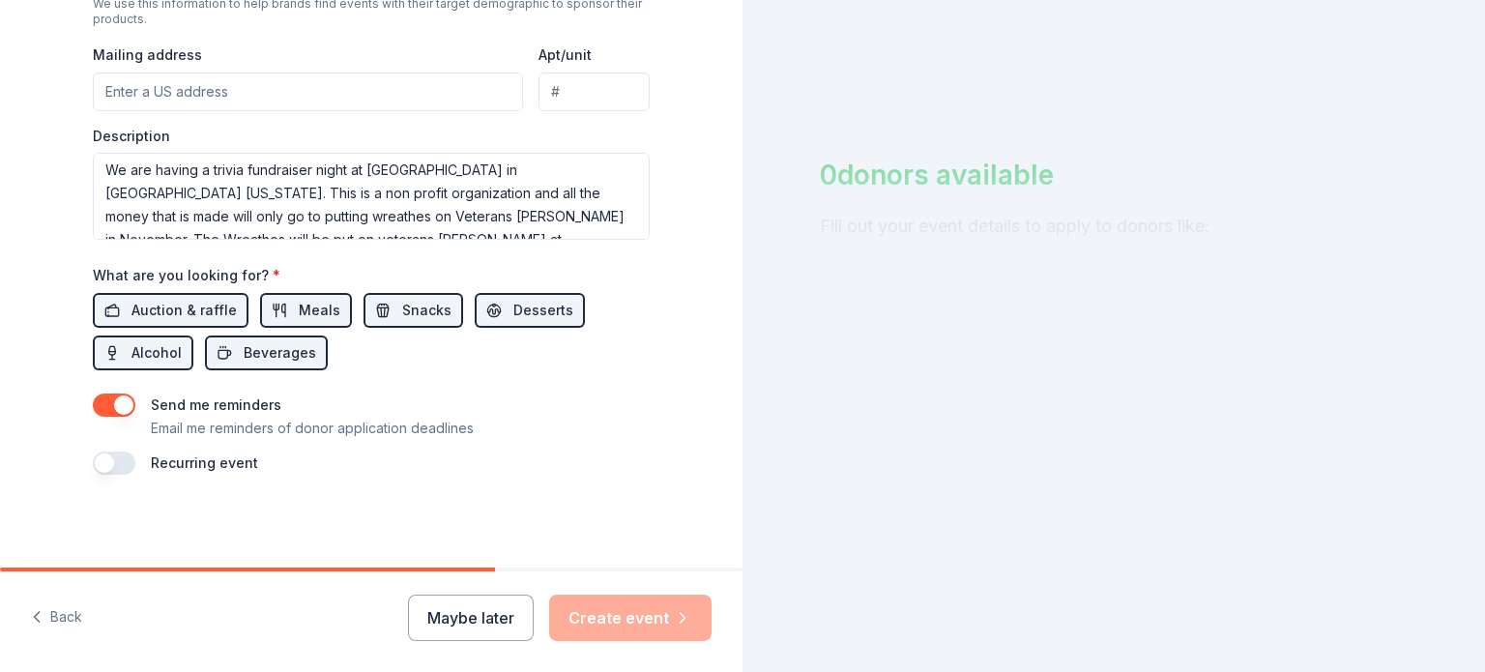
scroll to position [726, 0]
type input "4623"
click at [616, 607] on div "Maybe later Create event" at bounding box center [560, 617] width 304 height 46
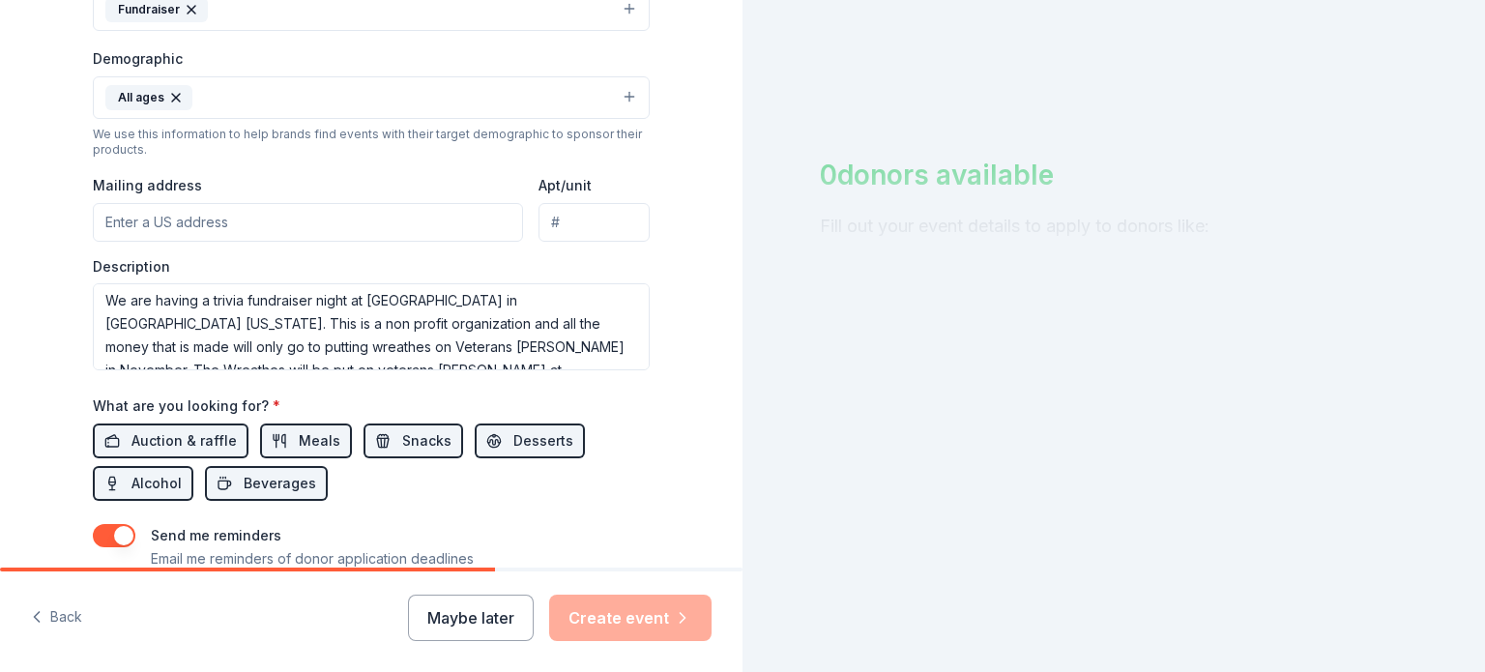
scroll to position [630, 0]
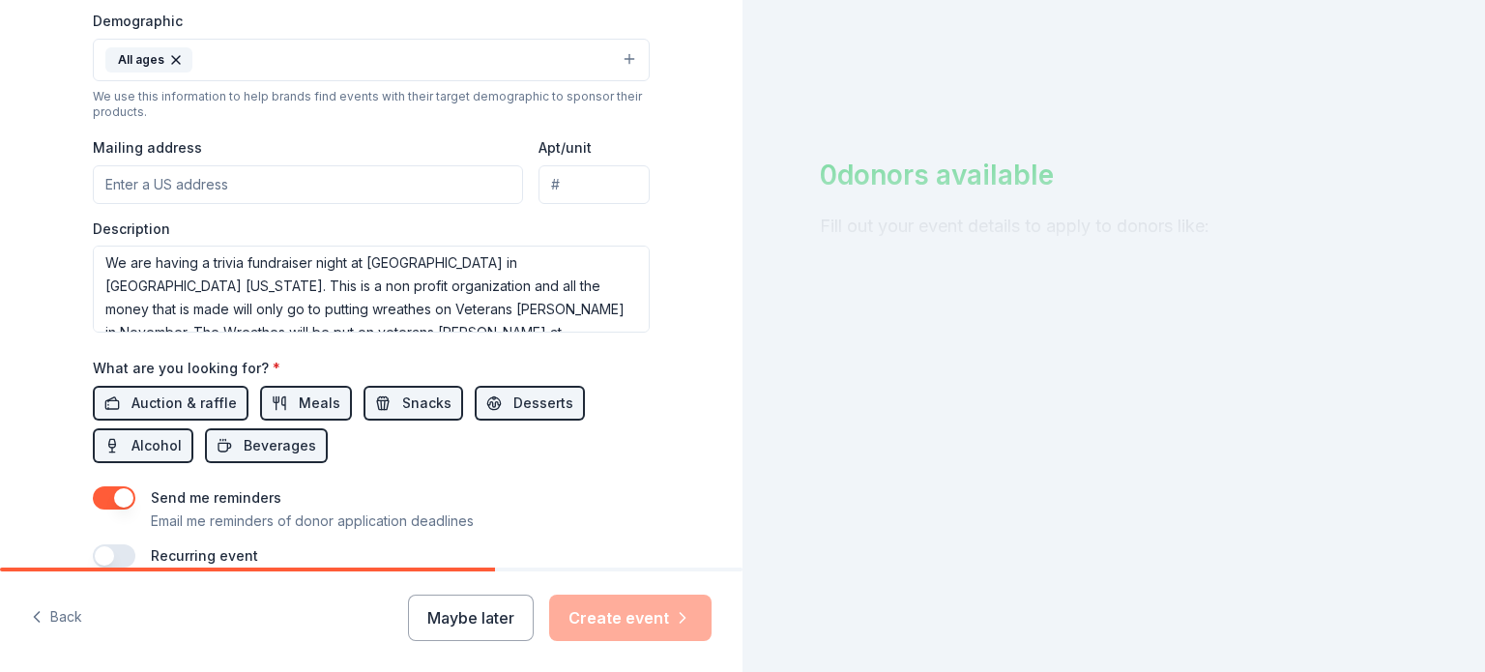
click at [266, 176] on input "Mailing address" at bounding box center [308, 184] width 430 height 39
type input "[PERSON_NAME]"
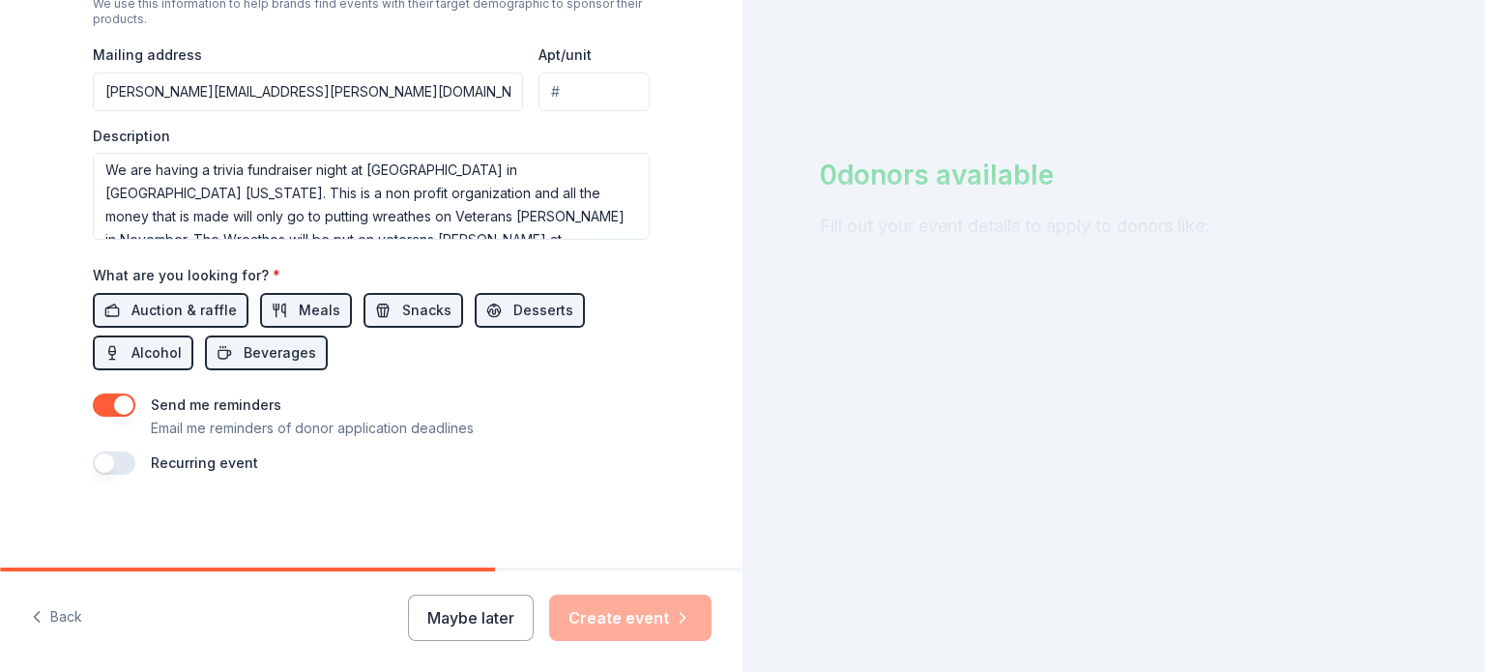
scroll to position [727, 0]
type input "[PERSON_NAME][EMAIL_ADDRESS][PERSON_NAME][DOMAIN_NAME]"
click at [664, 621] on div "Maybe later Create event" at bounding box center [560, 617] width 304 height 46
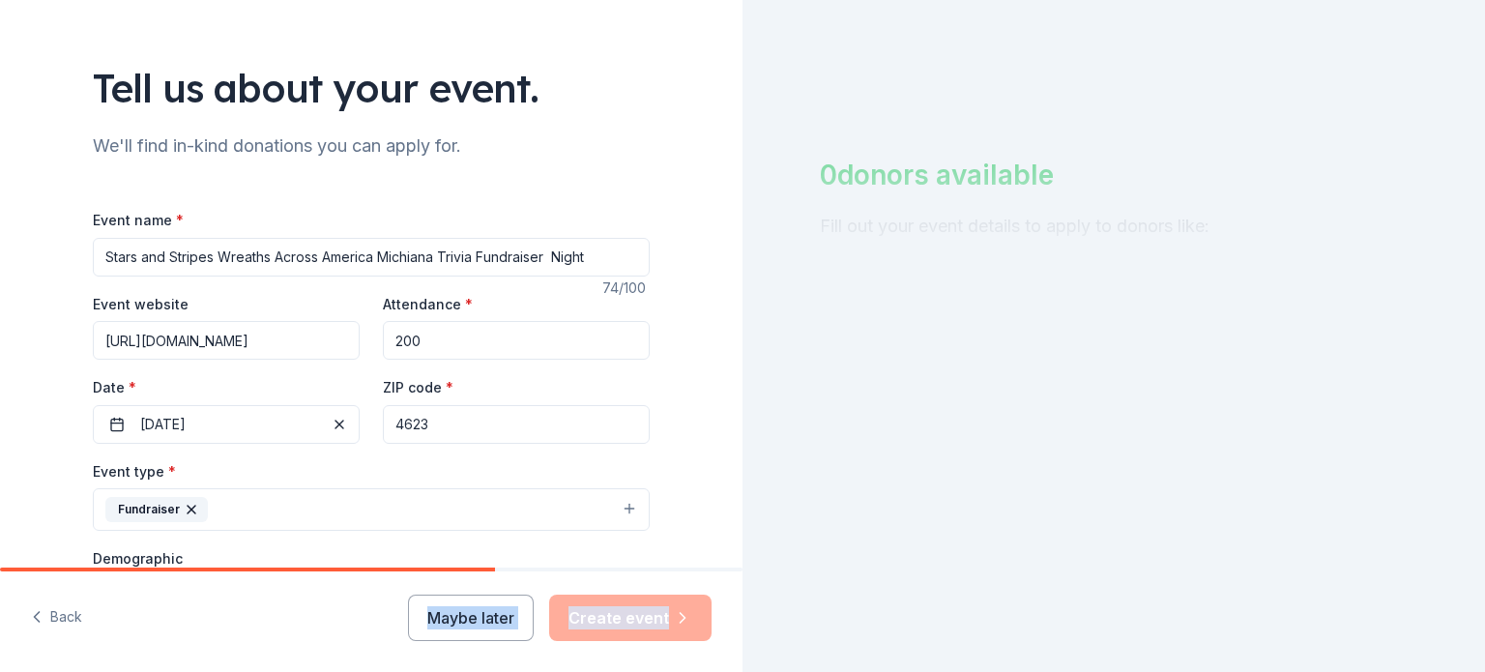
scroll to position [93, 0]
click at [538, 261] on input "Stars and Stripes Wreaths Across America Michiana Trivia Fundraiser Night" at bounding box center [371, 257] width 557 height 39
click at [515, 336] on input "200" at bounding box center [516, 340] width 267 height 39
click at [523, 403] on div "ZIP code * 4623" at bounding box center [516, 409] width 267 height 69
click at [679, 609] on div "Maybe later Create event" at bounding box center [560, 617] width 304 height 46
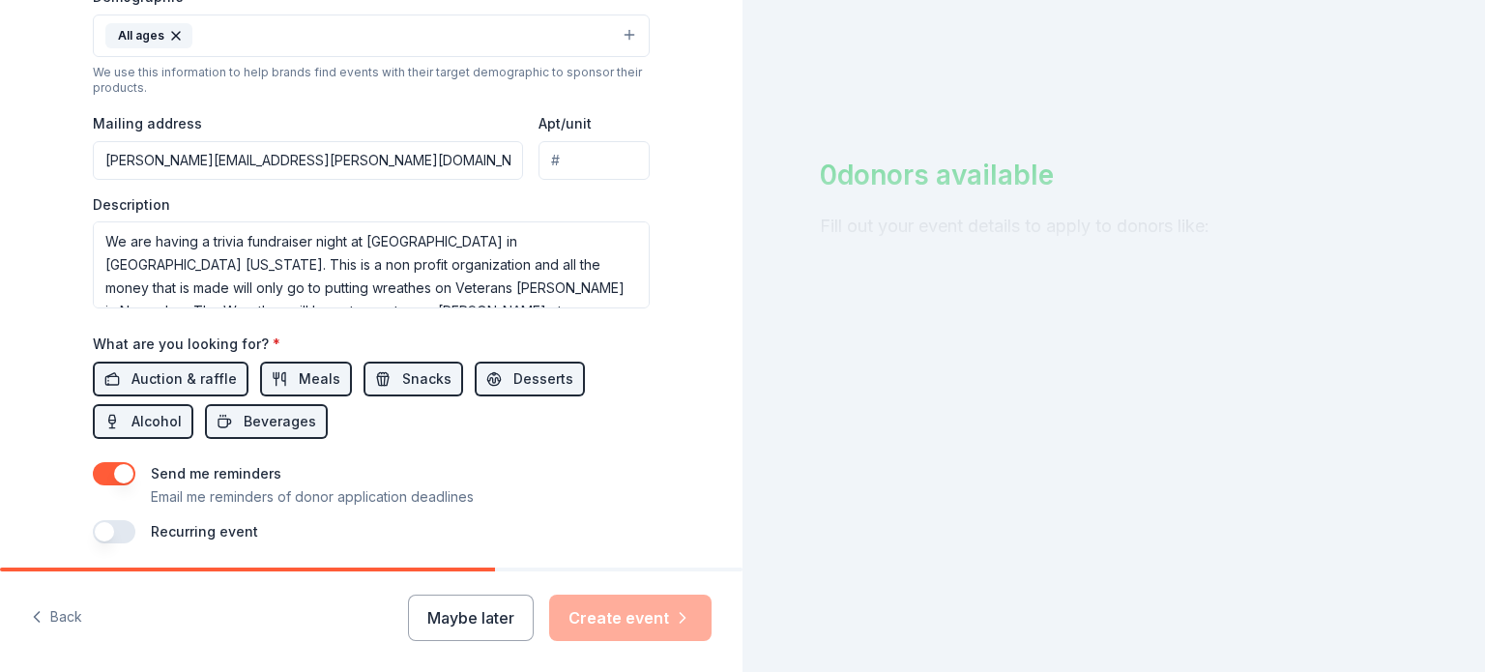
scroll to position [727, 0]
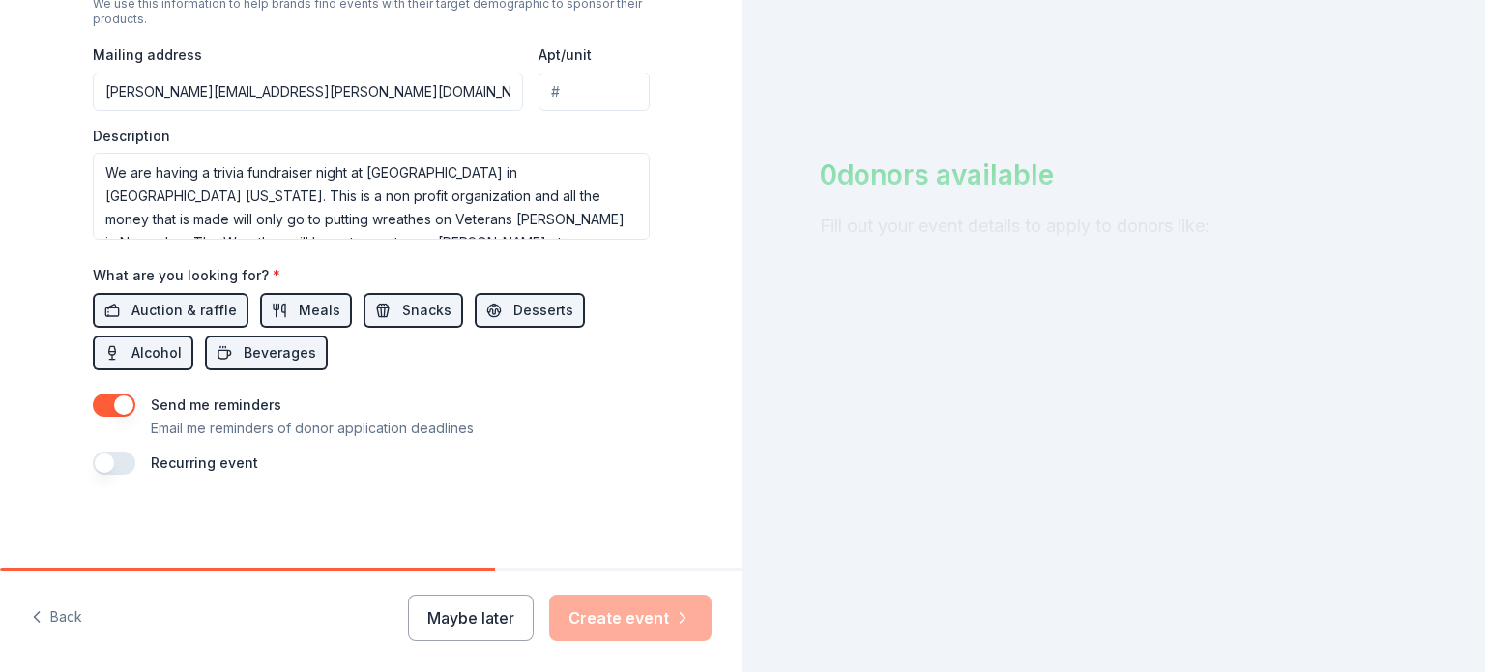
click at [103, 451] on button "button" at bounding box center [114, 462] width 43 height 23
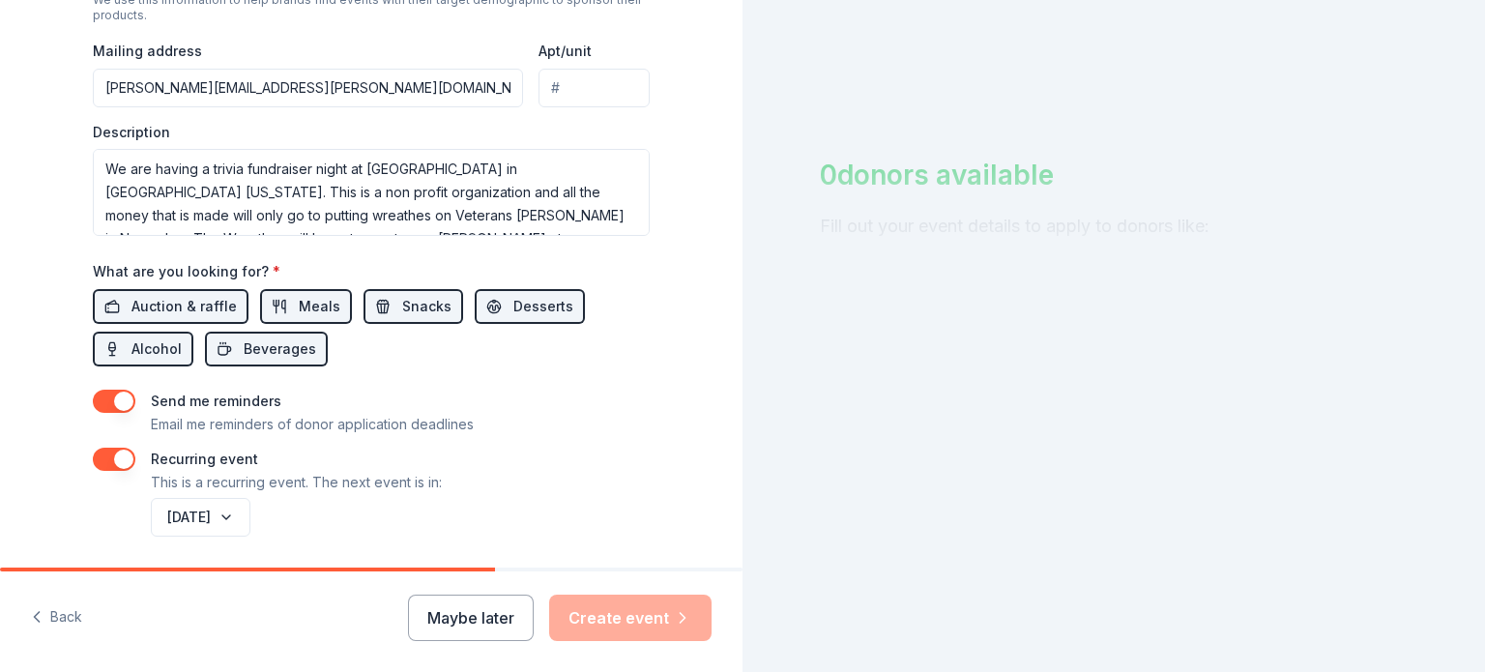
click at [125, 462] on button "button" at bounding box center [114, 459] width 43 height 23
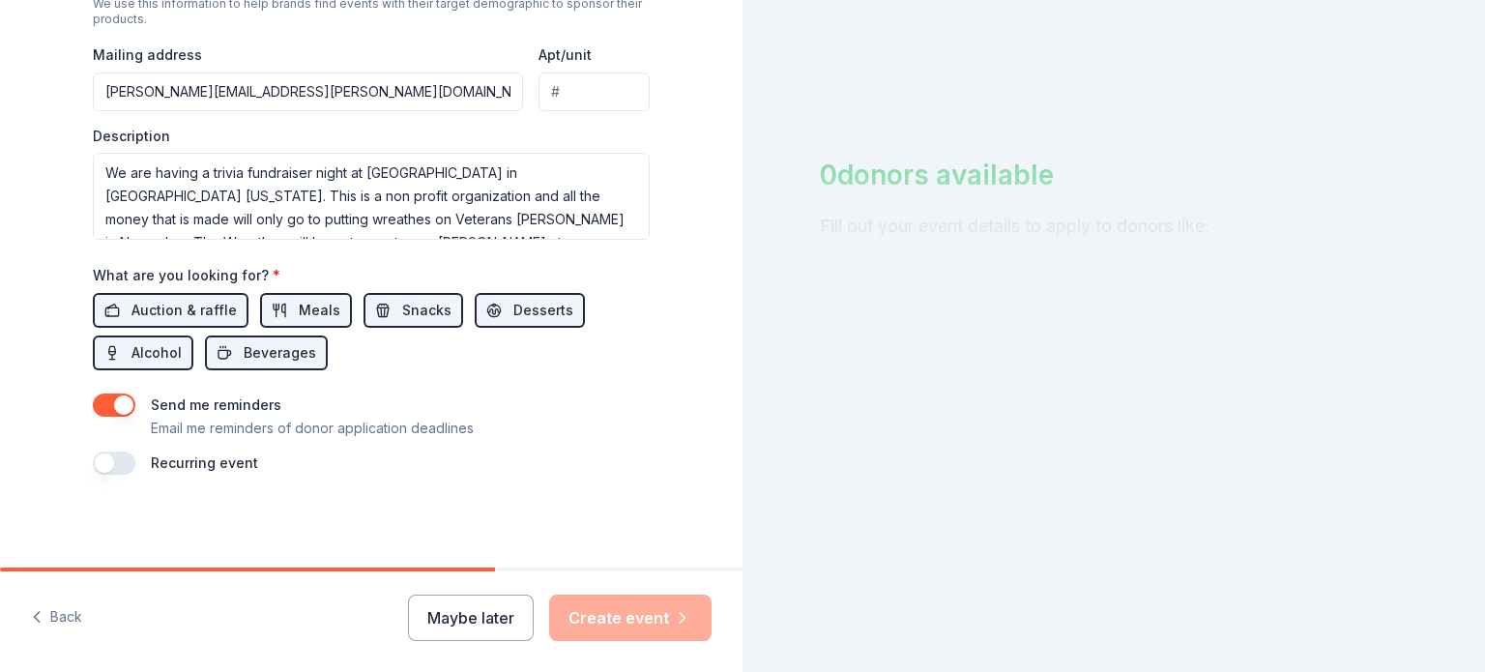
click at [633, 629] on div "Maybe later Create event" at bounding box center [560, 617] width 304 height 46
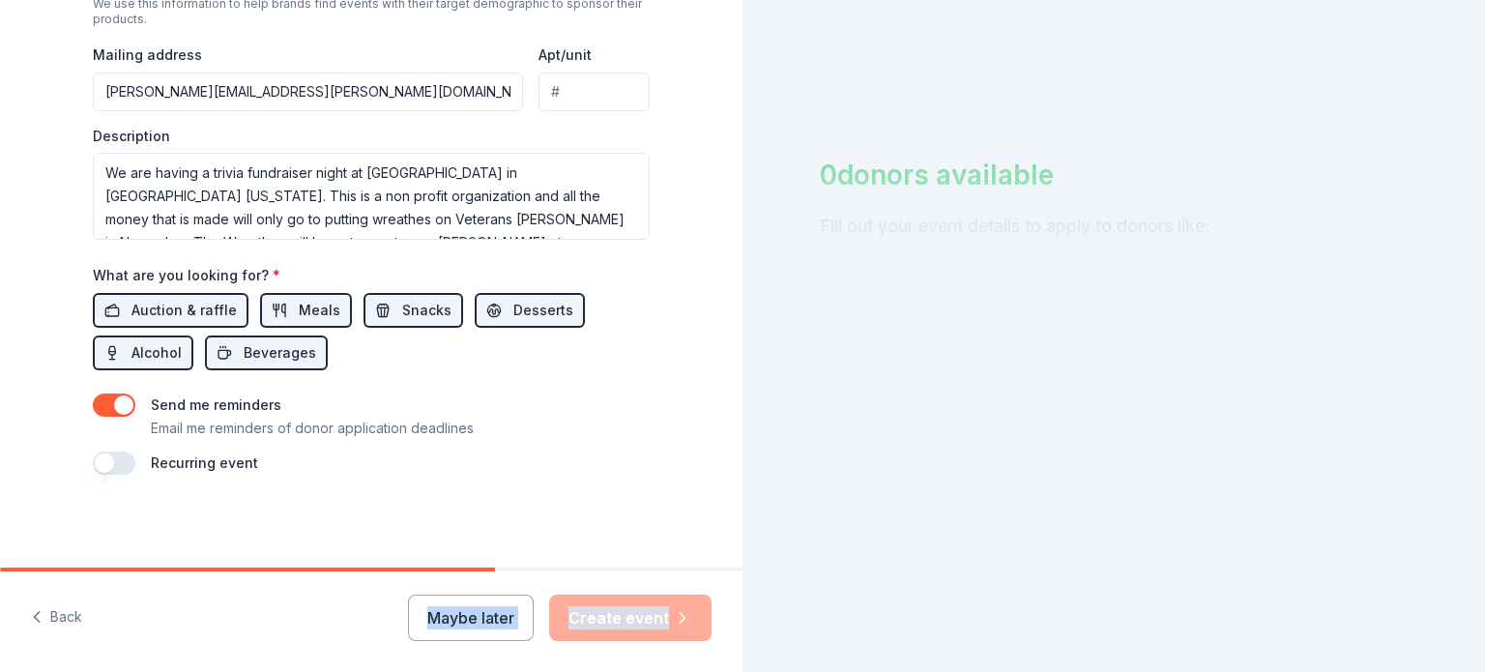
click at [633, 629] on div "Maybe later Create event" at bounding box center [560, 617] width 304 height 46
click at [685, 621] on div "Maybe later Create event" at bounding box center [560, 617] width 304 height 46
click at [481, 635] on button "Maybe later" at bounding box center [471, 617] width 126 height 46
click at [487, 623] on button "Maybe later" at bounding box center [471, 617] width 126 height 46
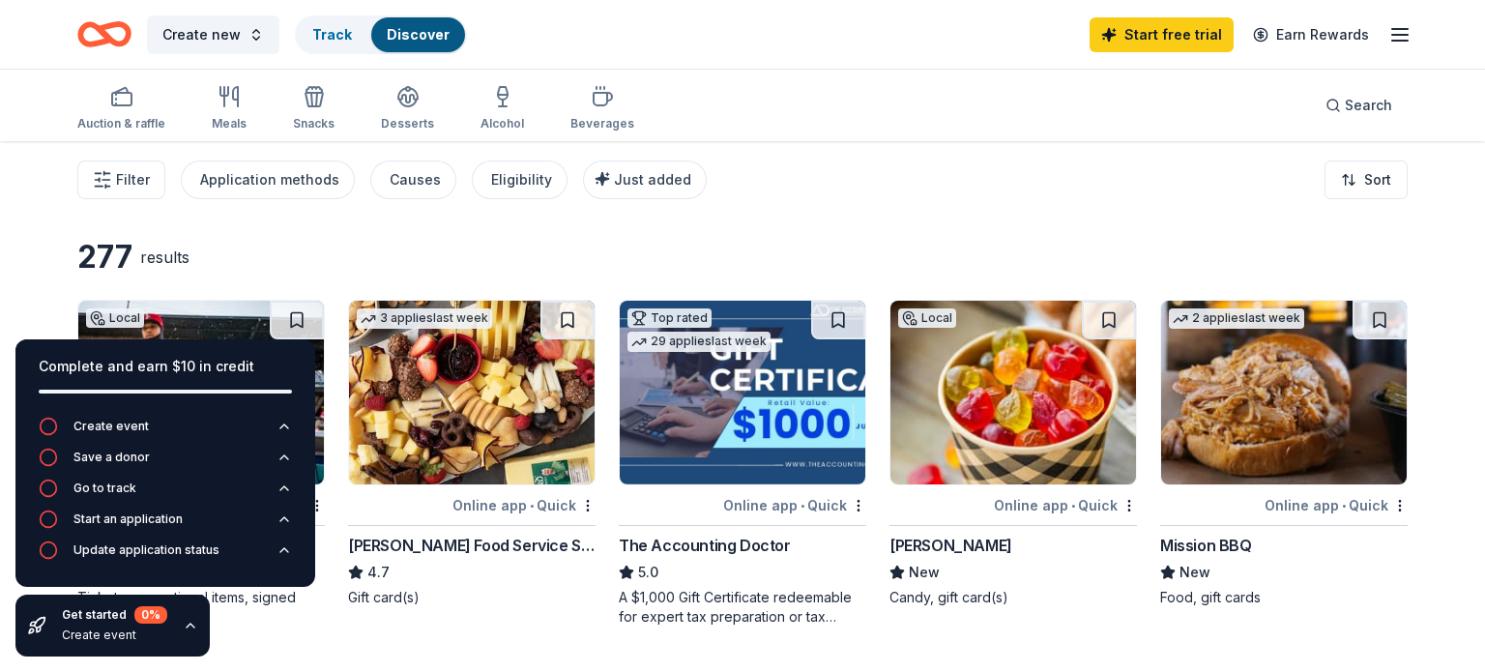
click at [369, 204] on div "Filter Application methods Causes Eligibility Just added Sort" at bounding box center [742, 179] width 1485 height 77
